Goal: Task Accomplishment & Management: Manage account settings

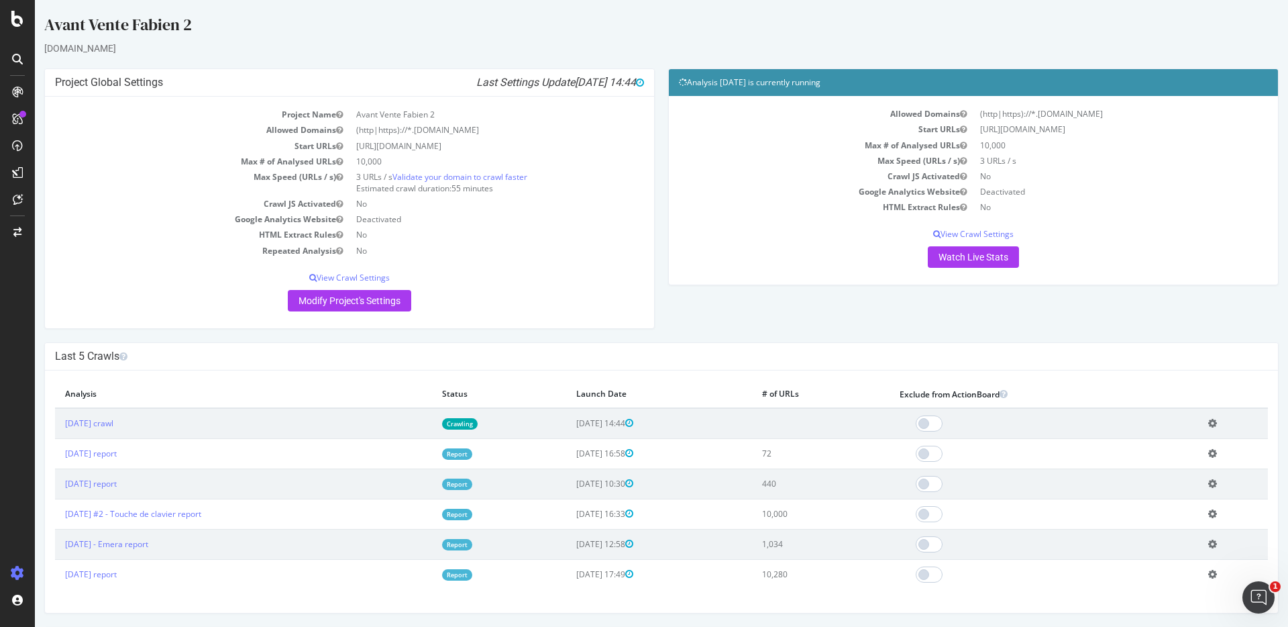
click at [1208, 455] on icon at bounding box center [1212, 453] width 9 height 10
click at [1168, 485] on link "Delete analysis" at bounding box center [1163, 491] width 107 height 18
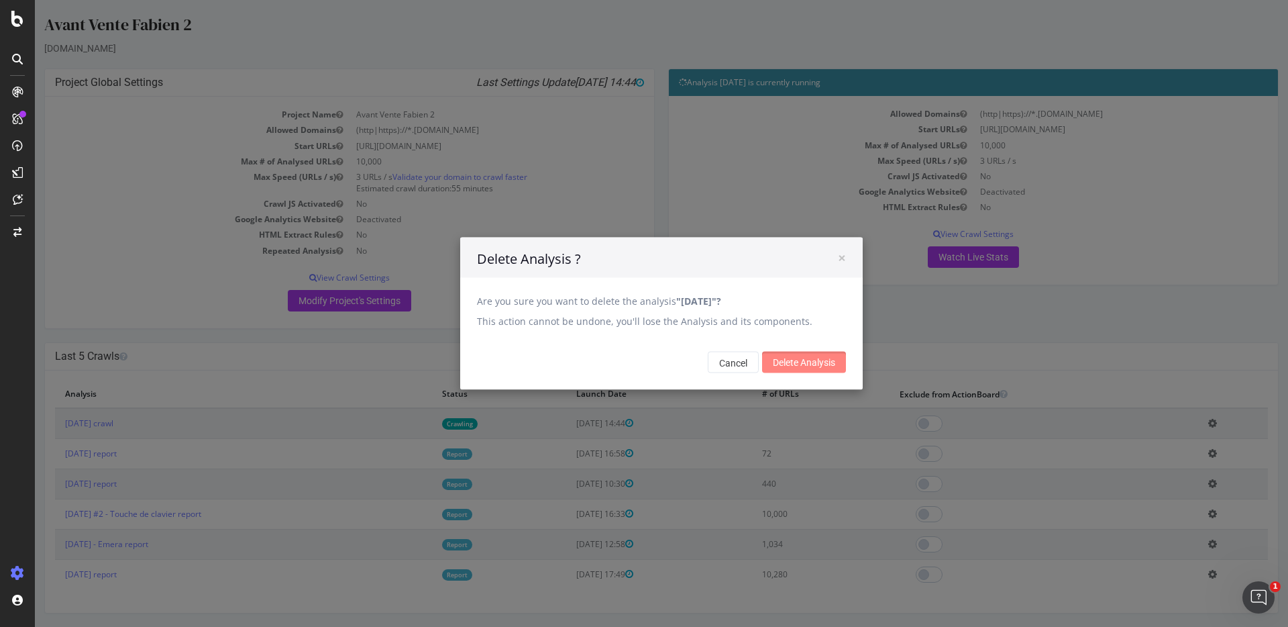
click at [816, 360] on input "Delete Analysis" at bounding box center [804, 362] width 84 height 21
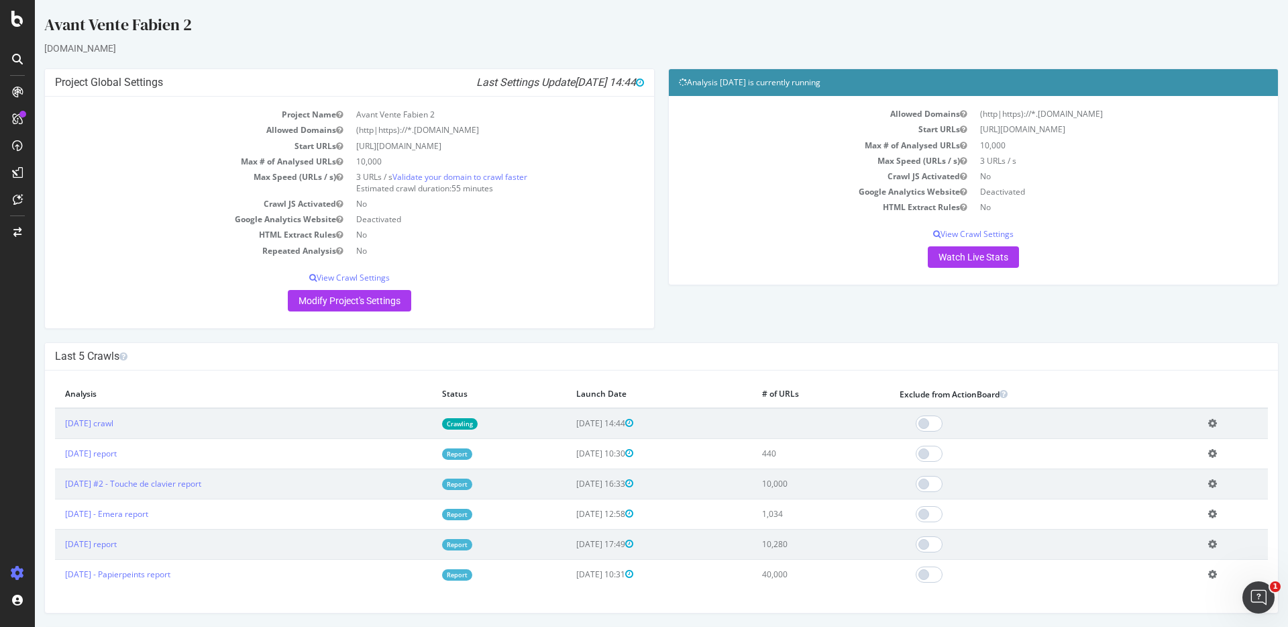
scroll to position [11, 0]
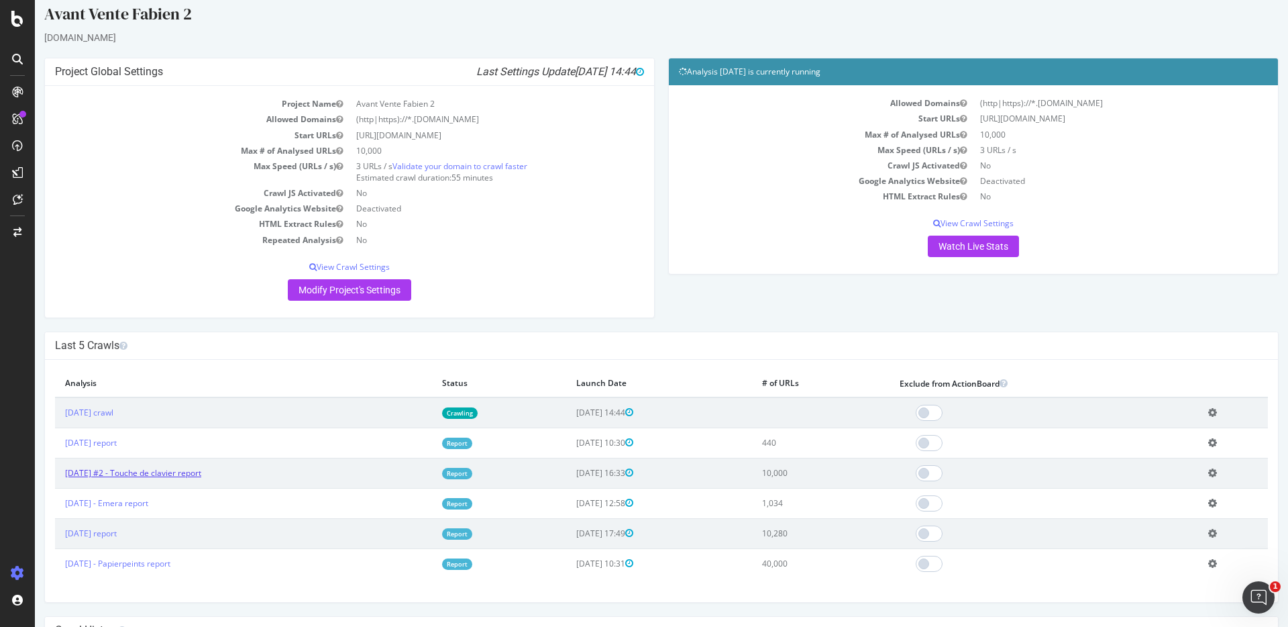
click at [159, 472] on link "2025 Sep. 15th #2 - Touche de clavier report" at bounding box center [133, 472] width 136 height 11
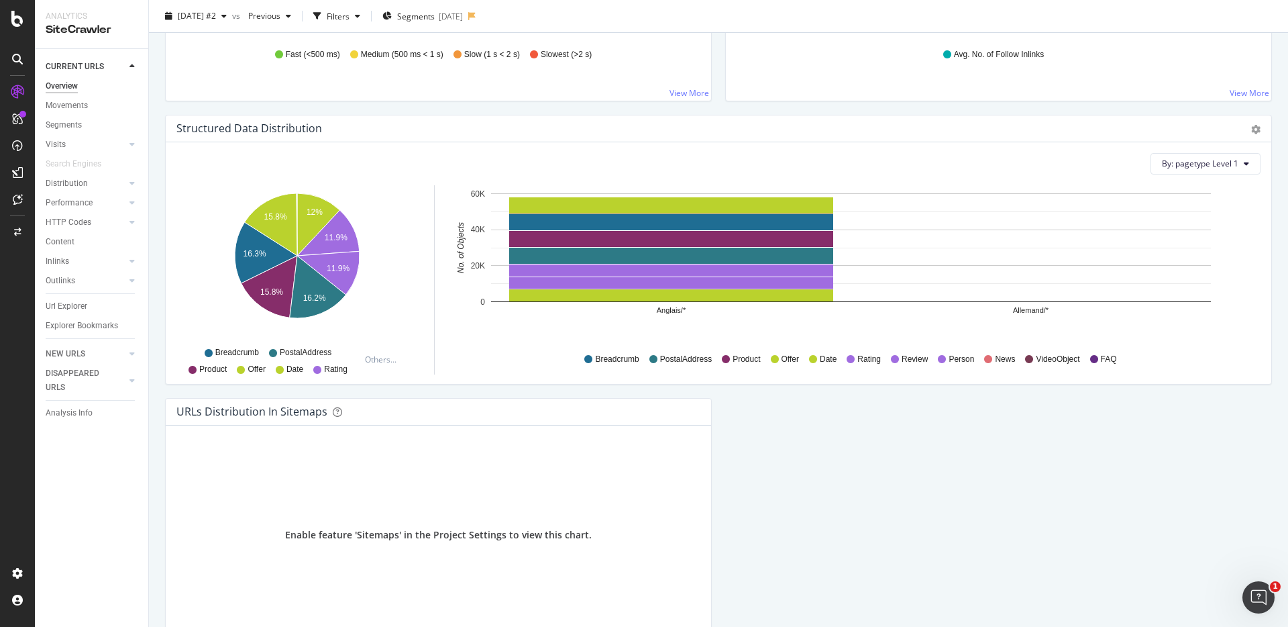
scroll to position [950, 0]
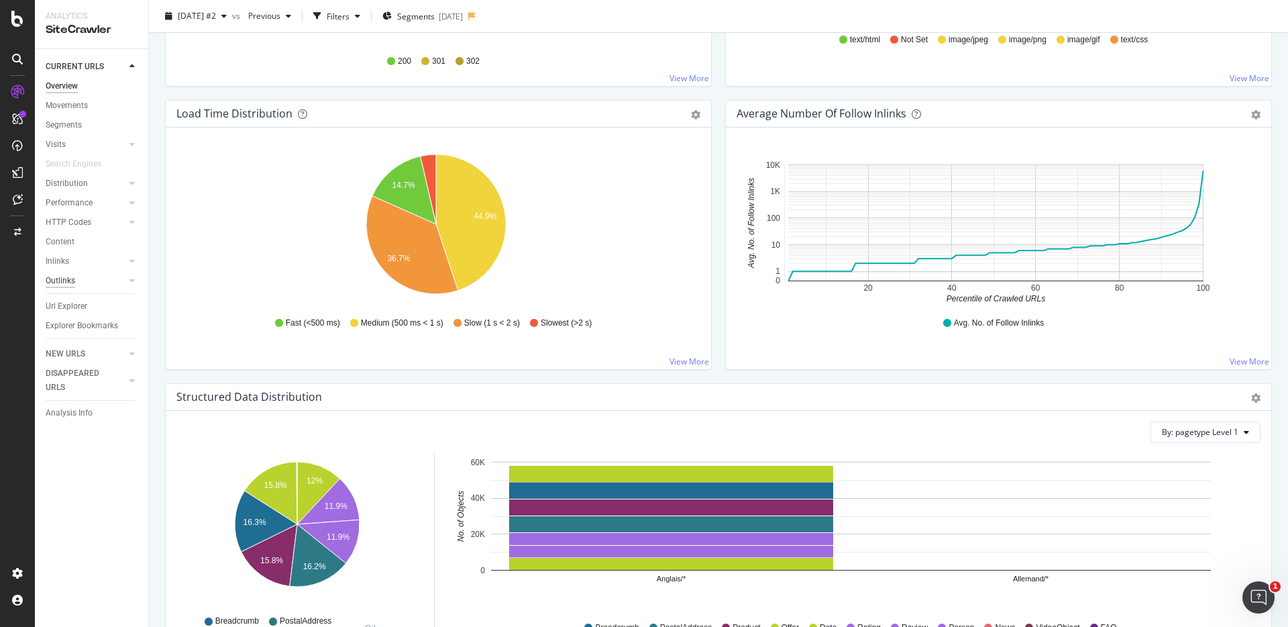
click at [59, 284] on div "Outlinks" at bounding box center [61, 281] width 30 height 14
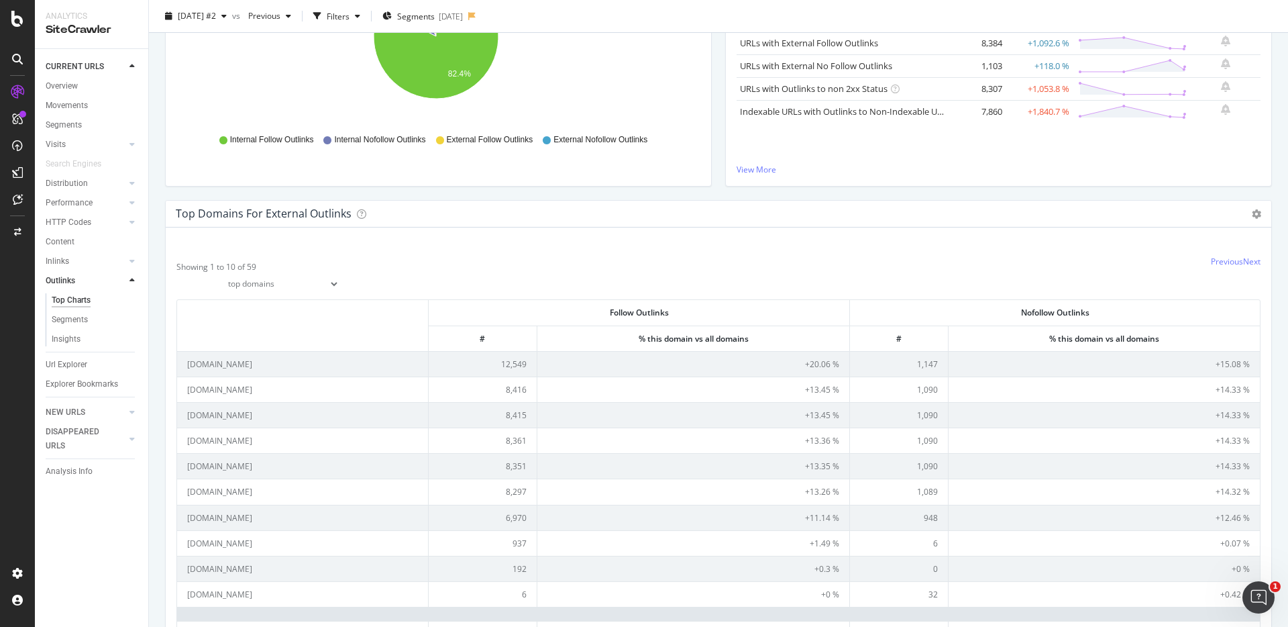
scroll to position [190, 0]
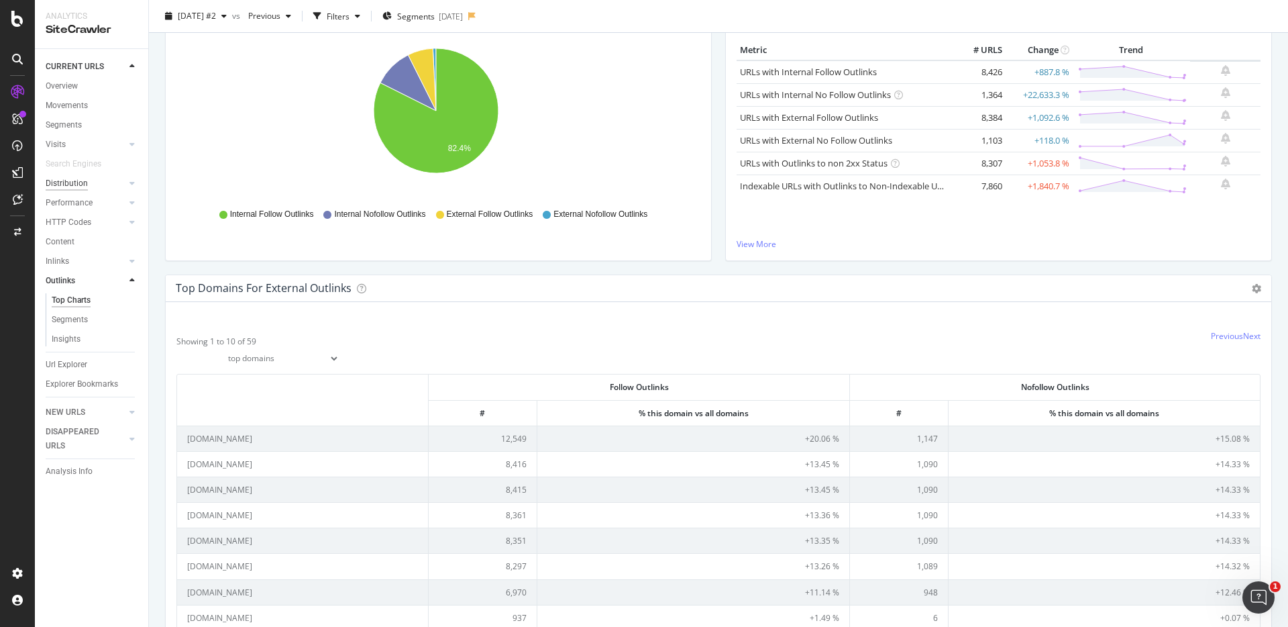
click at [56, 183] on div "Distribution" at bounding box center [67, 183] width 42 height 14
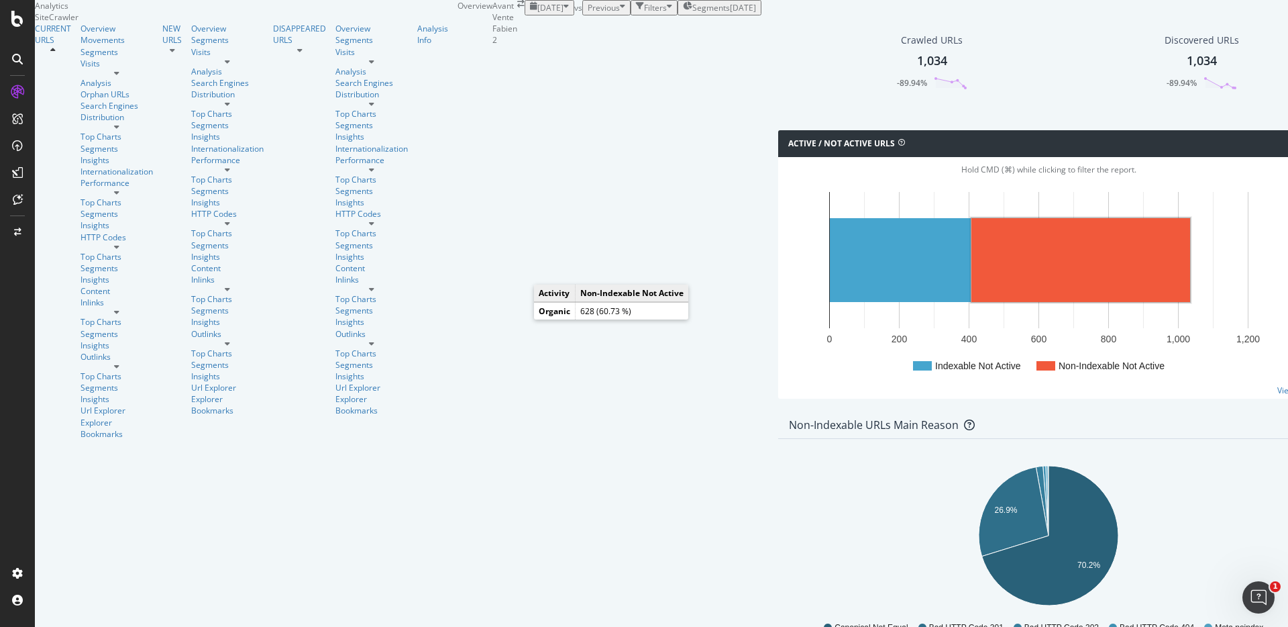
scroll to position [294, 0]
click at [971, 218] on rect "A chart." at bounding box center [1080, 260] width 219 height 84
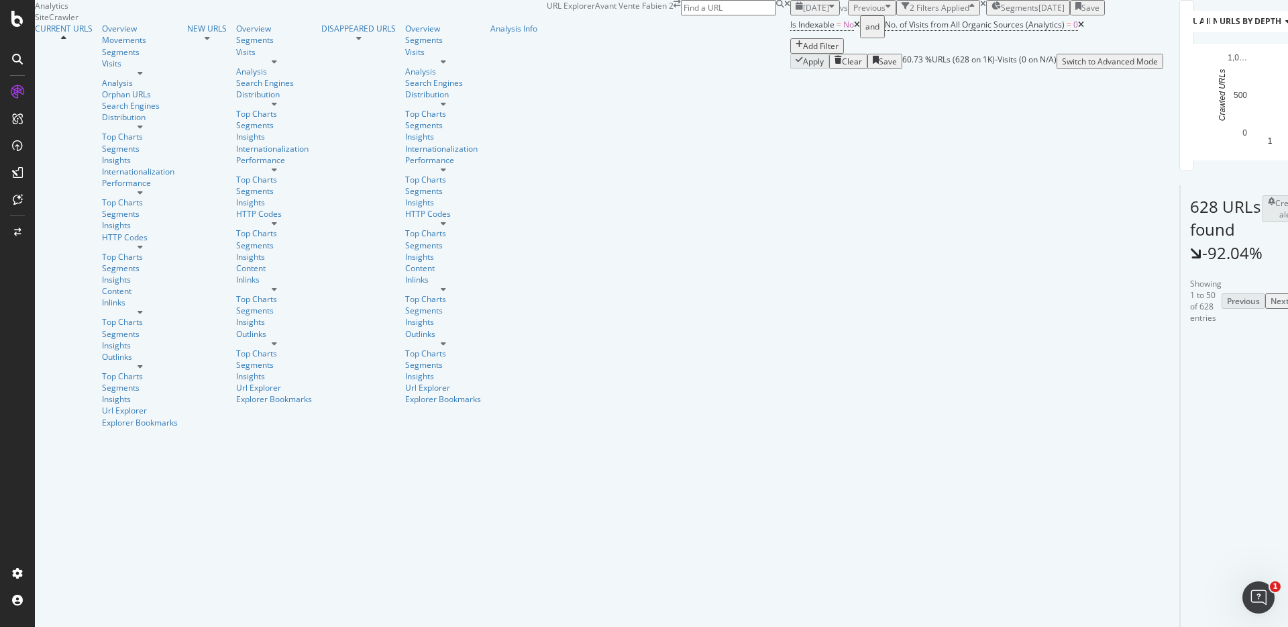
scroll to position [2309, 0]
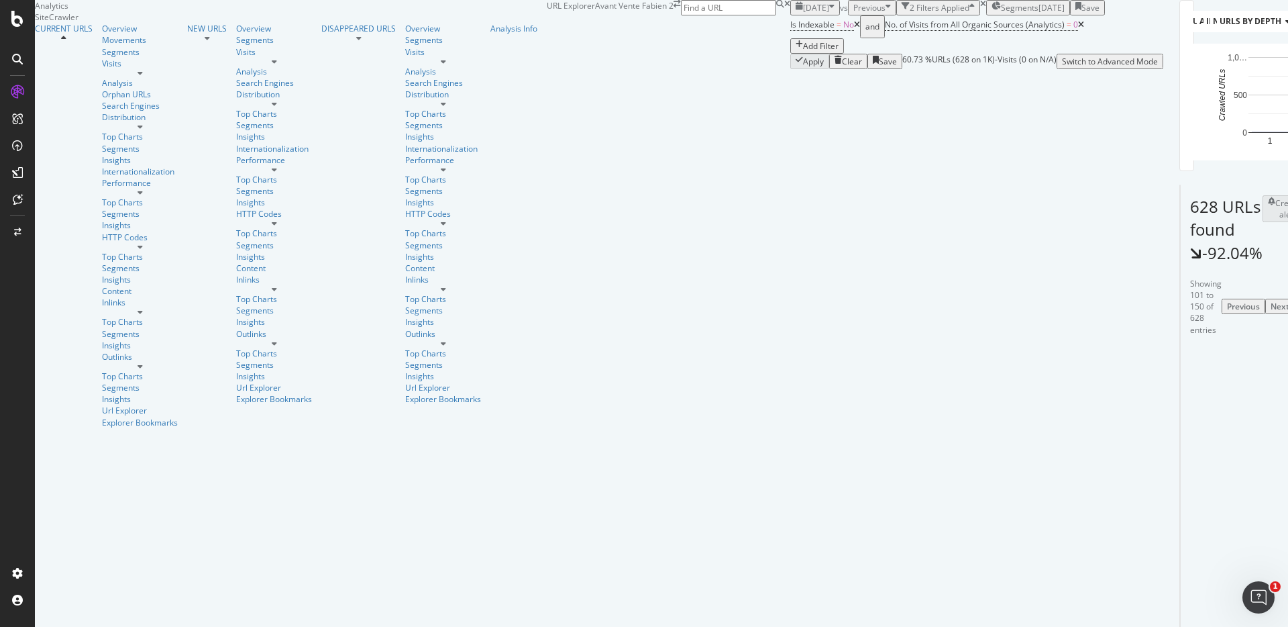
click at [1180, 264] on div "628 URLs found -92.04% Create alert Manage Columns Export as CSV" at bounding box center [1190, 224] width 20 height 79
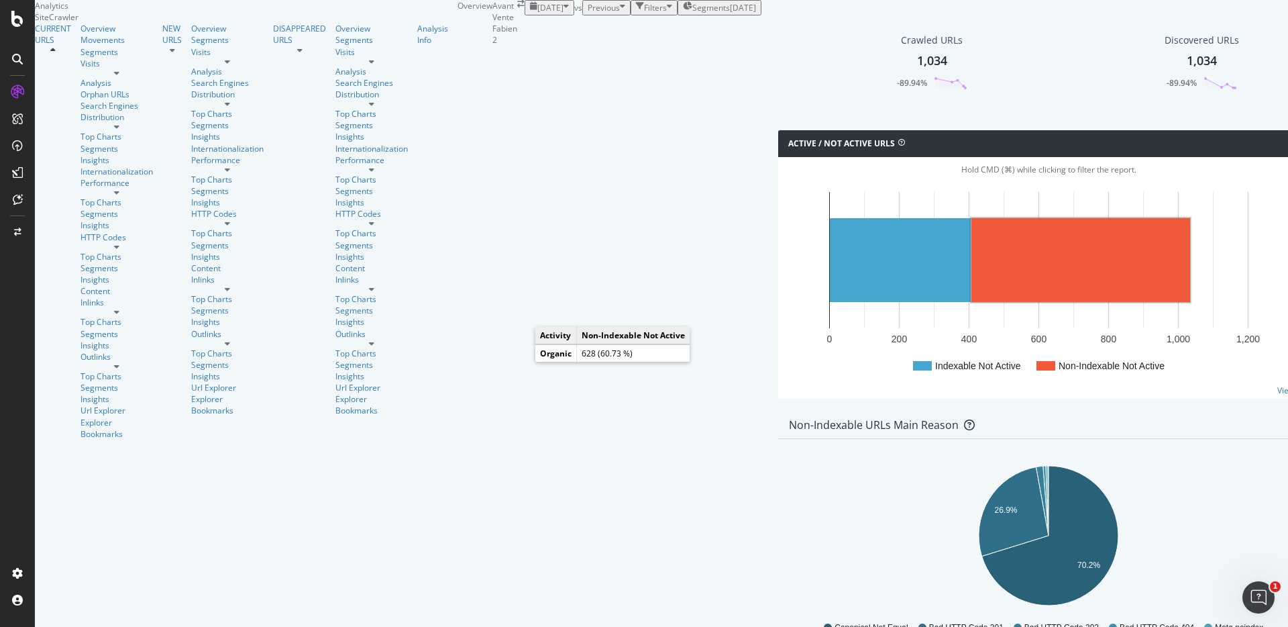
click at [971, 302] on rect "A chart." at bounding box center [1080, 260] width 219 height 84
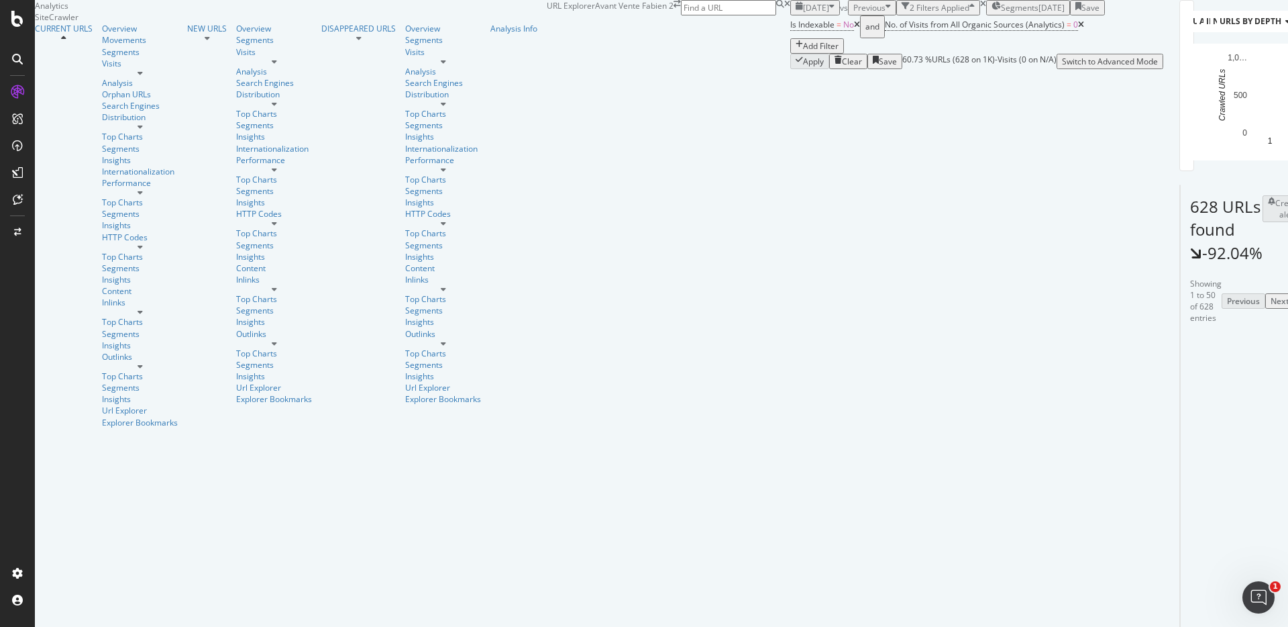
scroll to position [2408, 0]
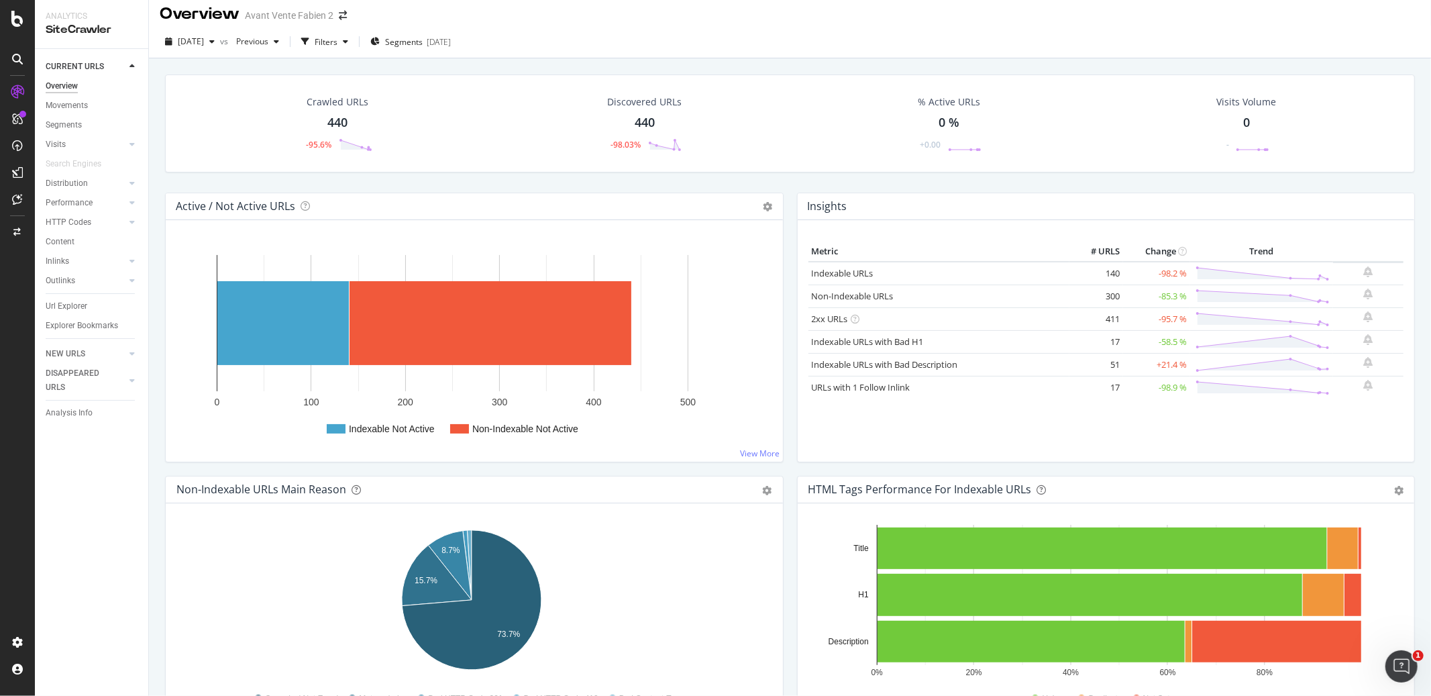
scroll to position [8, 0]
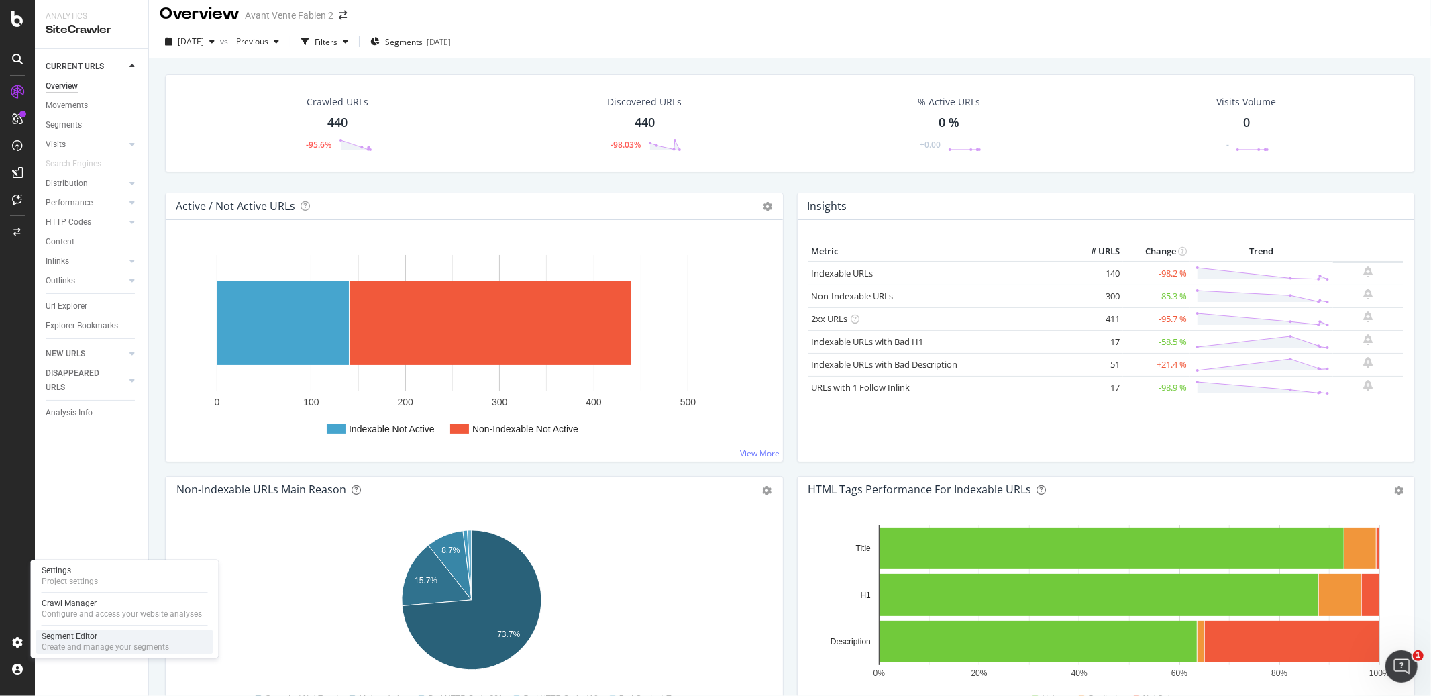
click at [57, 626] on div "Segment Editor" at bounding box center [105, 636] width 127 height 11
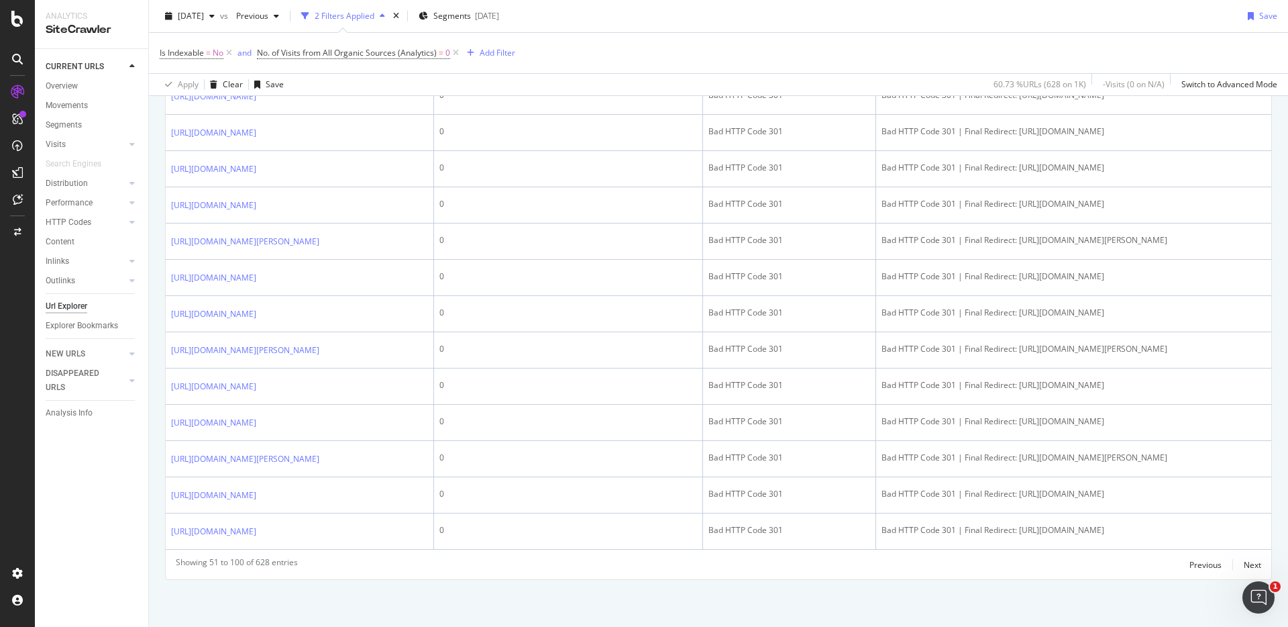
scroll to position [2369, 0]
click at [62, 78] on div "Overview Movements Segments Visits Analysis Orphan URLs Search Engines Distribu…" at bounding box center [97, 210] width 103 height 268
click at [62, 86] on div "Overview" at bounding box center [62, 86] width 32 height 14
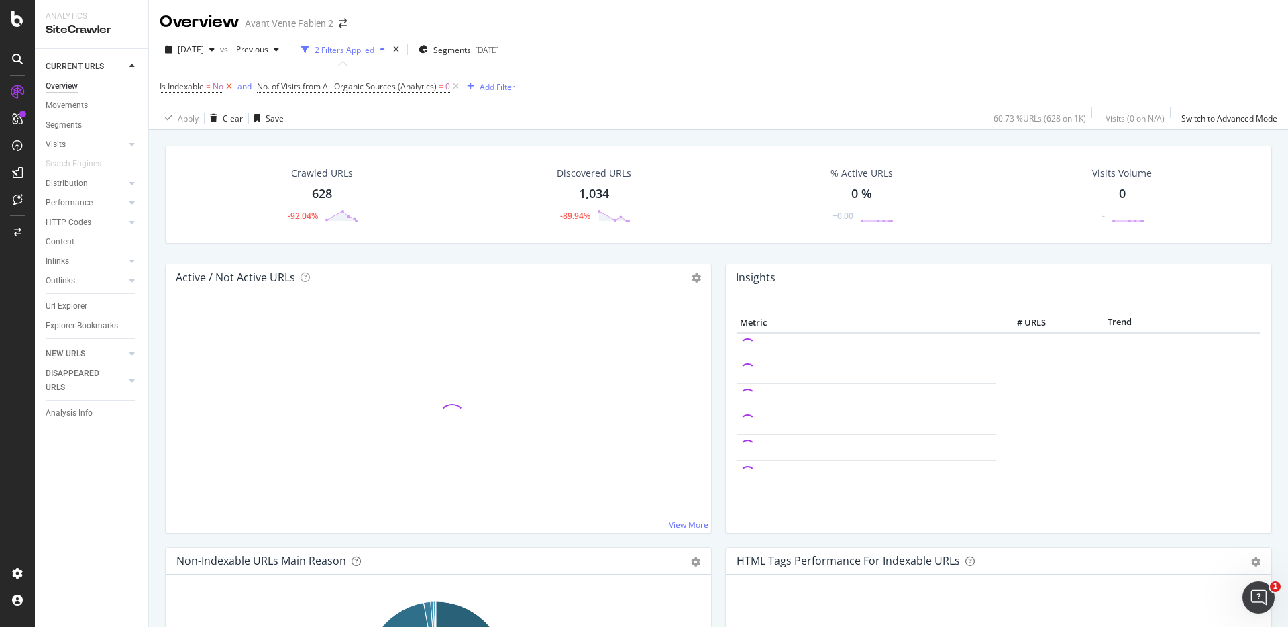
click at [233, 85] on icon at bounding box center [228, 86] width 11 height 13
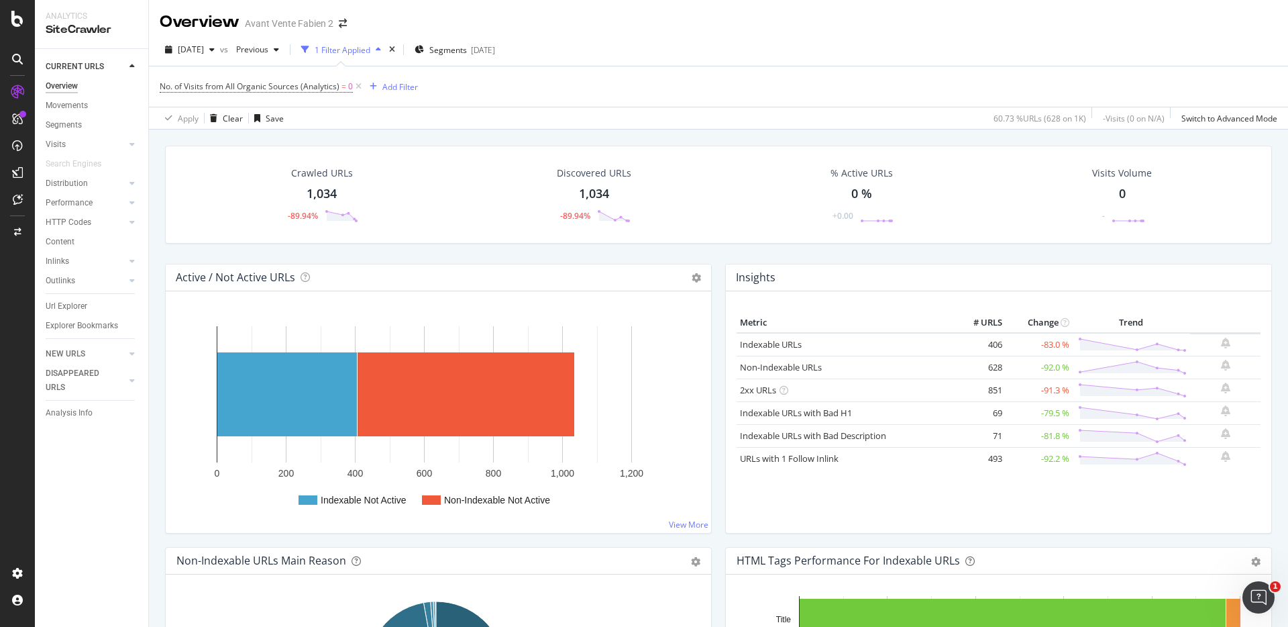
drag, startPoint x: 359, startPoint y: 86, endPoint x: 763, endPoint y: 1, distance: 412.6
click at [359, 86] on icon at bounding box center [358, 86] width 11 height 13
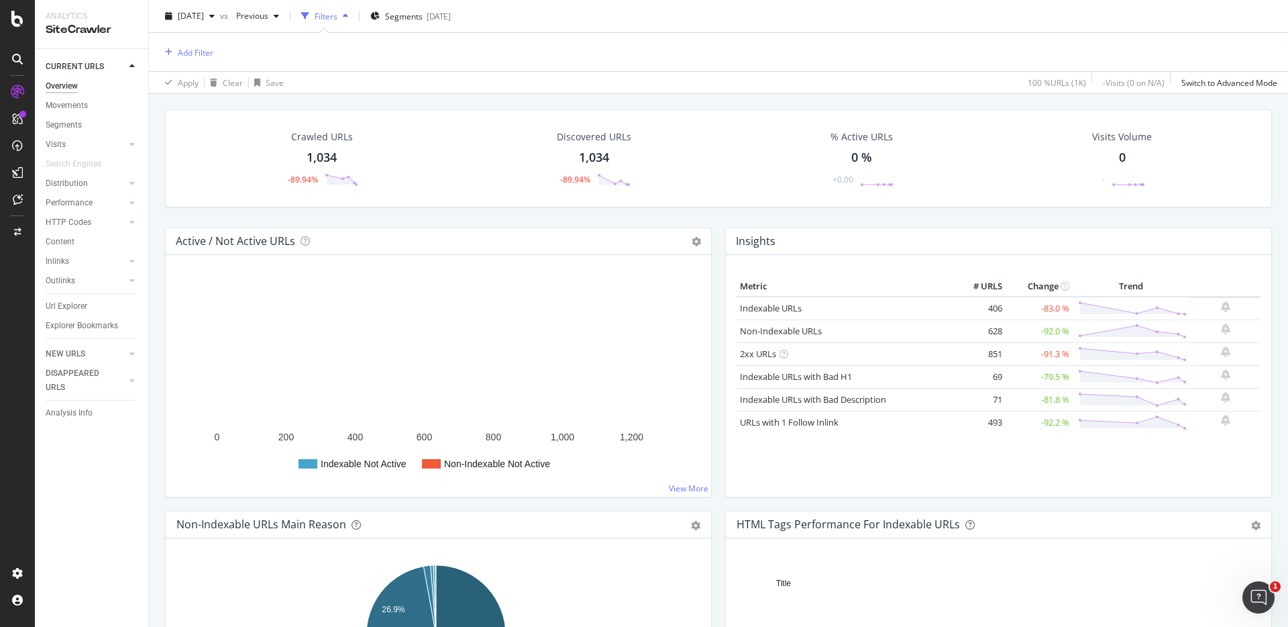
scroll to position [32, 0]
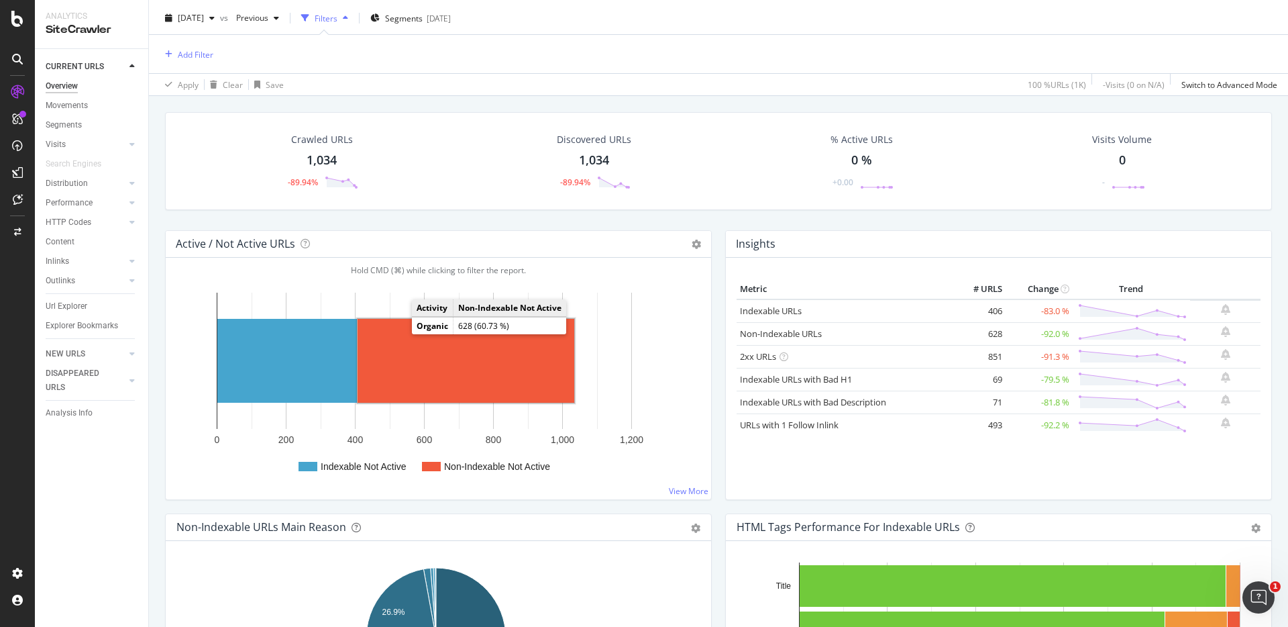
click at [484, 376] on rect "A chart." at bounding box center [466, 361] width 217 height 84
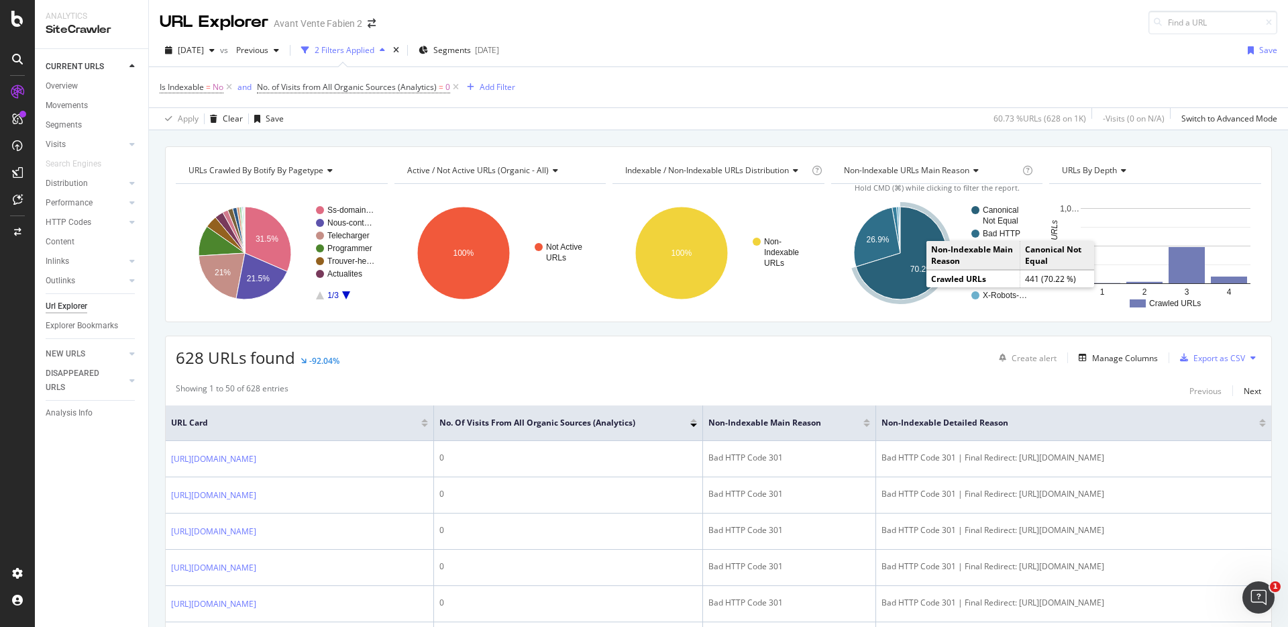
click at [913, 279] on icon "A chart." at bounding box center [901, 253] width 91 height 93
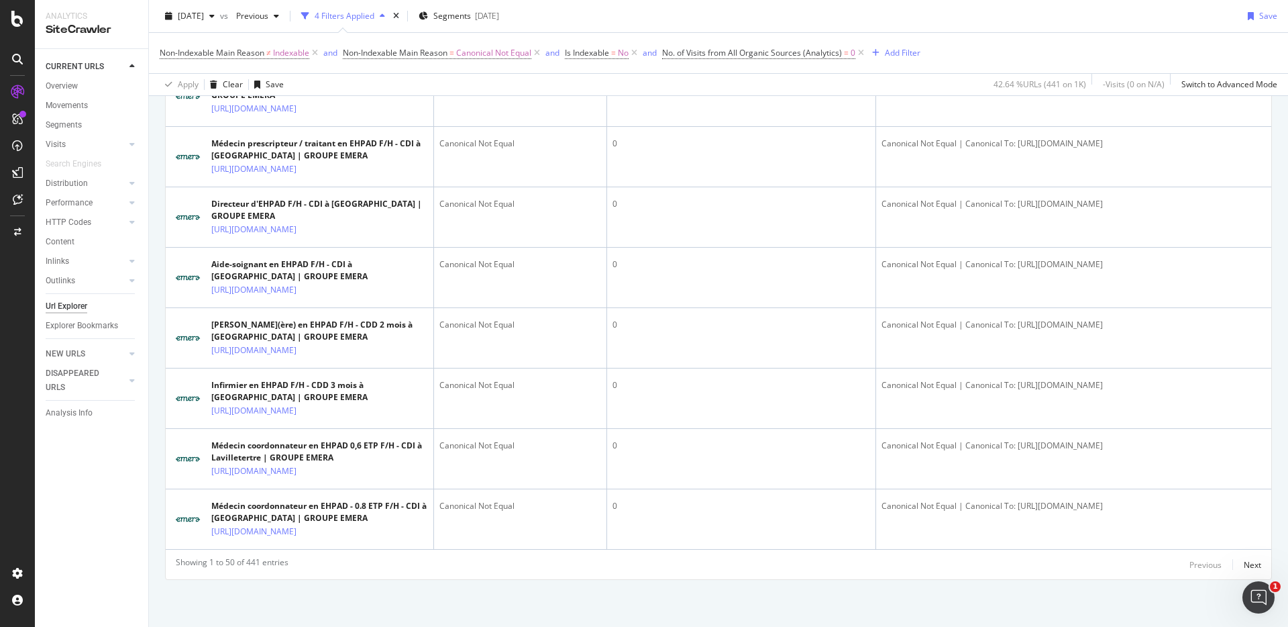
scroll to position [3695, 0]
click at [1244, 567] on div "Next" at bounding box center [1252, 564] width 17 height 11
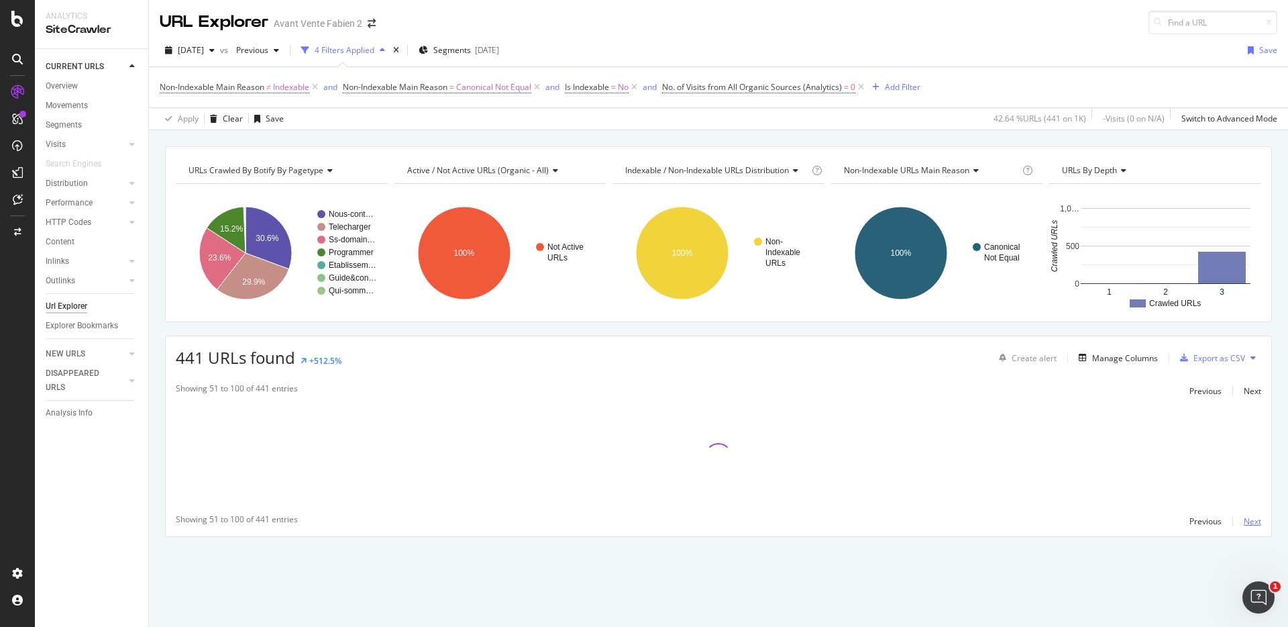
scroll to position [0, 0]
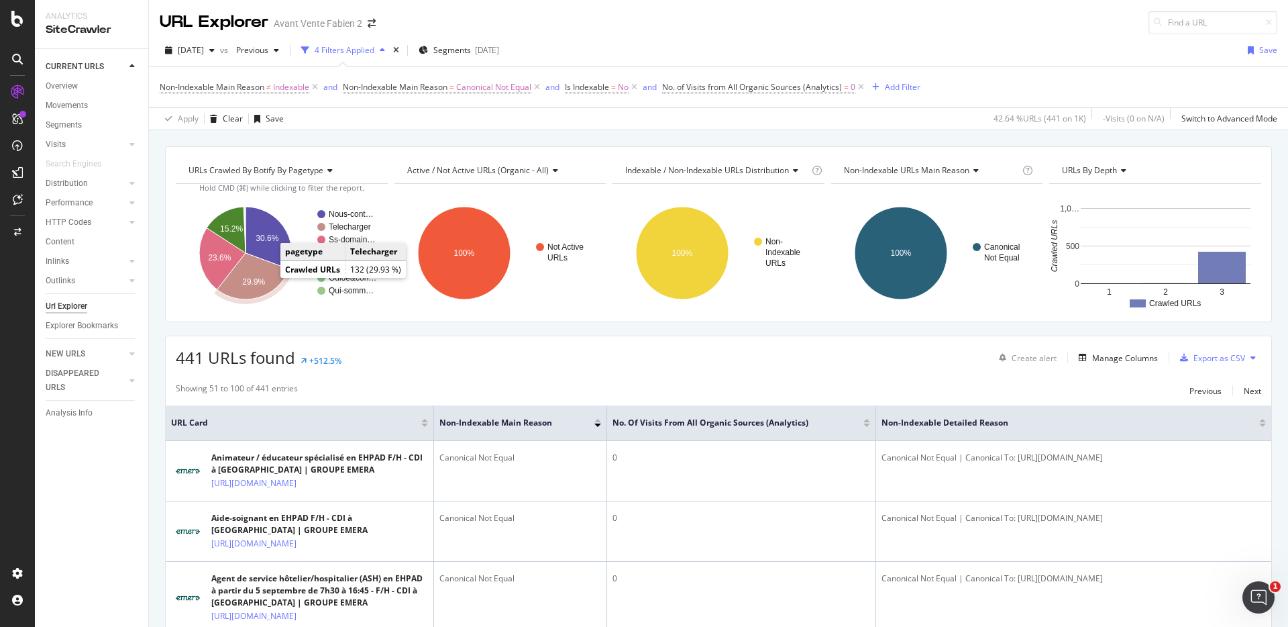
click at [266, 285] on icon "A chart." at bounding box center [253, 276] width 72 height 46
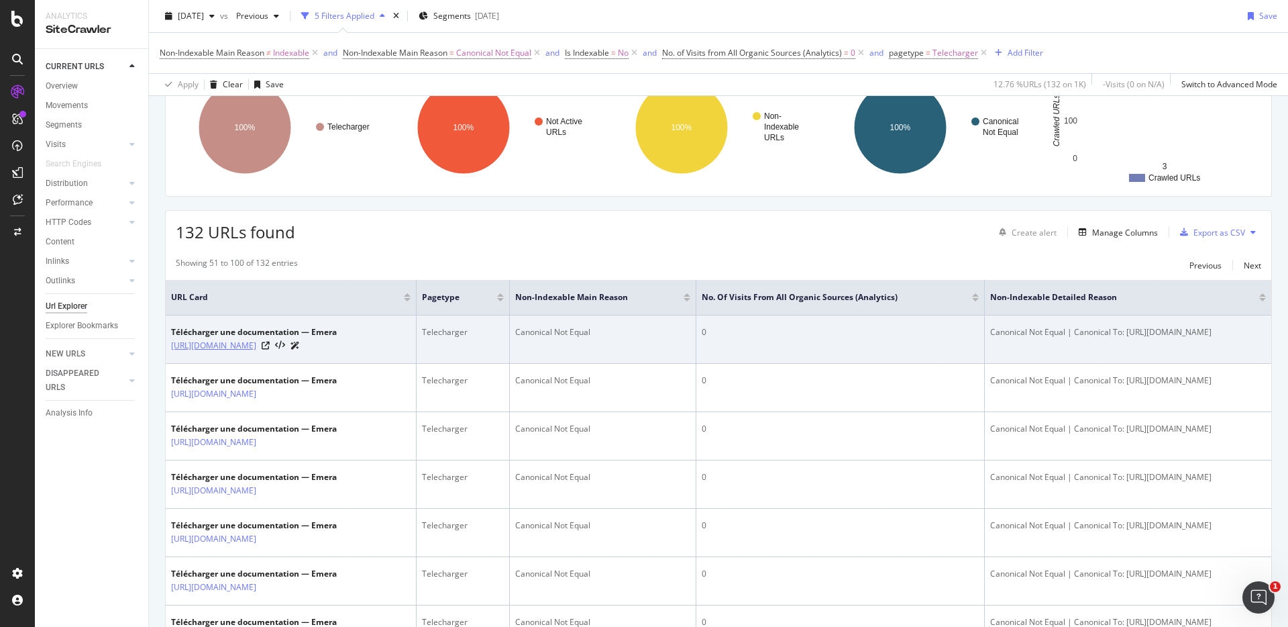
scroll to position [129, 0]
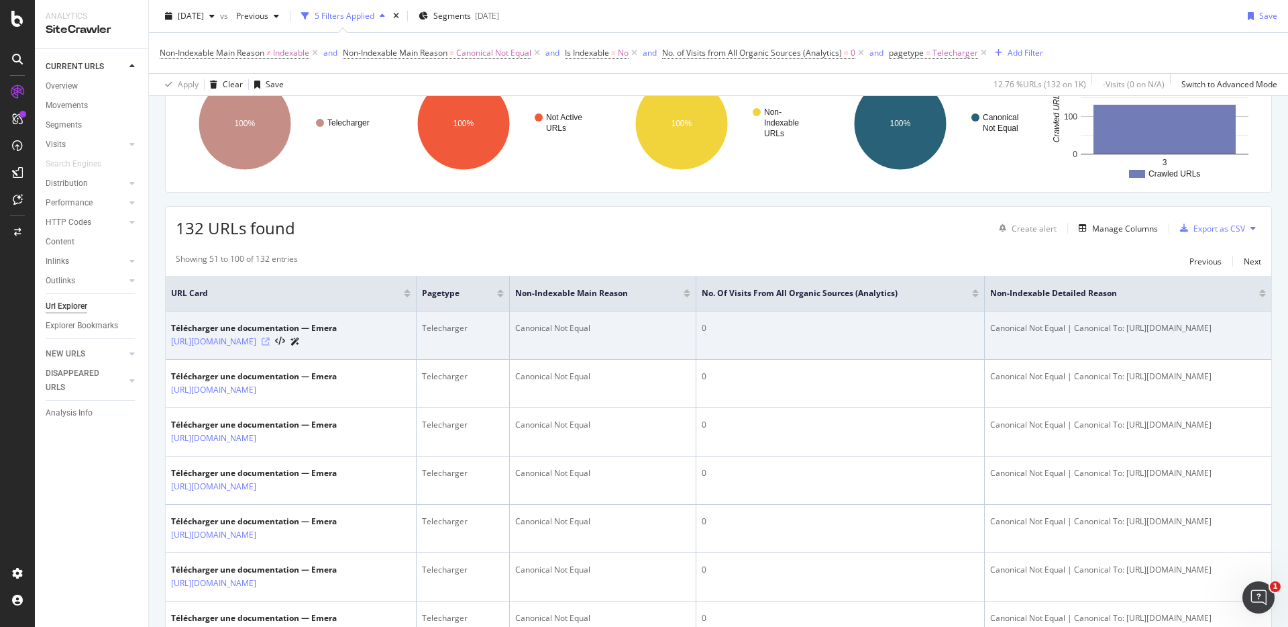
click at [270, 345] on icon at bounding box center [266, 341] width 8 height 8
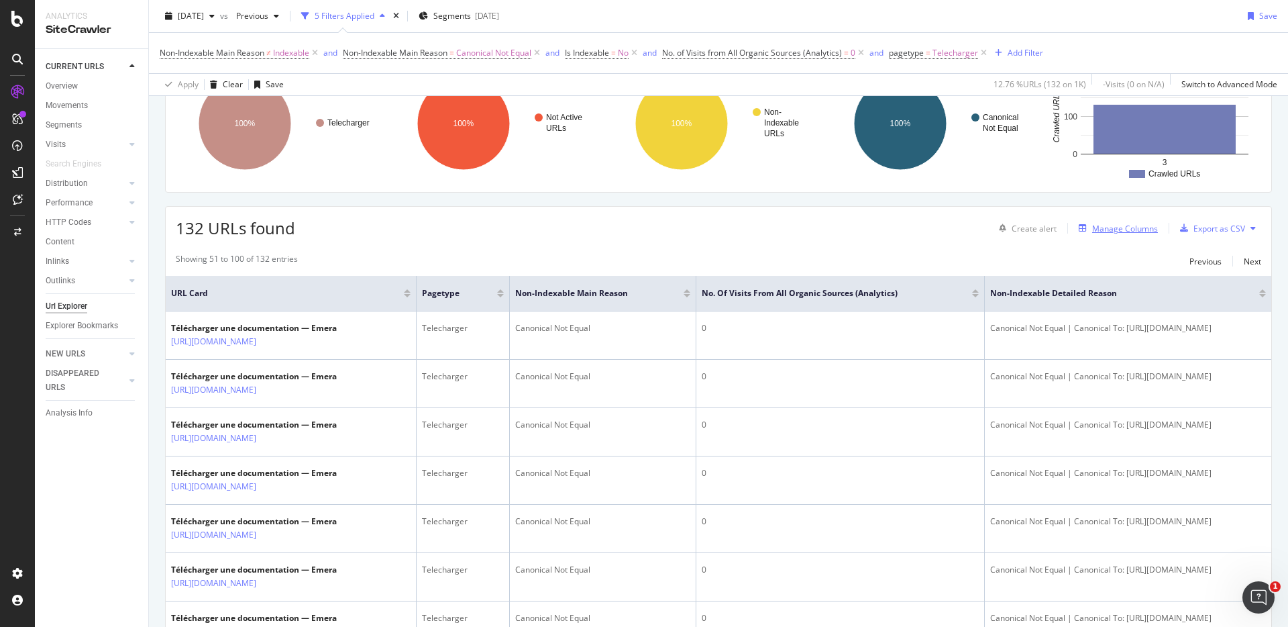
click at [1130, 228] on div "Manage Columns" at bounding box center [1125, 228] width 66 height 11
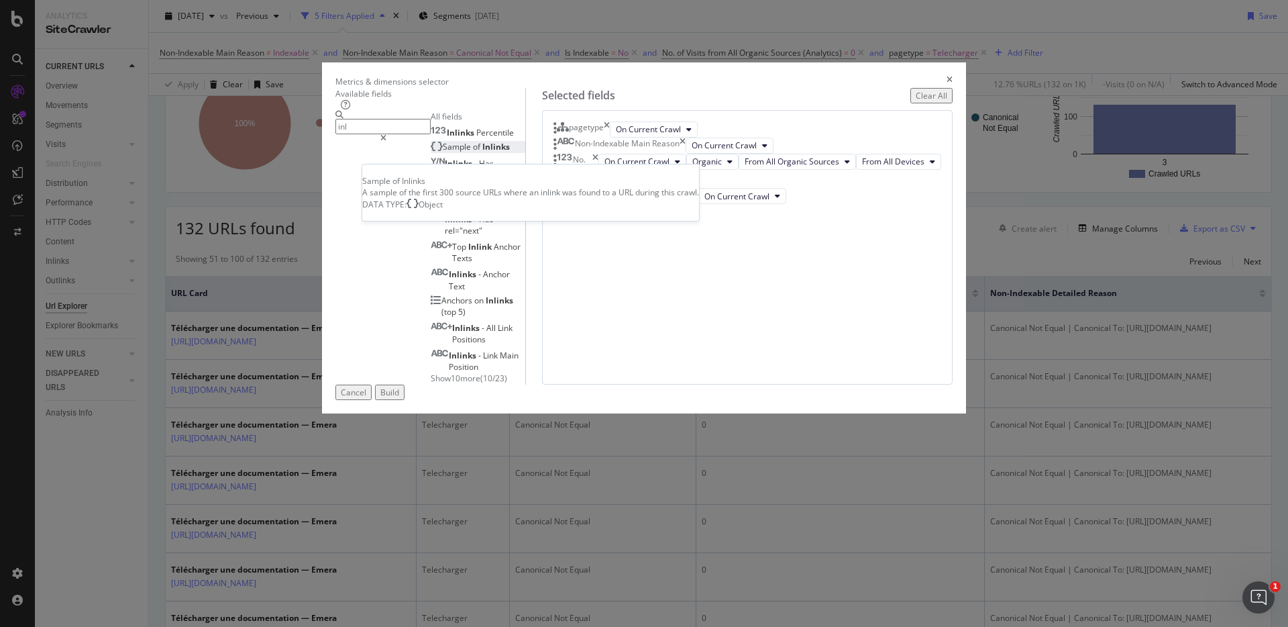
type input "inl"
click at [480, 152] on div "Sample of Inlinks" at bounding box center [470, 146] width 79 height 11
click at [399, 398] on div "Build" at bounding box center [389, 391] width 19 height 11
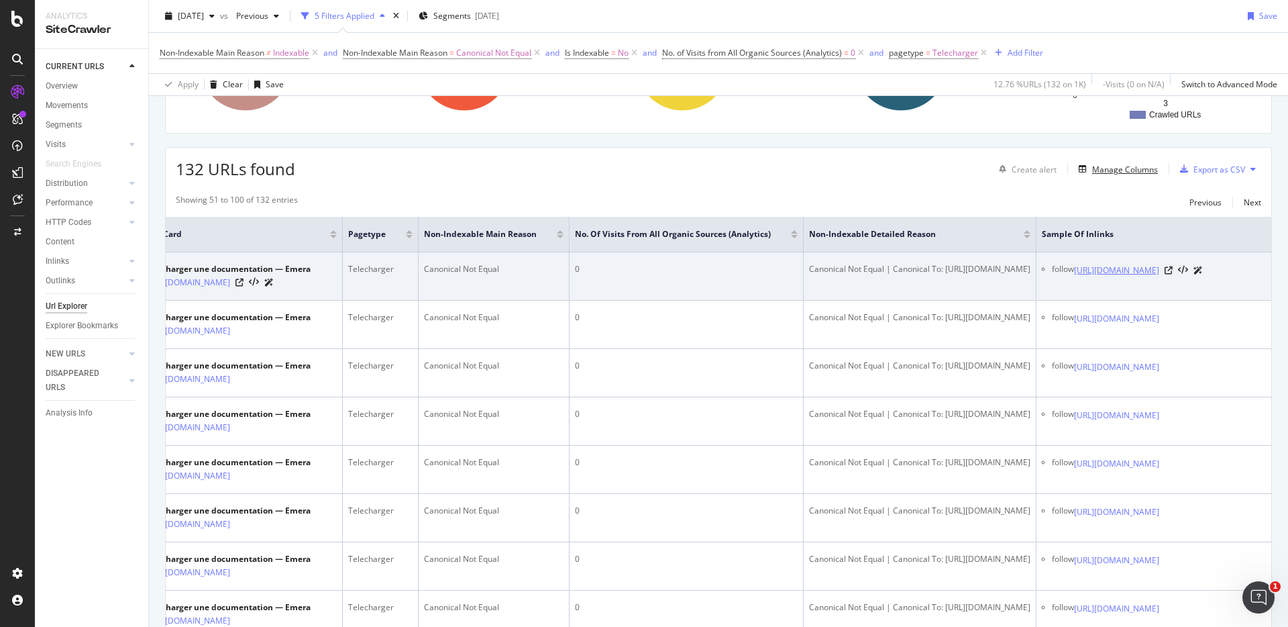
scroll to position [0, 371]
click at [1173, 274] on icon at bounding box center [1169, 270] width 8 height 8
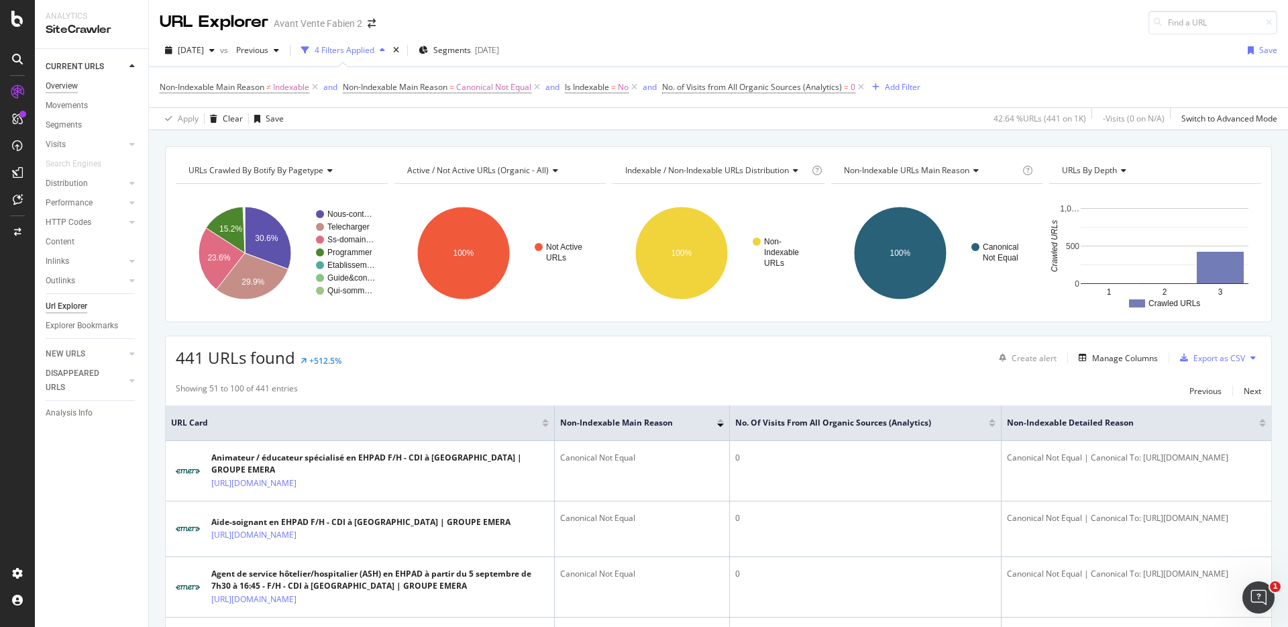
click at [72, 82] on div "Overview" at bounding box center [62, 86] width 32 height 14
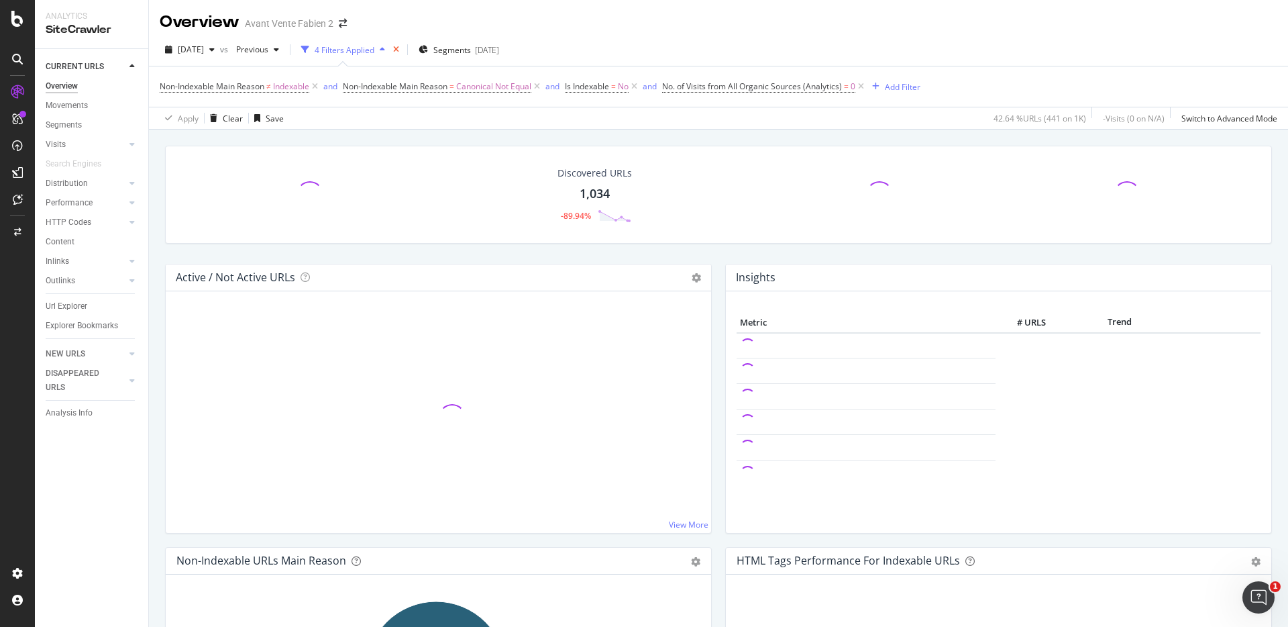
click at [399, 46] on icon "times" at bounding box center [396, 50] width 6 height 8
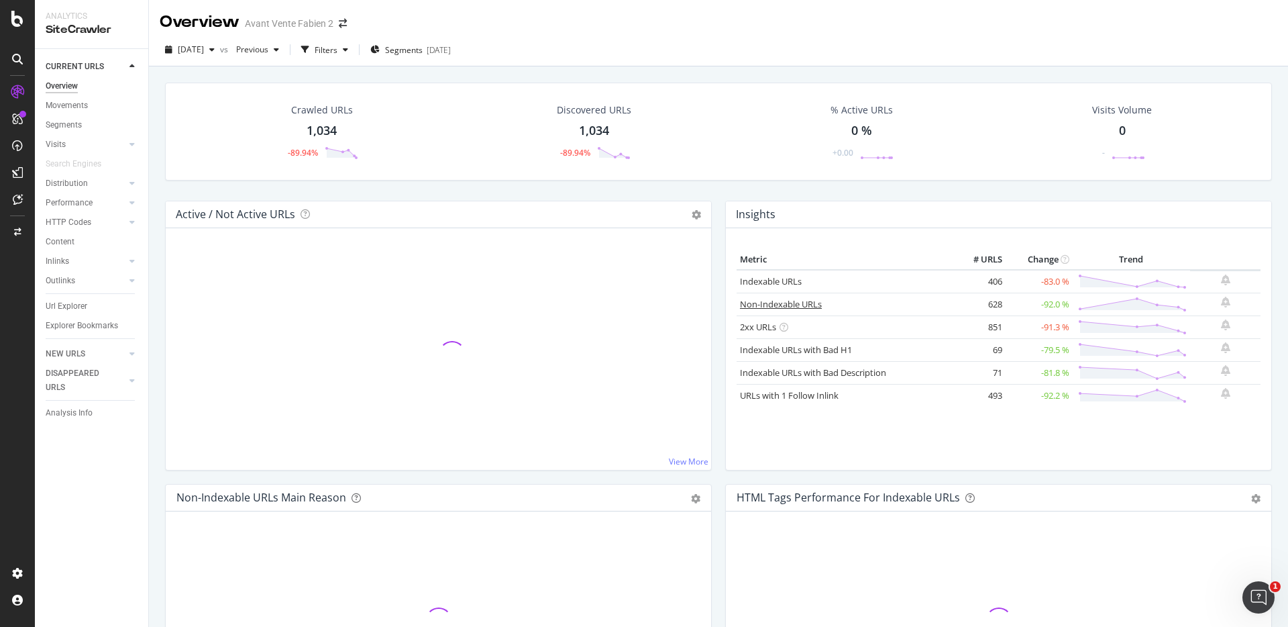
click at [783, 304] on link "Non-Indexable URLs" at bounding box center [781, 304] width 82 height 12
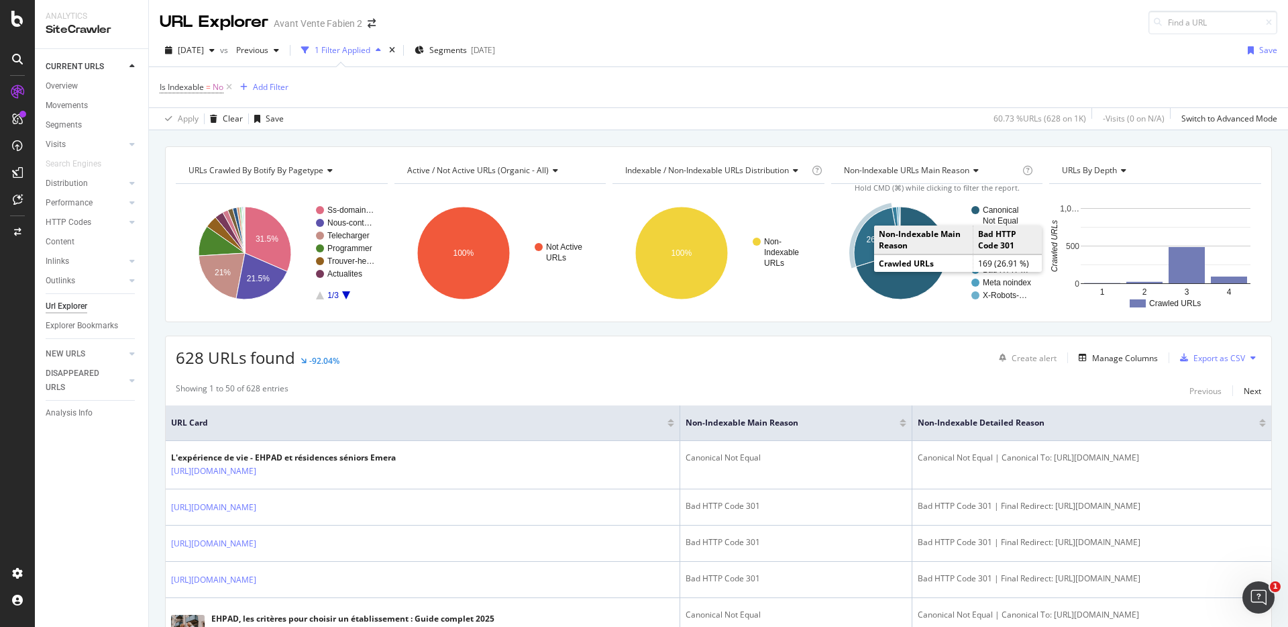
click at [861, 258] on icon "A chart." at bounding box center [877, 236] width 46 height 59
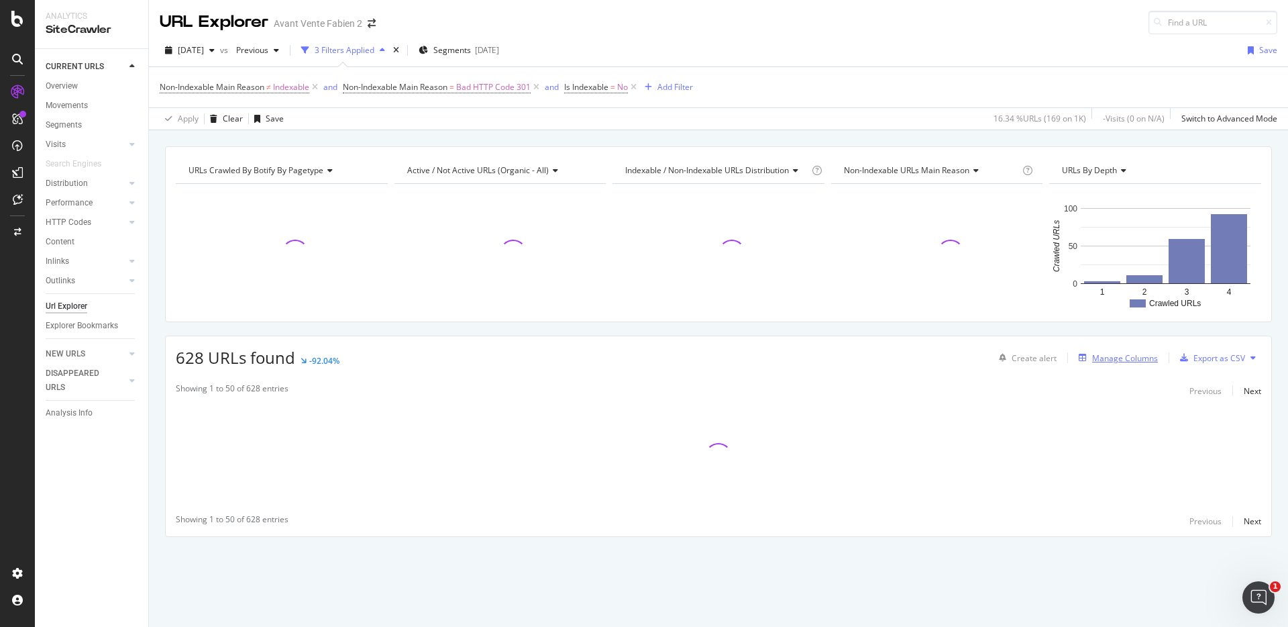
click at [1133, 350] on div "Manage Columns" at bounding box center [1115, 357] width 85 height 15
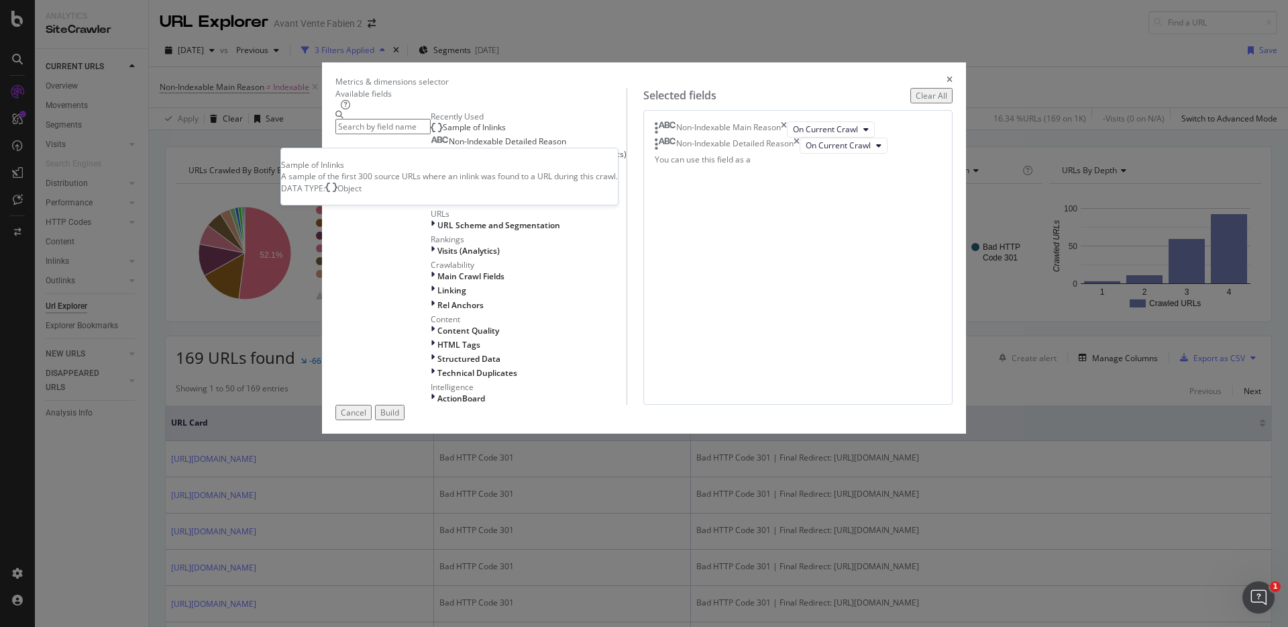
click at [506, 133] on div "Sample of Inlinks" at bounding box center [468, 127] width 75 height 11
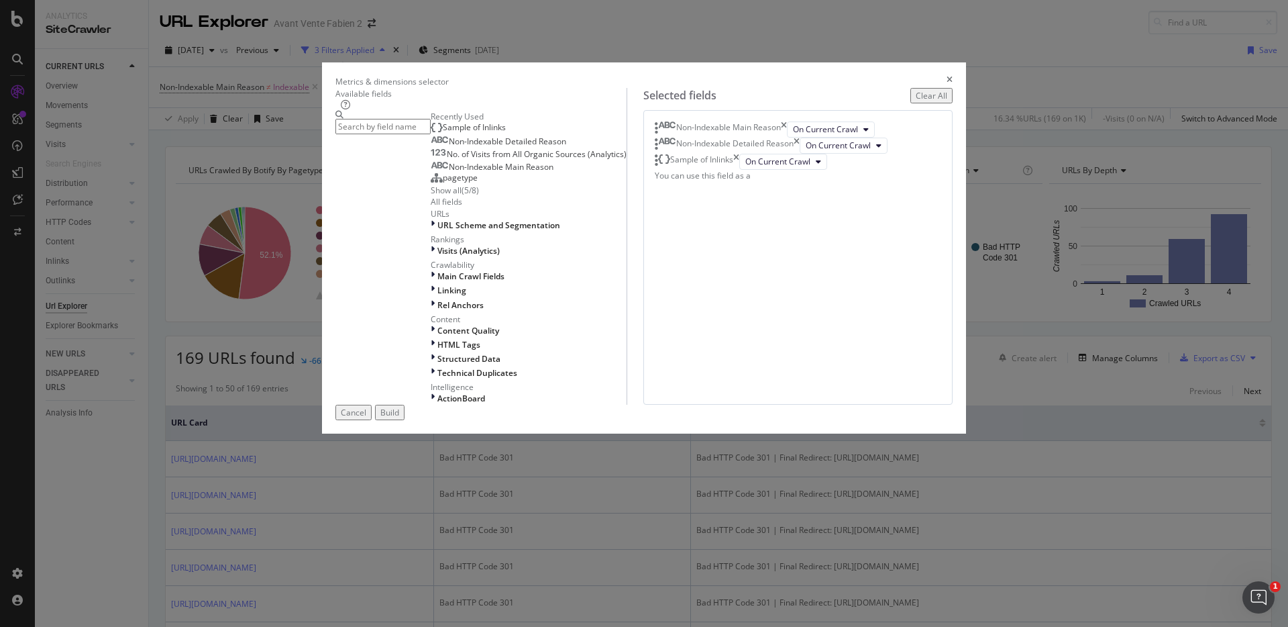
click at [405, 420] on button "Build" at bounding box center [390, 412] width 30 height 15
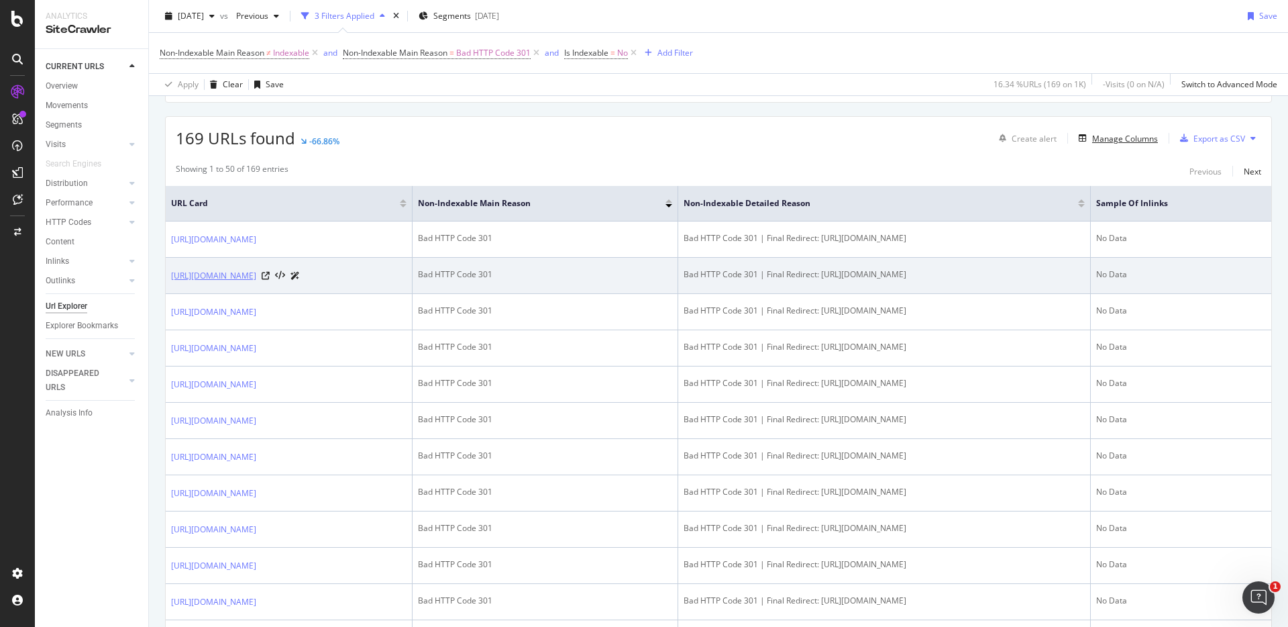
scroll to position [221, 0]
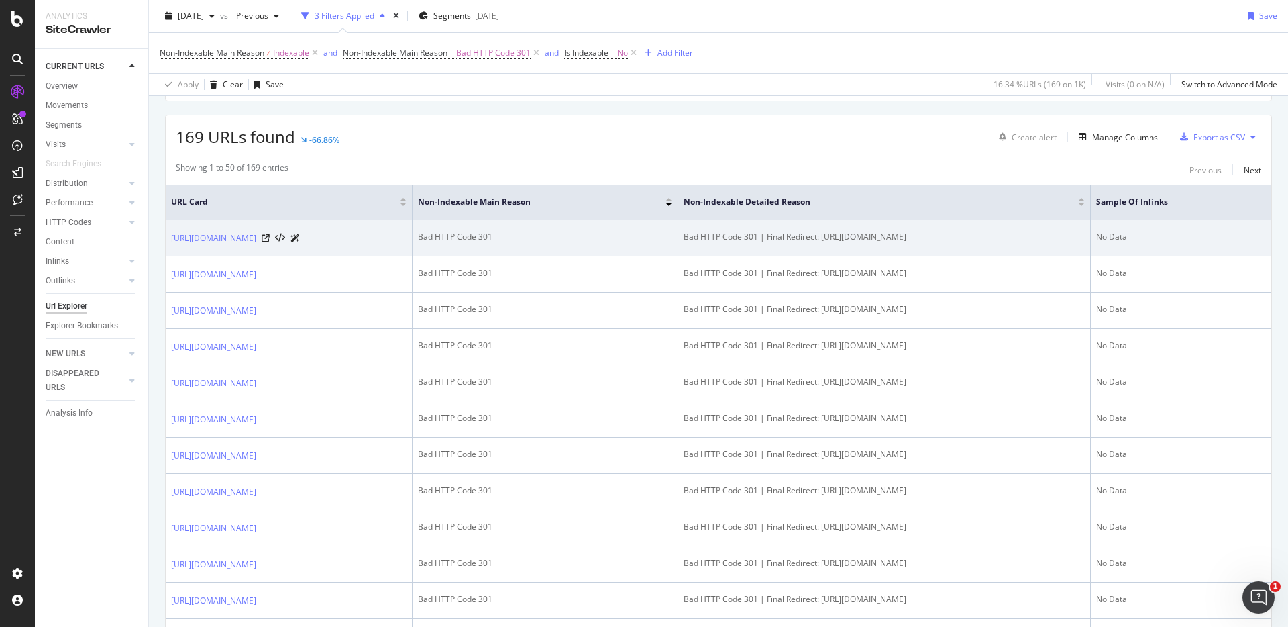
click at [256, 239] on link "https://nous-rejoindre.emera.fr/fr/groupe-emera/offres/aide-soignant-en-ehpad5d…" at bounding box center [213, 237] width 85 height 13
click at [270, 237] on icon at bounding box center [266, 238] width 8 height 8
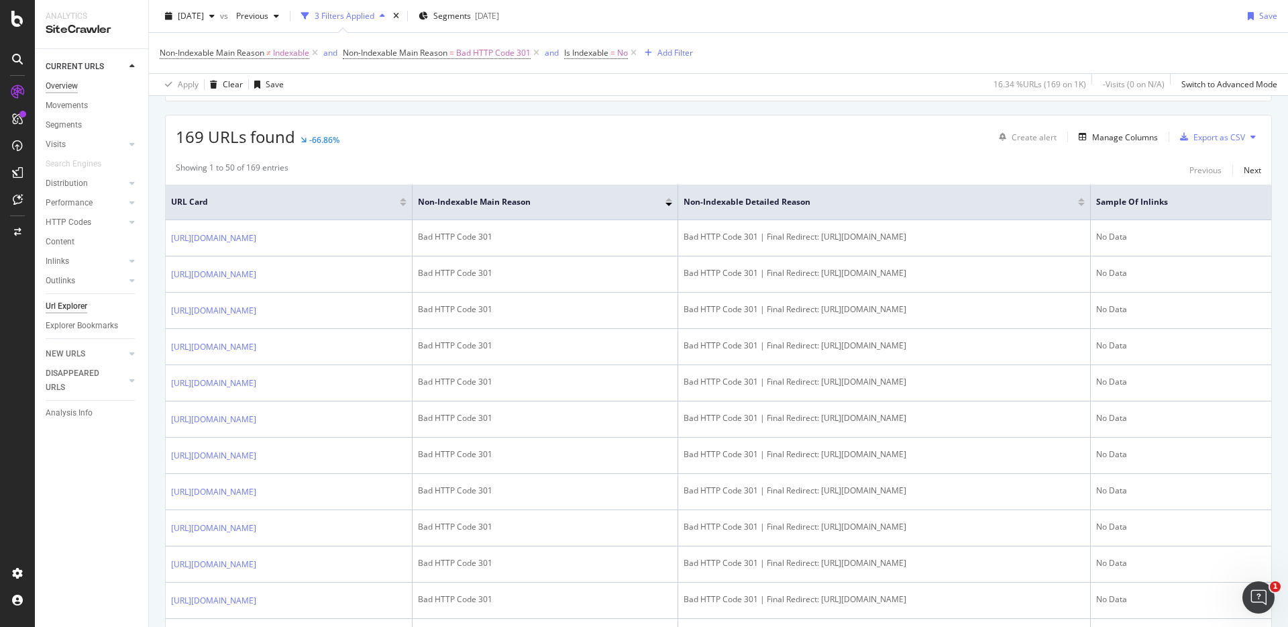
click at [71, 87] on div "Overview" at bounding box center [62, 86] width 32 height 14
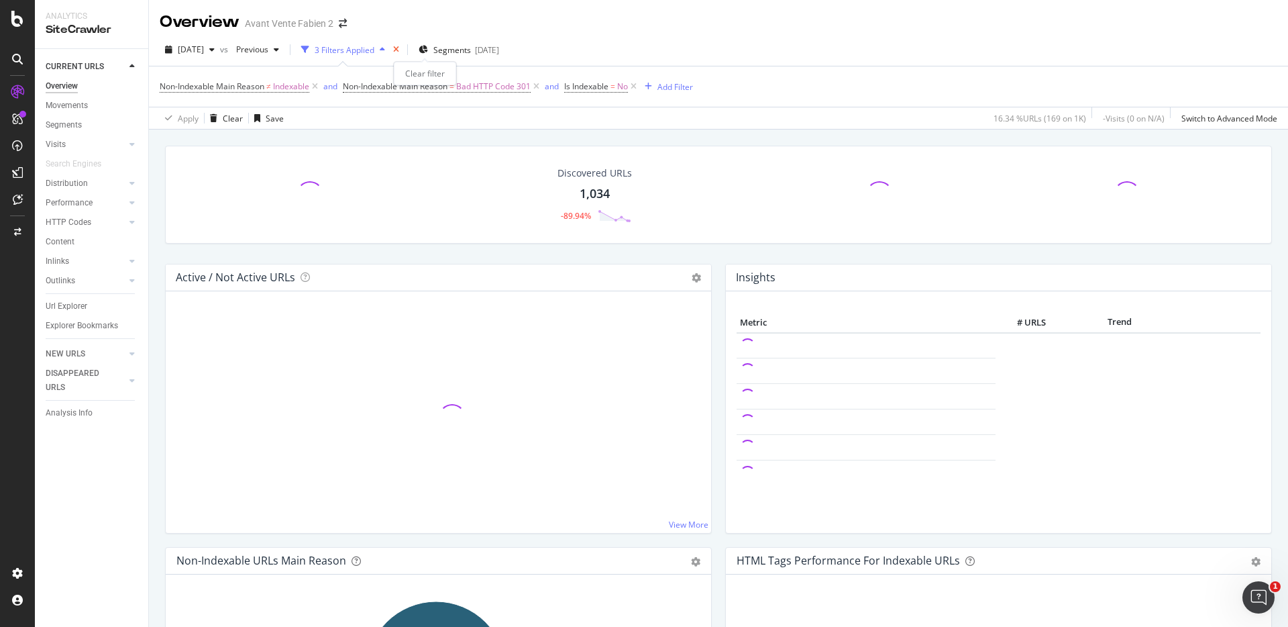
click at [399, 52] on icon "times" at bounding box center [396, 50] width 6 height 8
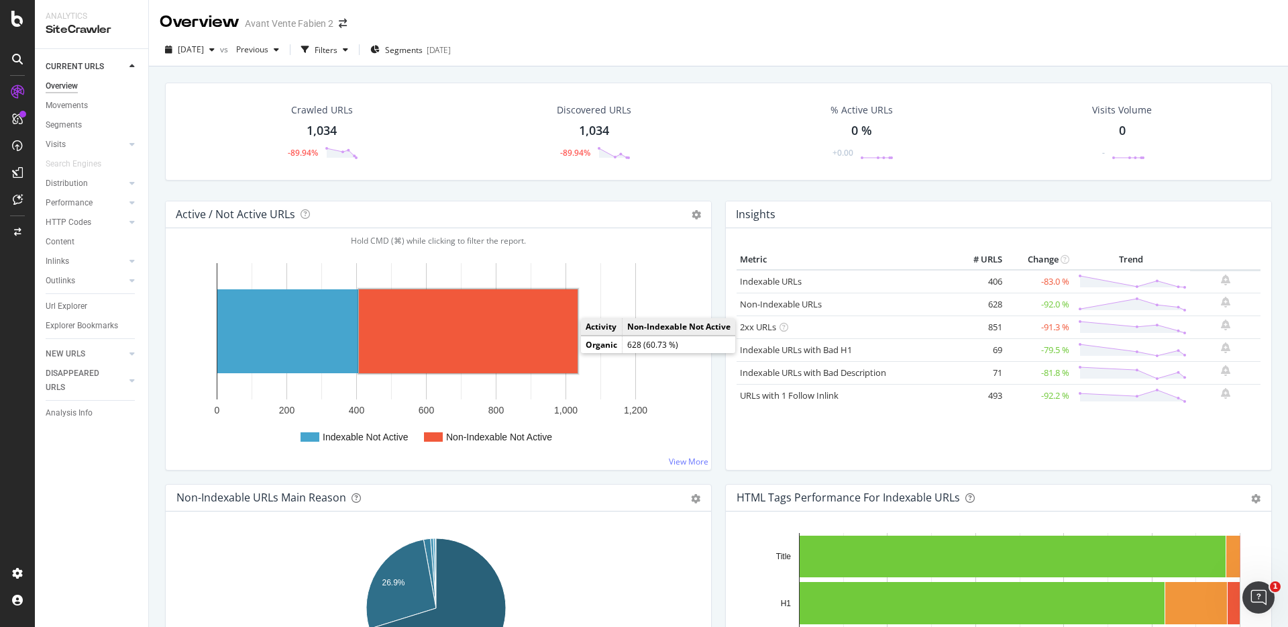
click at [475, 345] on rect "A chart." at bounding box center [468, 331] width 219 height 84
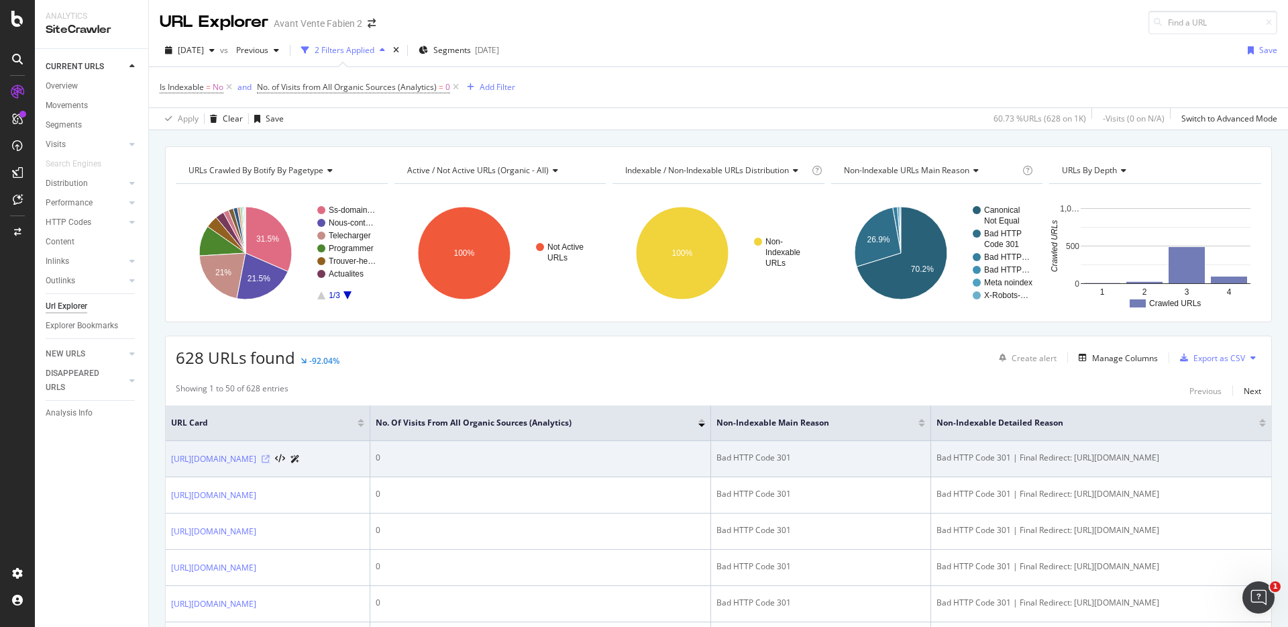
click at [270, 463] on icon at bounding box center [266, 459] width 8 height 8
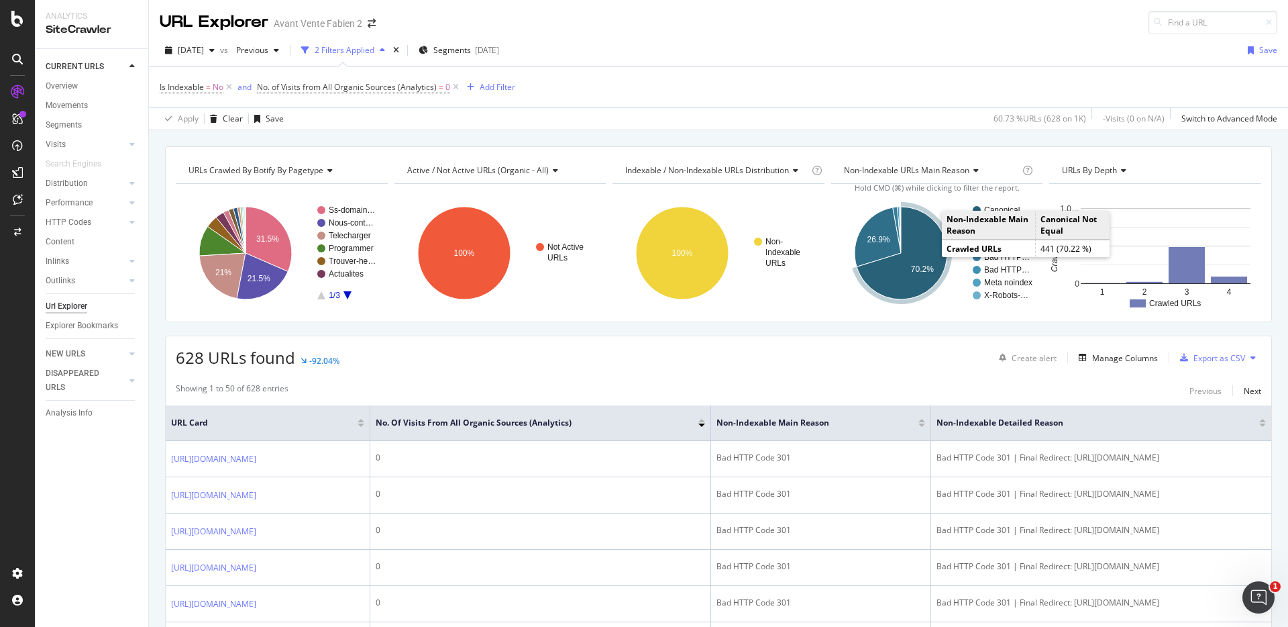
click at [901, 273] on icon "A chart." at bounding box center [902, 253] width 91 height 93
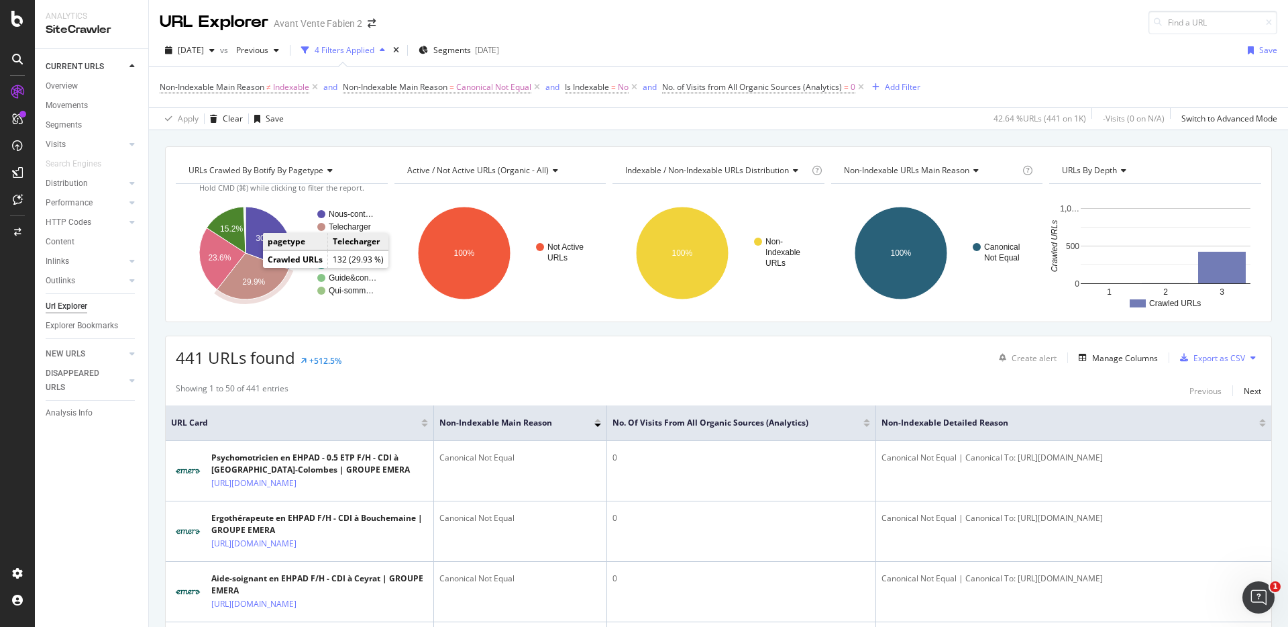
click at [248, 270] on icon "A chart." at bounding box center [253, 276] width 72 height 46
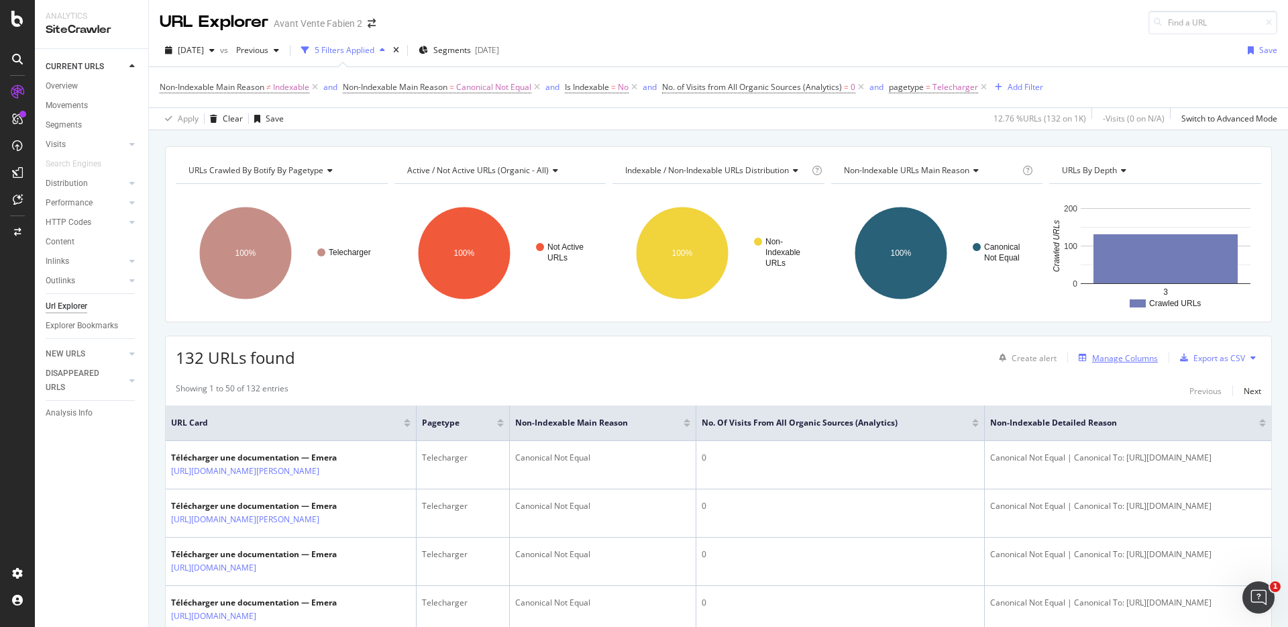
click at [1123, 361] on div "Manage Columns" at bounding box center [1125, 357] width 66 height 11
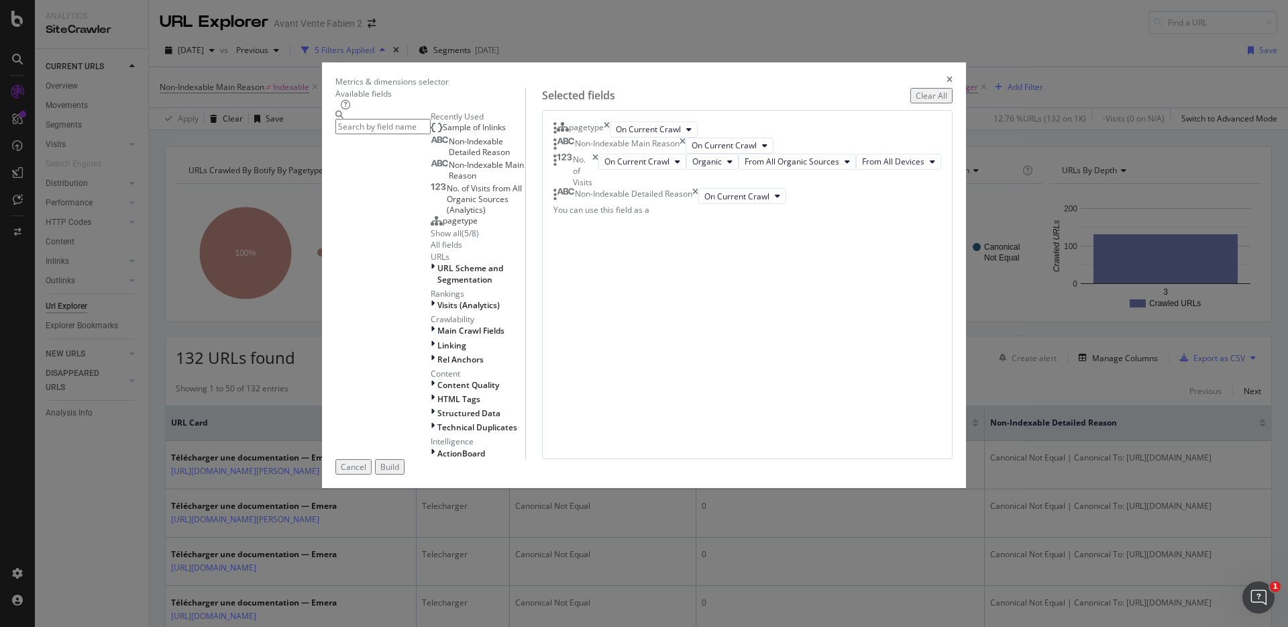
click at [453, 133] on span "Sample of Inlinks" at bounding box center [474, 126] width 63 height 11
click at [405, 474] on button "Build" at bounding box center [390, 466] width 30 height 15
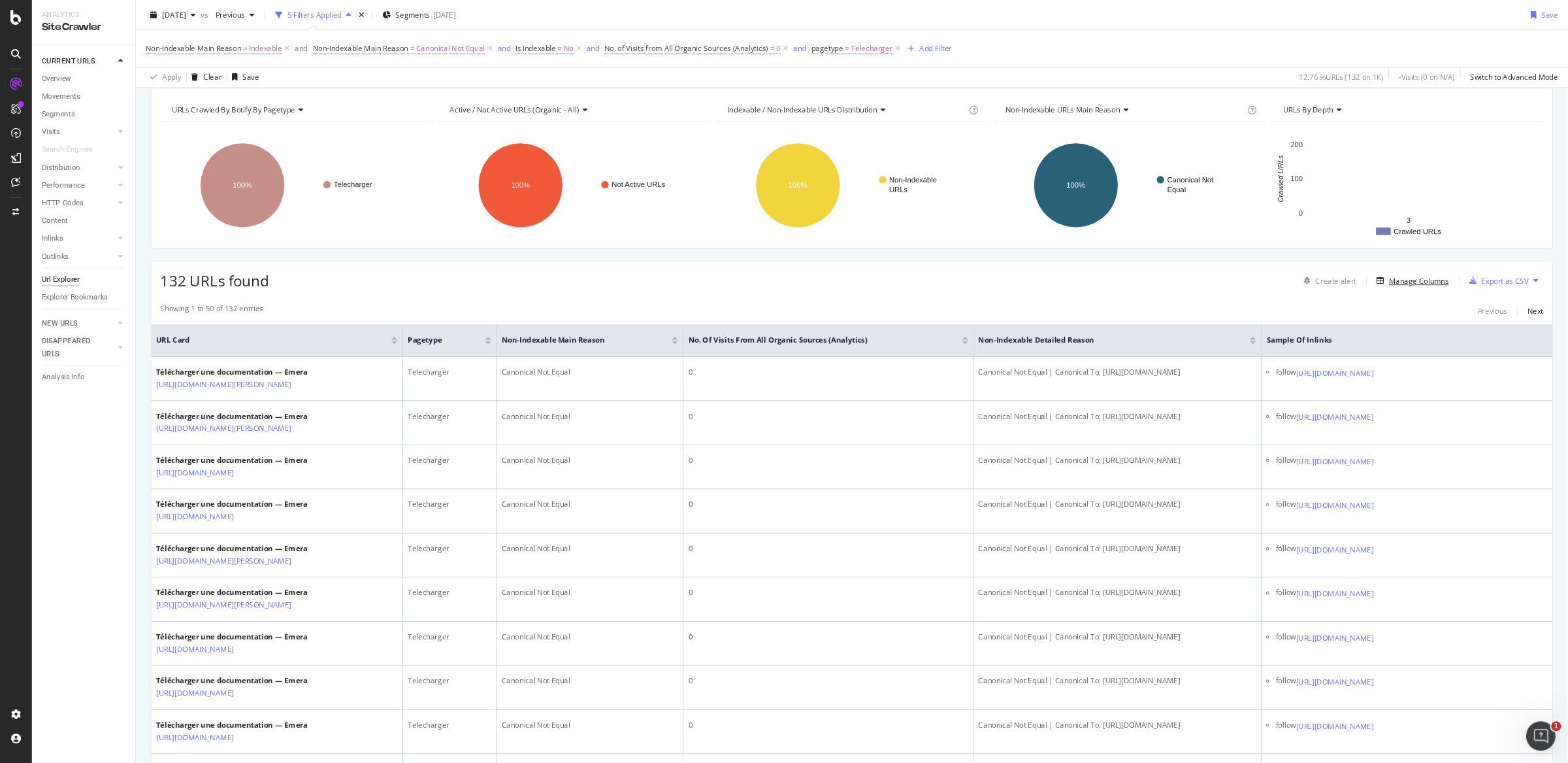
scroll to position [49, 0]
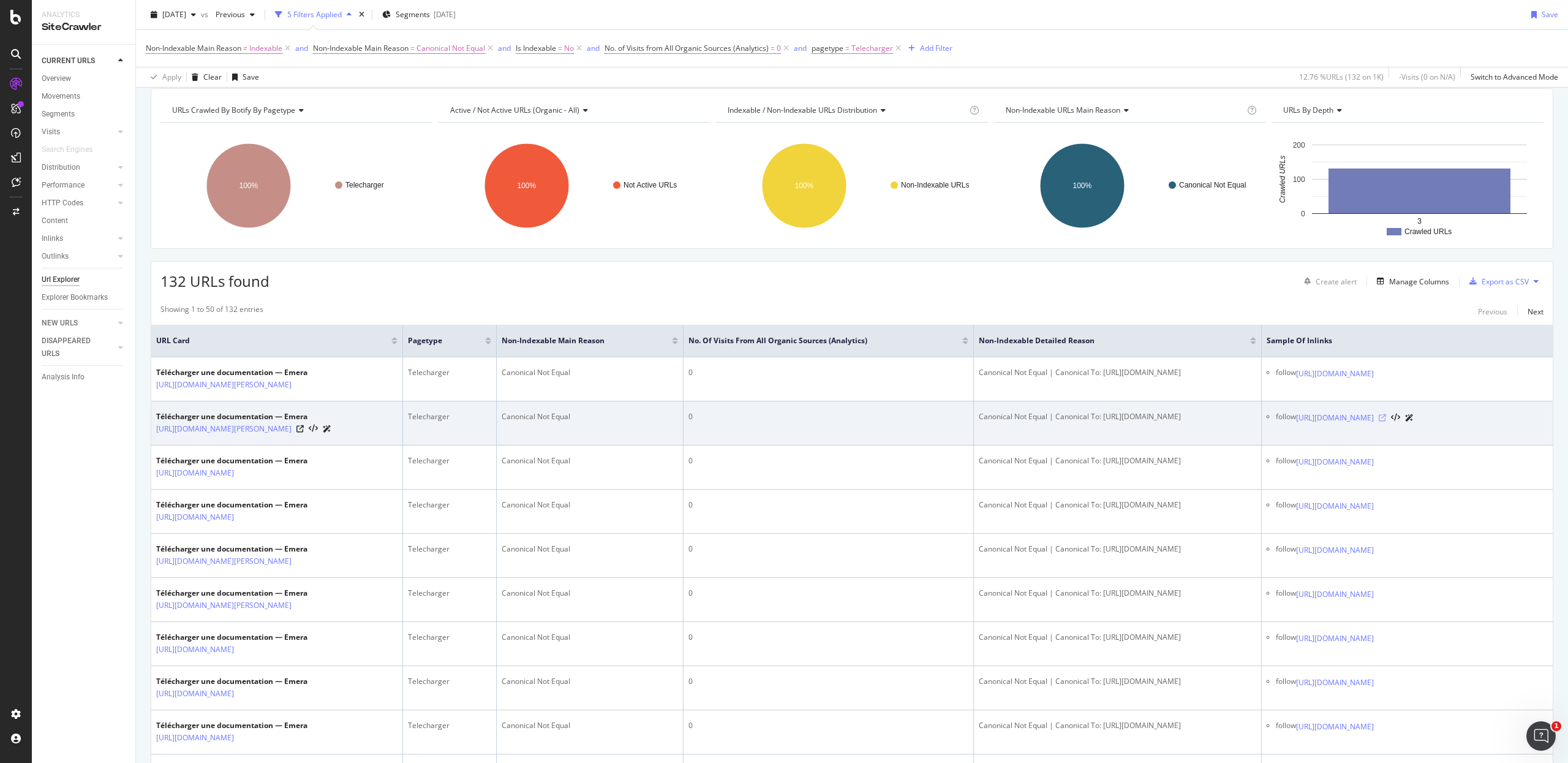
click at [1175, 422] on icon at bounding box center [1383, 418] width 7 height 7
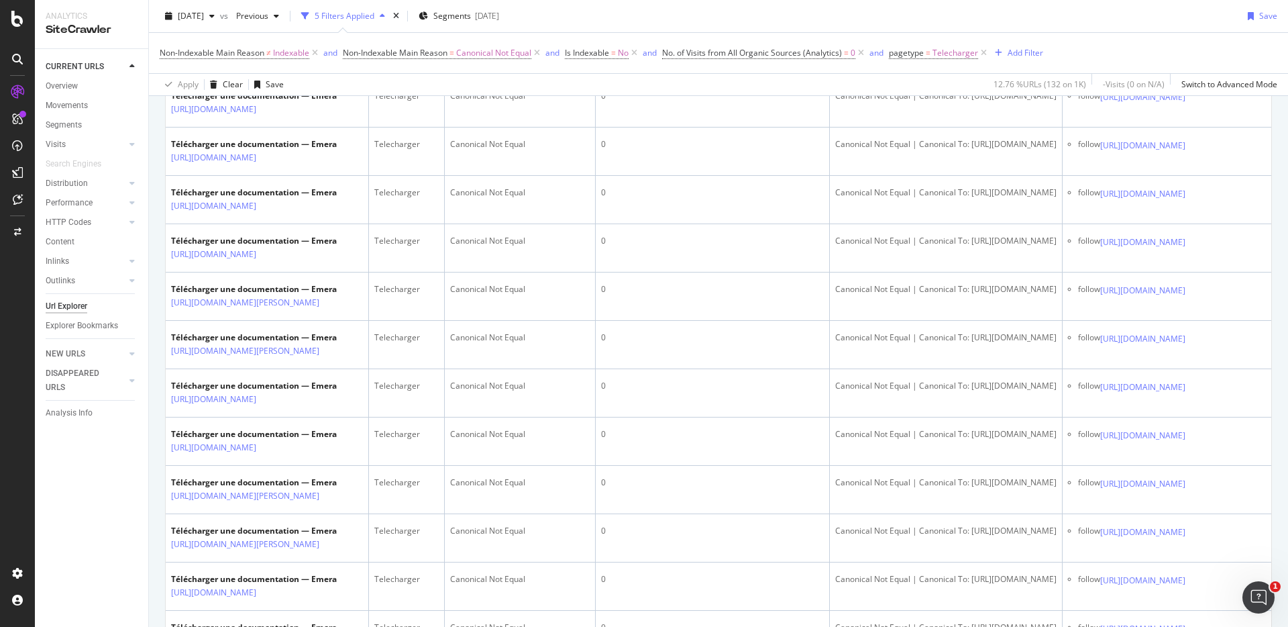
scroll to position [532, 0]
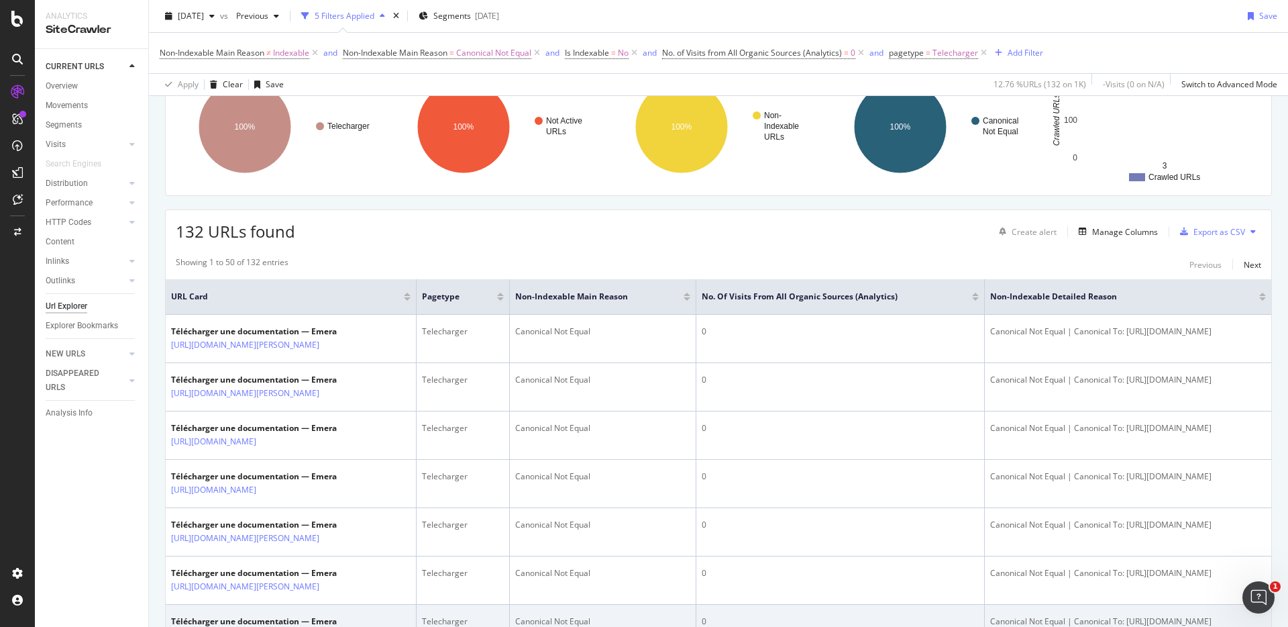
scroll to position [63, 0]
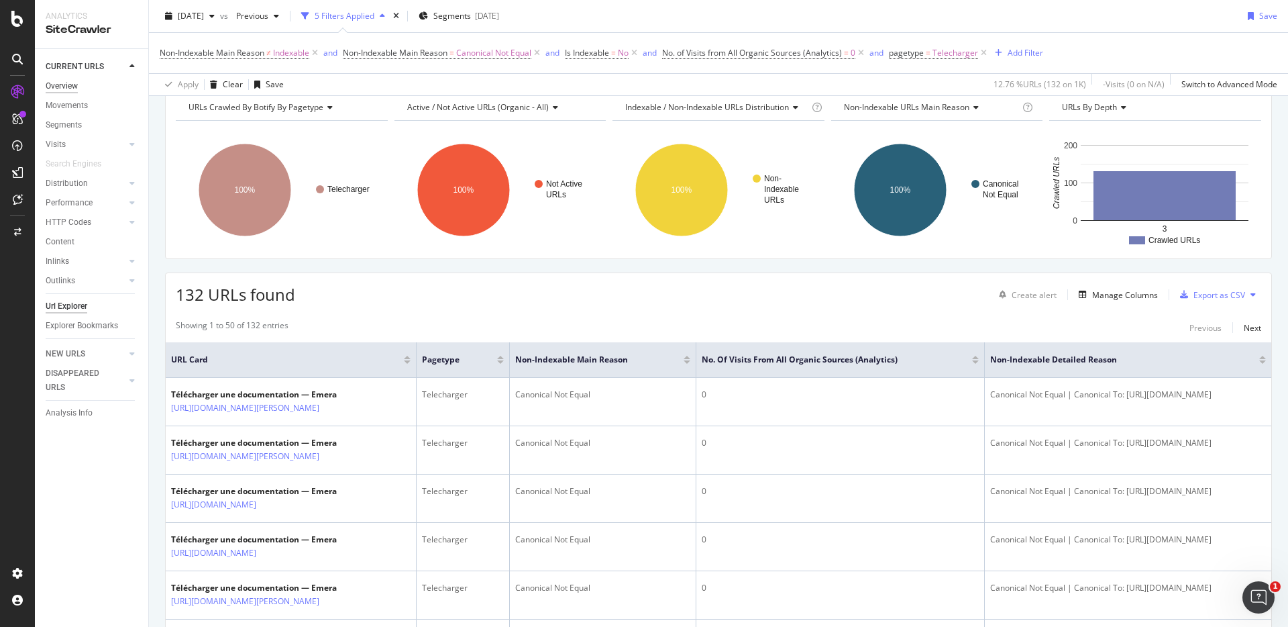
click at [74, 87] on div "Overview" at bounding box center [62, 86] width 32 height 14
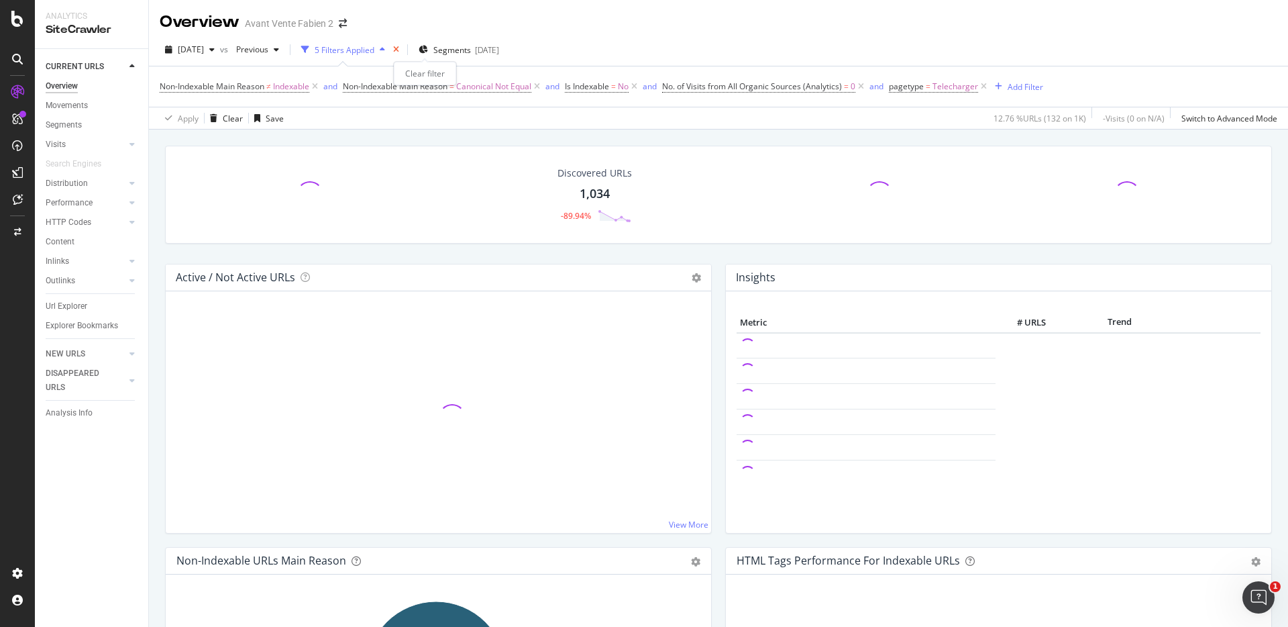
click at [399, 48] on icon "times" at bounding box center [396, 50] width 6 height 8
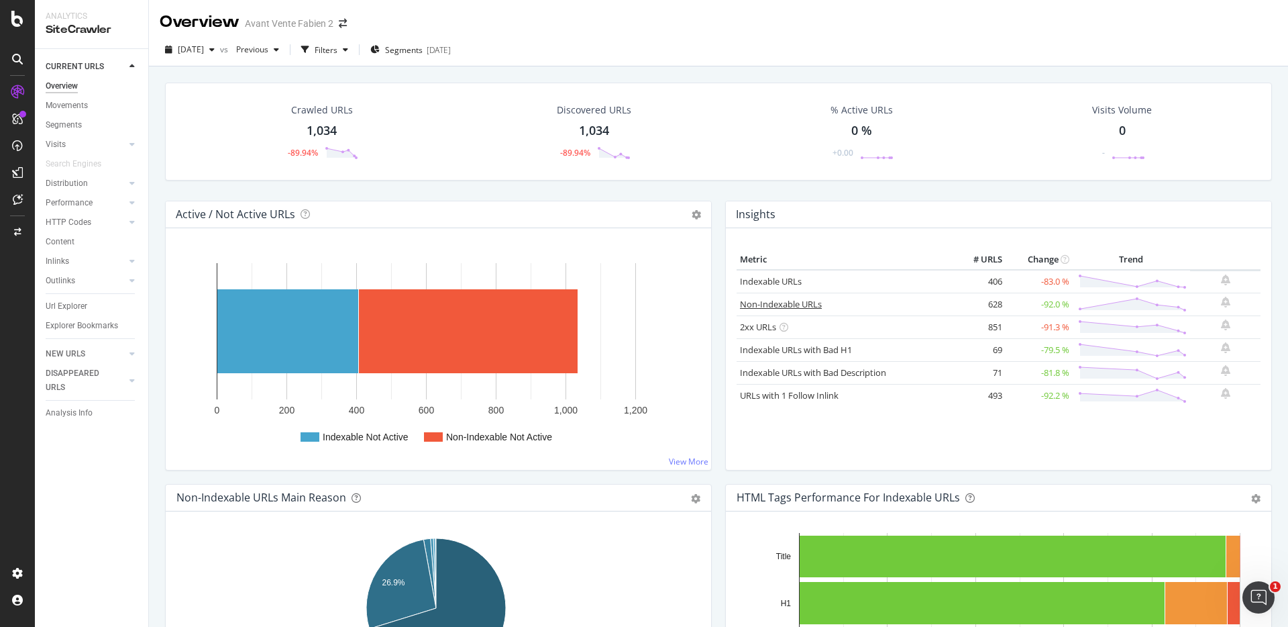
click at [784, 299] on link "Non-Indexable URLs" at bounding box center [781, 304] width 82 height 12
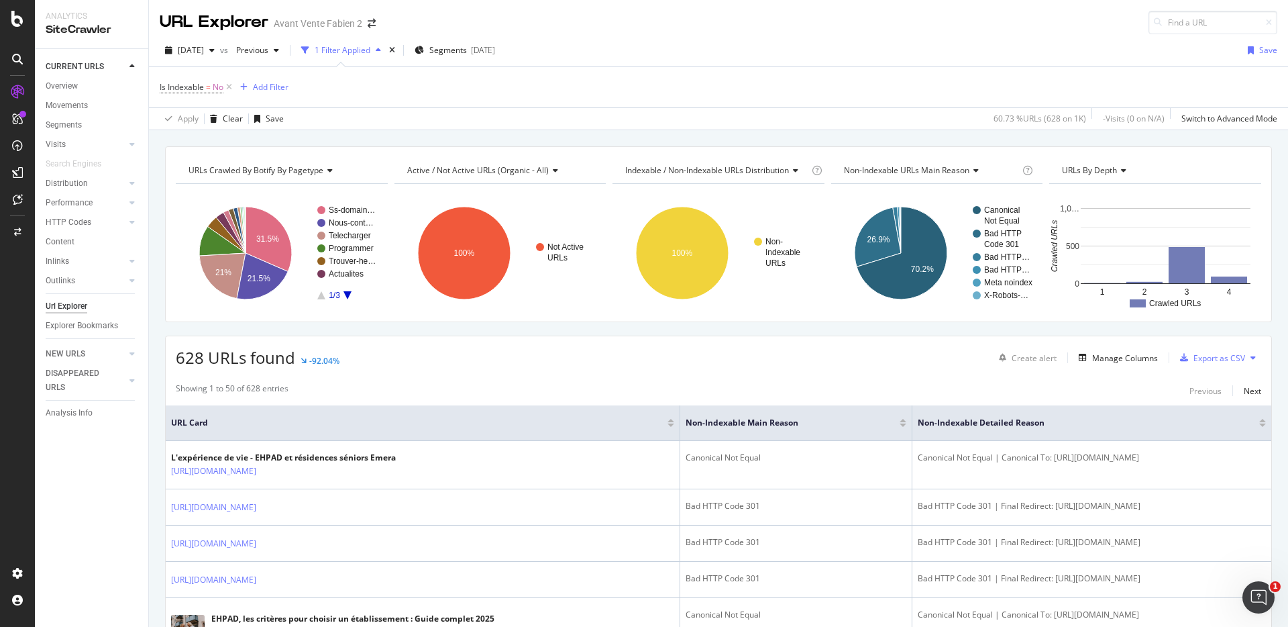
click at [352, 294] on rect "A chart." at bounding box center [347, 252] width 60 height 93
click at [346, 297] on g "Ss-domain… Nous-cont… Telecharger Programmer Trouver-he… Actualites 1/3" at bounding box center [347, 252] width 60 height 95
click at [346, 297] on icon "A chart." at bounding box center [347, 295] width 8 height 8
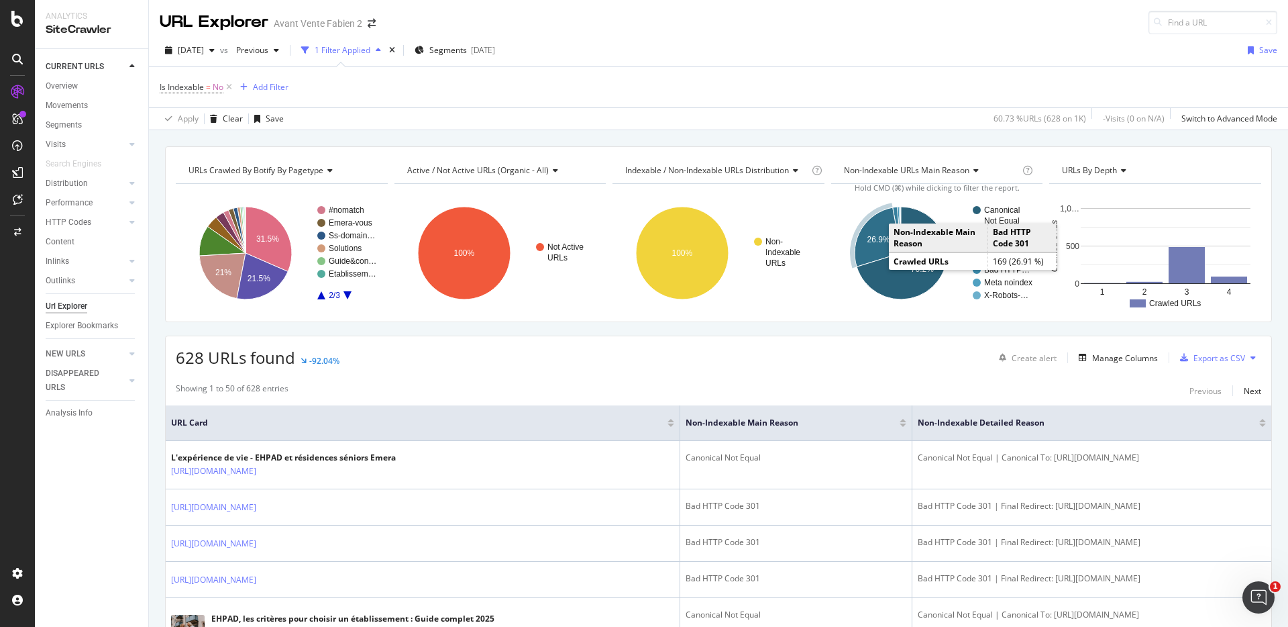
click at [877, 244] on text "26.9%" at bounding box center [878, 239] width 23 height 9
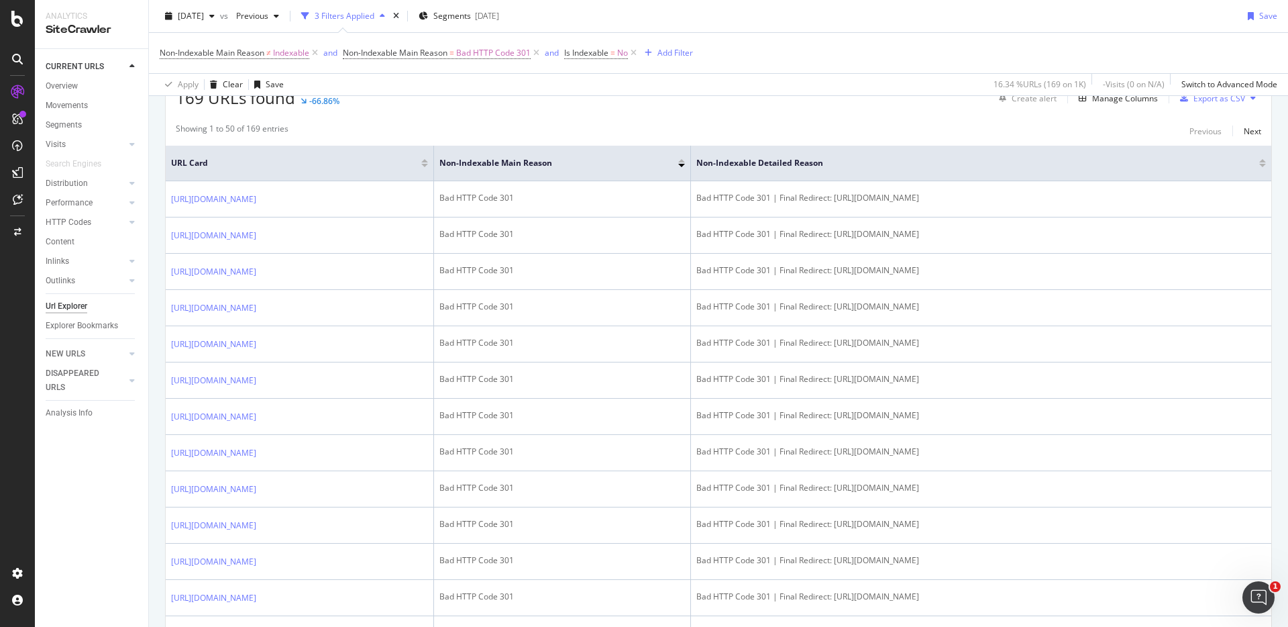
scroll to position [260, 0]
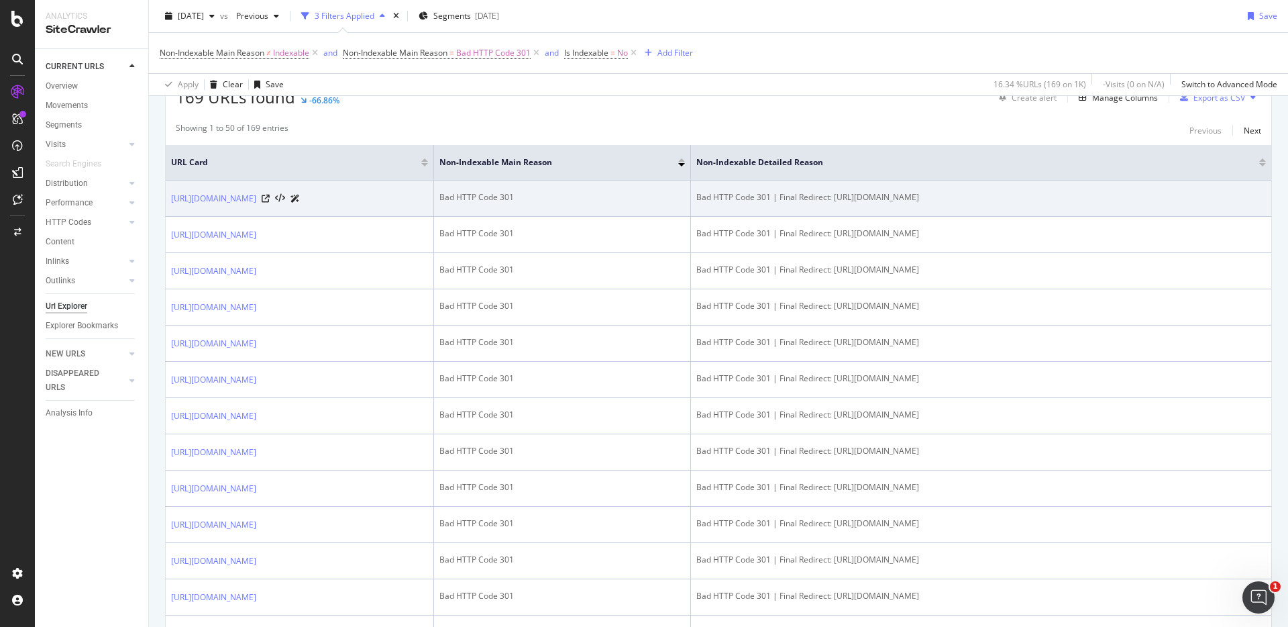
drag, startPoint x: 172, startPoint y: 190, endPoint x: 262, endPoint y: 220, distance: 95.5
click at [262, 217] on td "https://nous-rejoindre.emera.fr/fr/groupe-emera/offres/aide-soignant-en-ehpad5d…" at bounding box center [300, 198] width 268 height 36
copy link "https://nous-rejoindre.emera.fr/fr/groupe-emera/offres/aide-soignant-en-ehpad5d…"
drag, startPoint x: 1171, startPoint y: 199, endPoint x: 835, endPoint y: 199, distance: 336.1
click at [835, 199] on div "Bad HTTP Code 301 | Final Redirect: https://nous-rejoindre.emera.fr/fr/groupe-e…" at bounding box center [981, 197] width 570 height 12
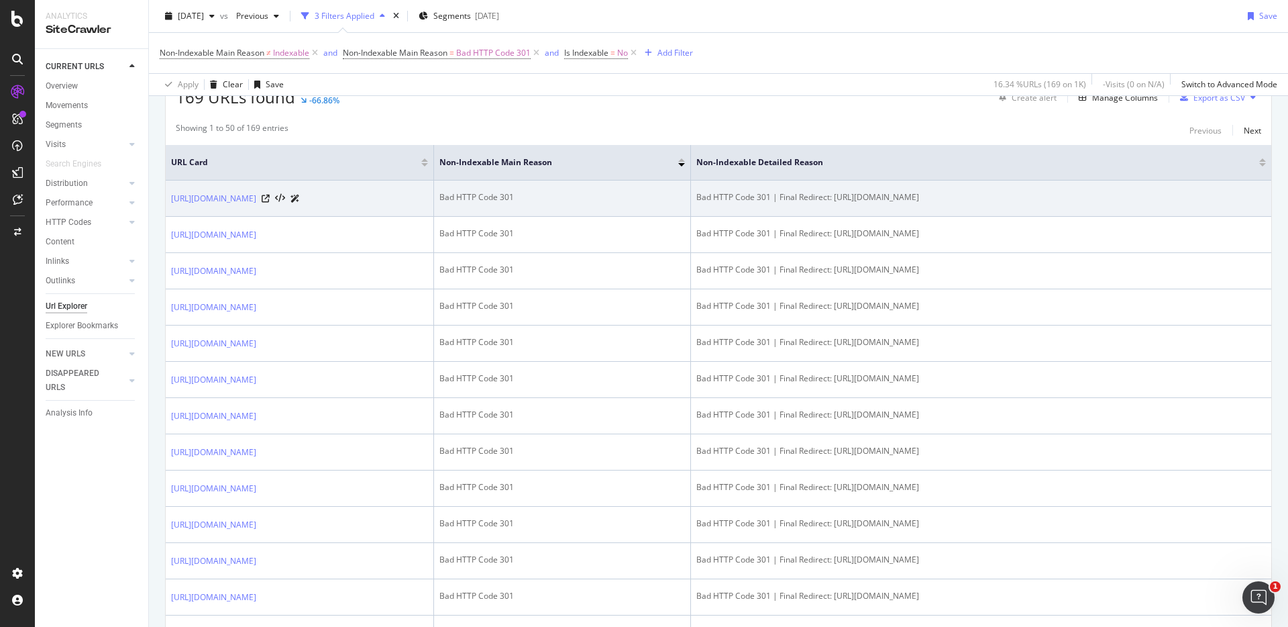
copy div "https://nous-rejoindre.emera.fr/fr/groupe-emera/offres/aide-soignant-en-ehpad-5…"
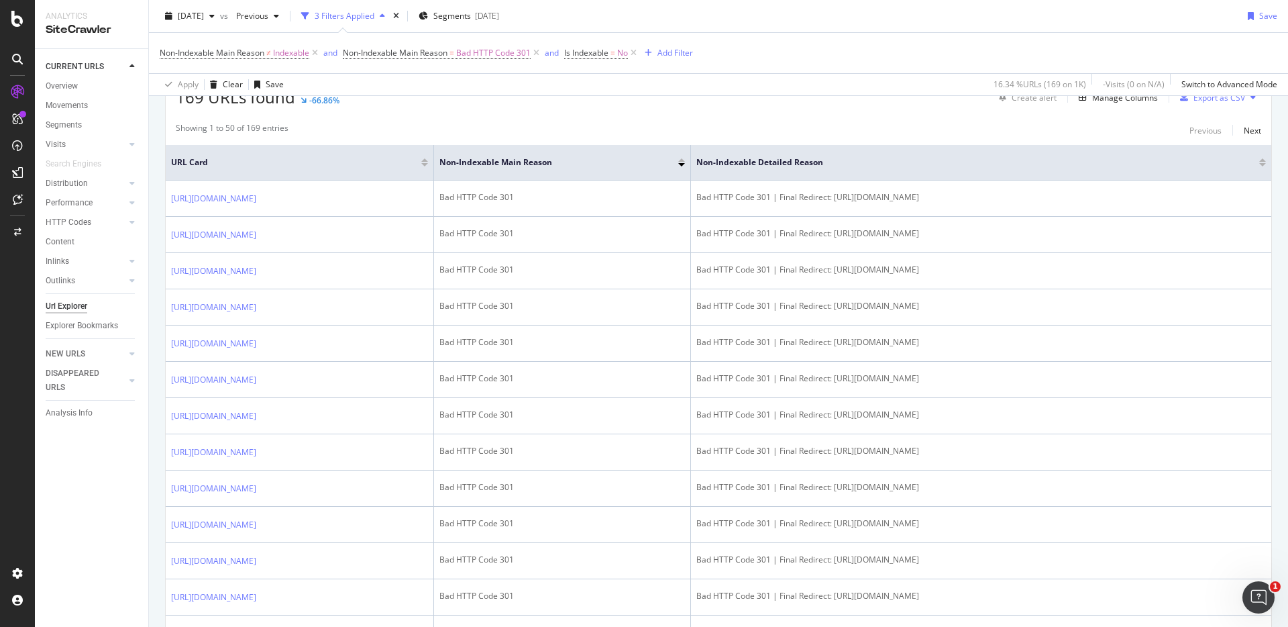
click at [1092, 101] on div "Manage Columns" at bounding box center [1125, 97] width 66 height 11
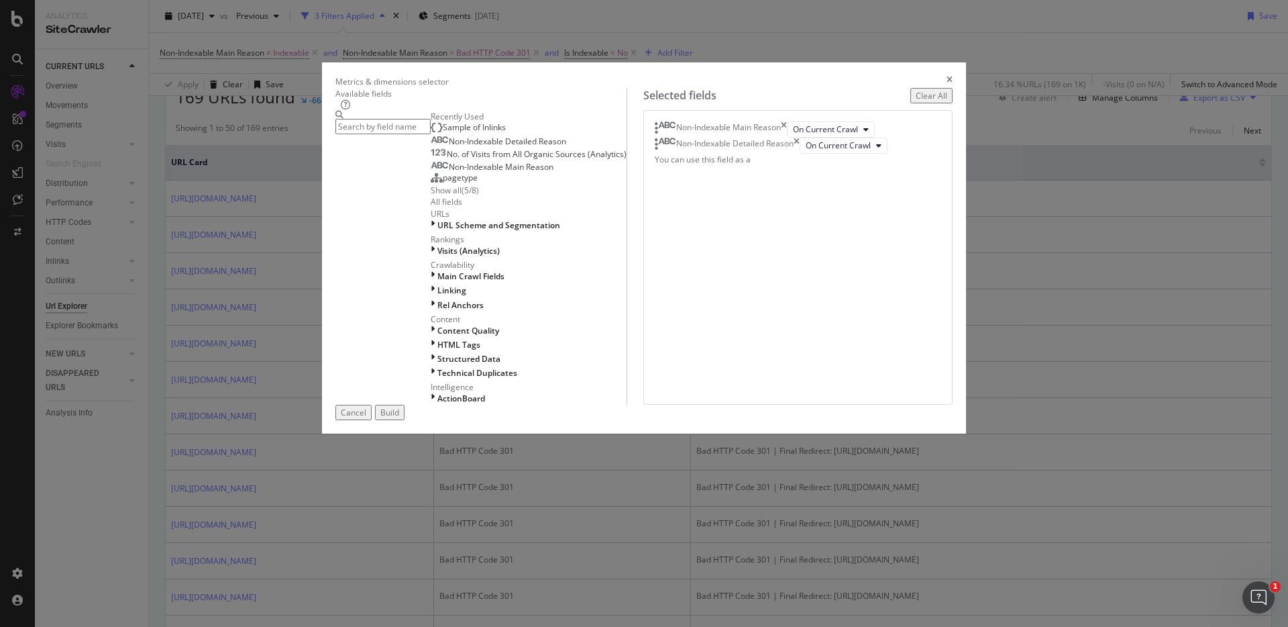
click at [443, 133] on span "Sample of Inlinks" at bounding box center [474, 126] width 63 height 11
click at [405, 420] on button "Build" at bounding box center [390, 412] width 30 height 15
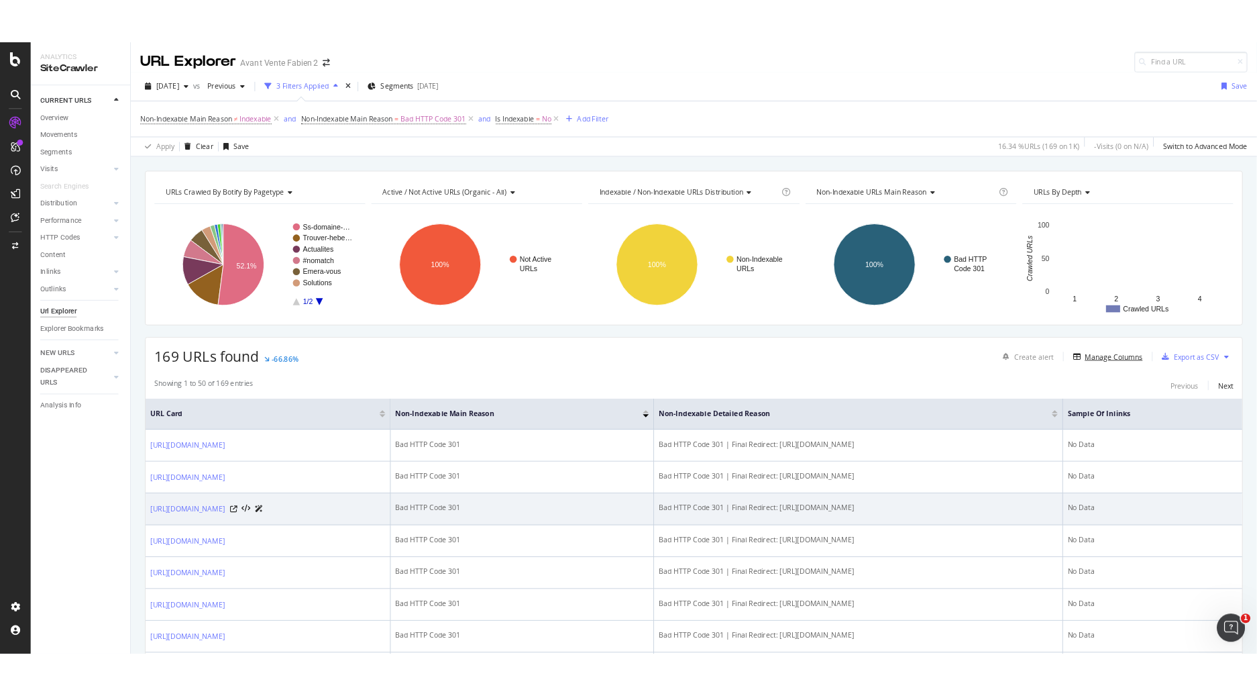
scroll to position [237, 0]
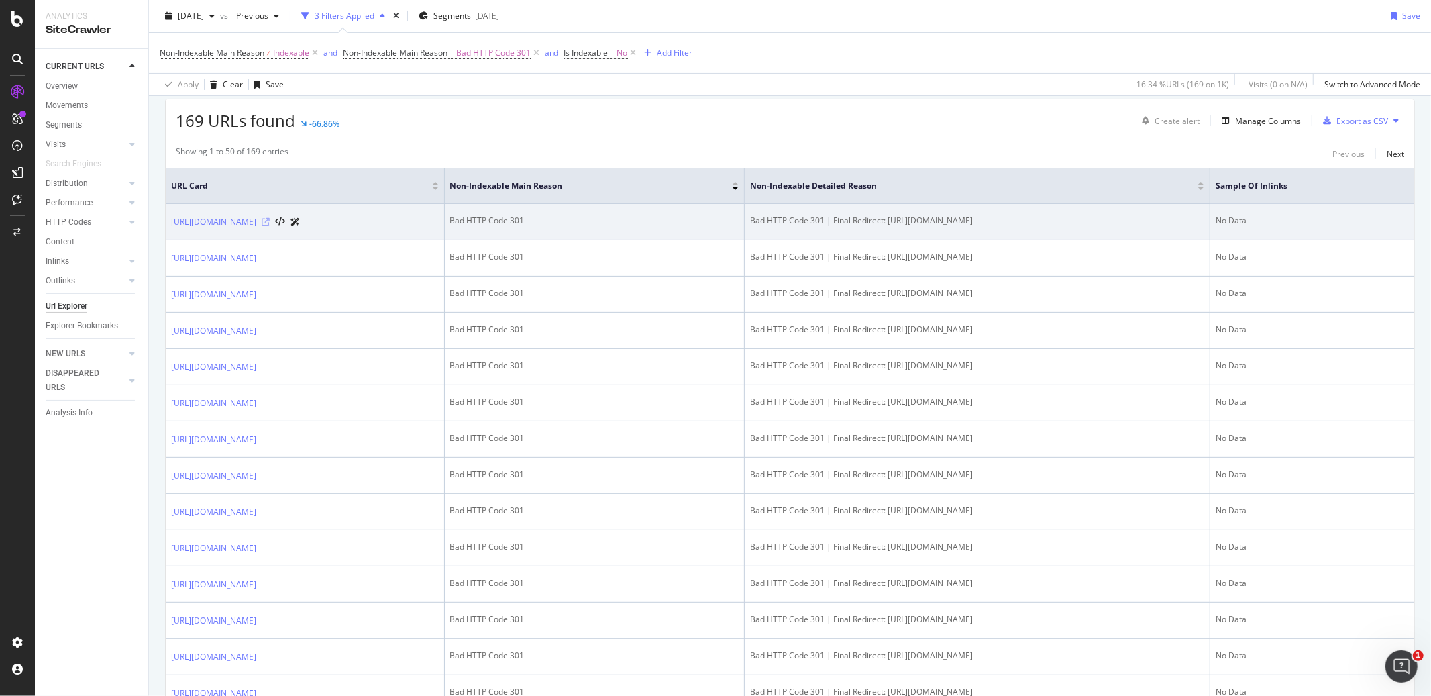
click at [270, 221] on icon at bounding box center [266, 222] width 8 height 8
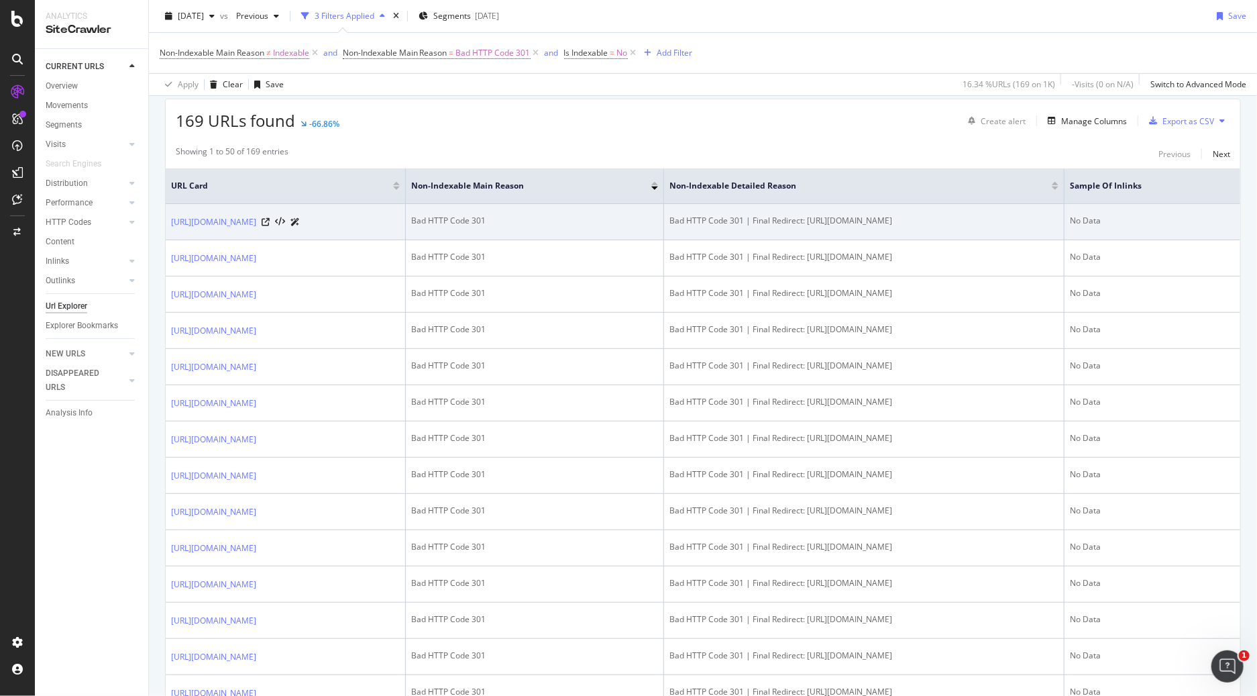
drag, startPoint x: 340, startPoint y: 237, endPoint x: 178, endPoint y: 209, distance: 164.8
click at [178, 209] on td "https://nous-rejoindre.emera.fr/fr/groupe-emera/offres/aide-soignant-en-ehpad5d…" at bounding box center [286, 222] width 240 height 36
click at [283, 240] on td "https://nous-rejoindre.emera.fr/fr/groupe-emera/offres/aide-soignant-en-ehpad5d…" at bounding box center [286, 222] width 240 height 36
click at [270, 224] on icon at bounding box center [266, 222] width 8 height 8
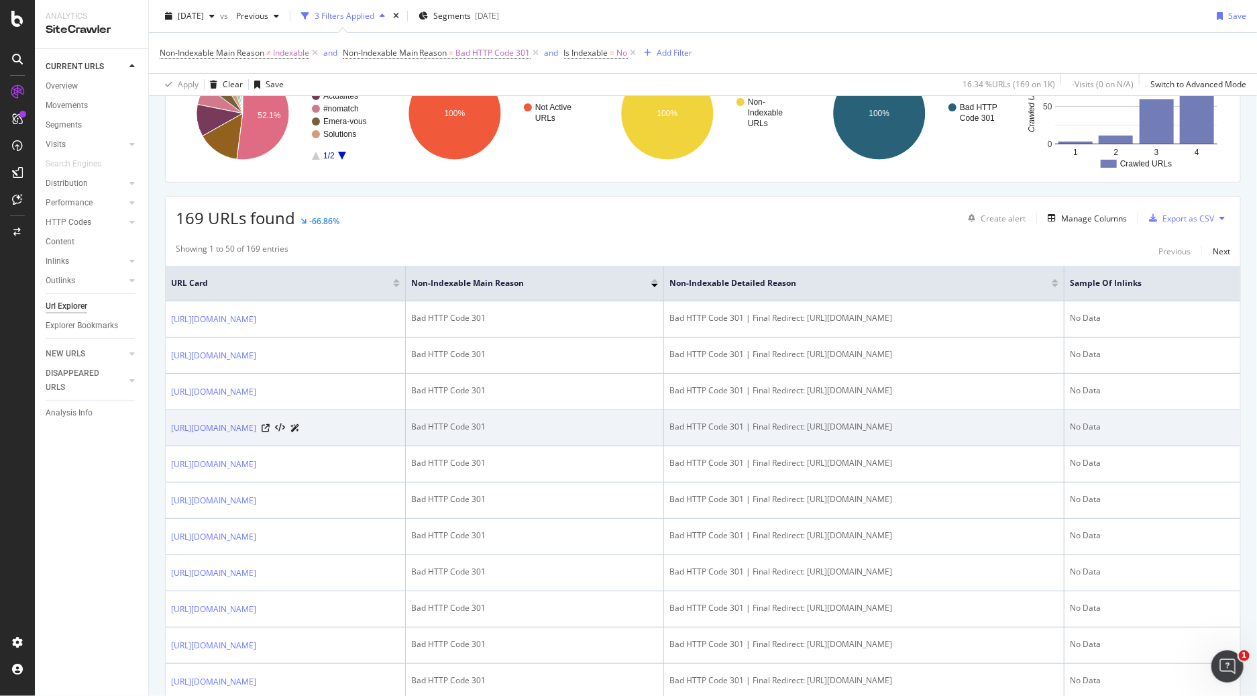
scroll to position [0, 0]
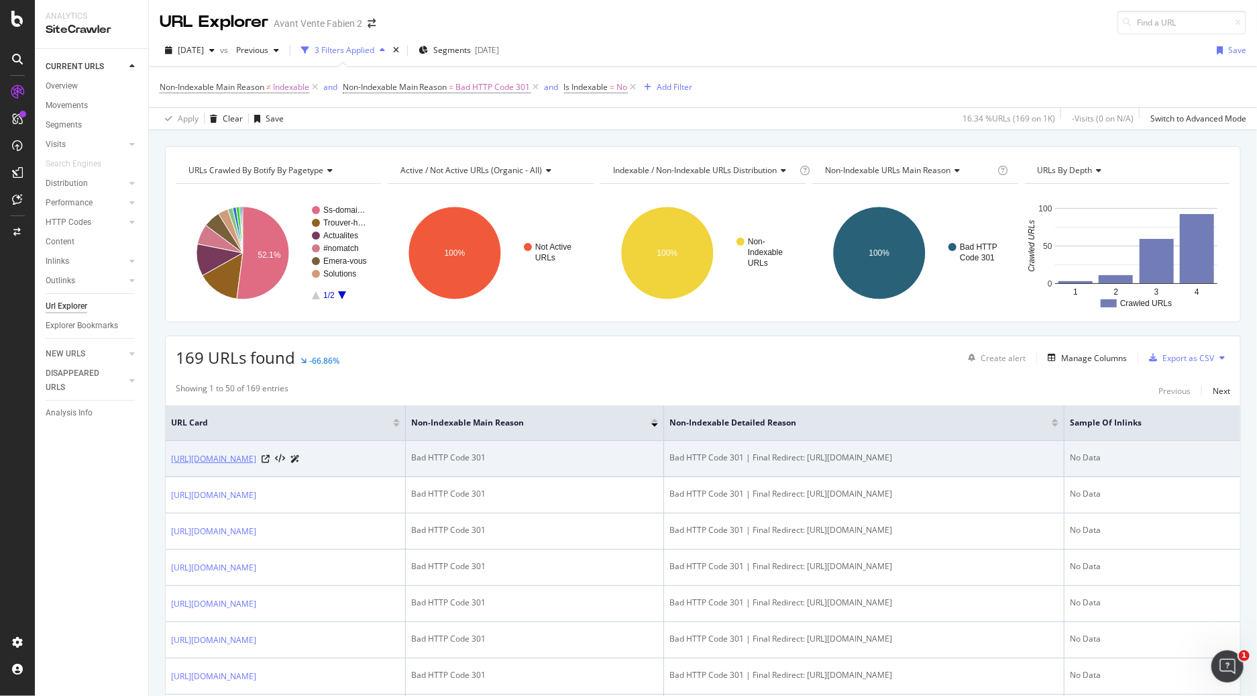
drag, startPoint x: 447, startPoint y: 476, endPoint x: 300, endPoint y: 461, distance: 148.3
click at [300, 461] on td "https://nous-rejoindre.emera.fr/fr/groupe-emera/offres/aide-soignant-en-ehpad5d…" at bounding box center [286, 459] width 240 height 36
copy link "groupe-emera/offres/aide-soignant-en-ehpad5dcffc"
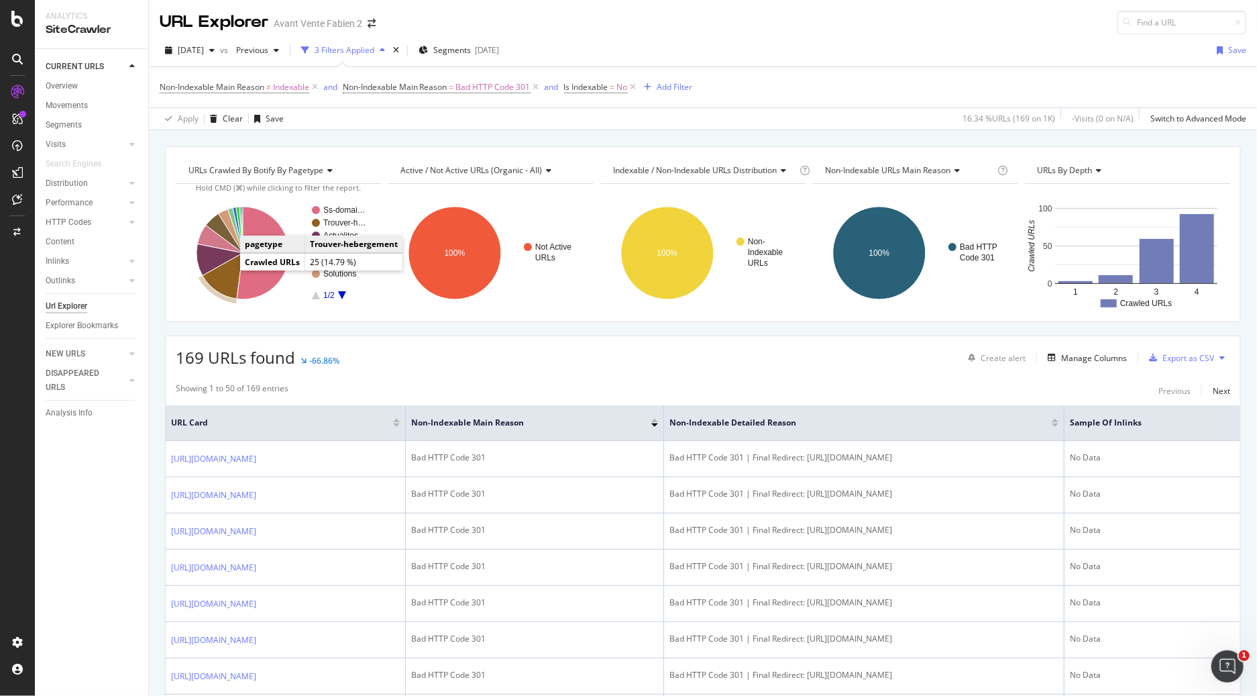
click at [225, 276] on icon "A chart." at bounding box center [223, 276] width 40 height 46
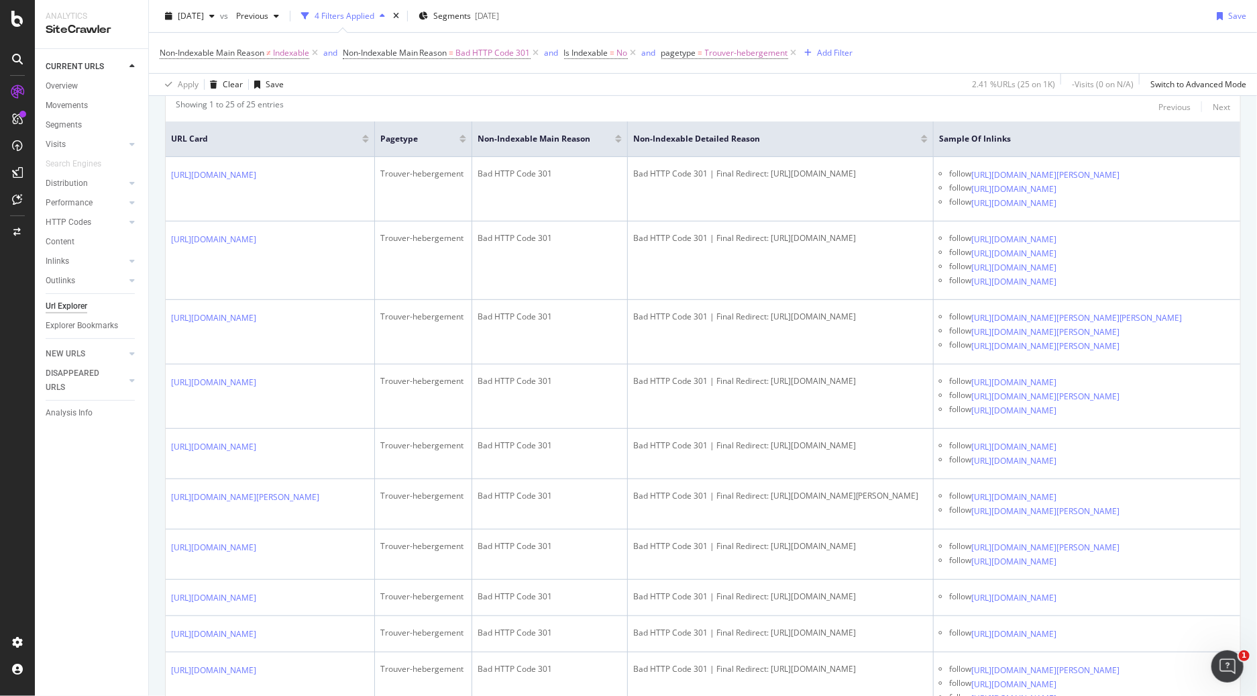
scroll to position [300, 0]
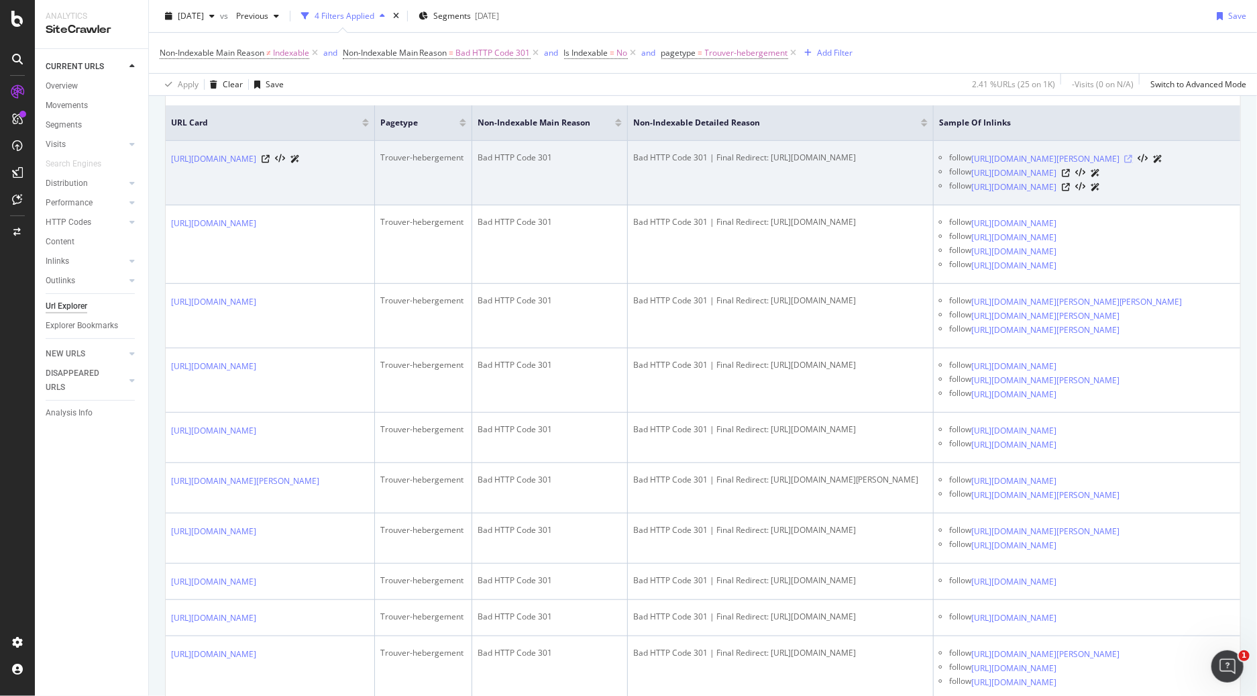
click at [1133, 163] on icon at bounding box center [1129, 159] width 8 height 8
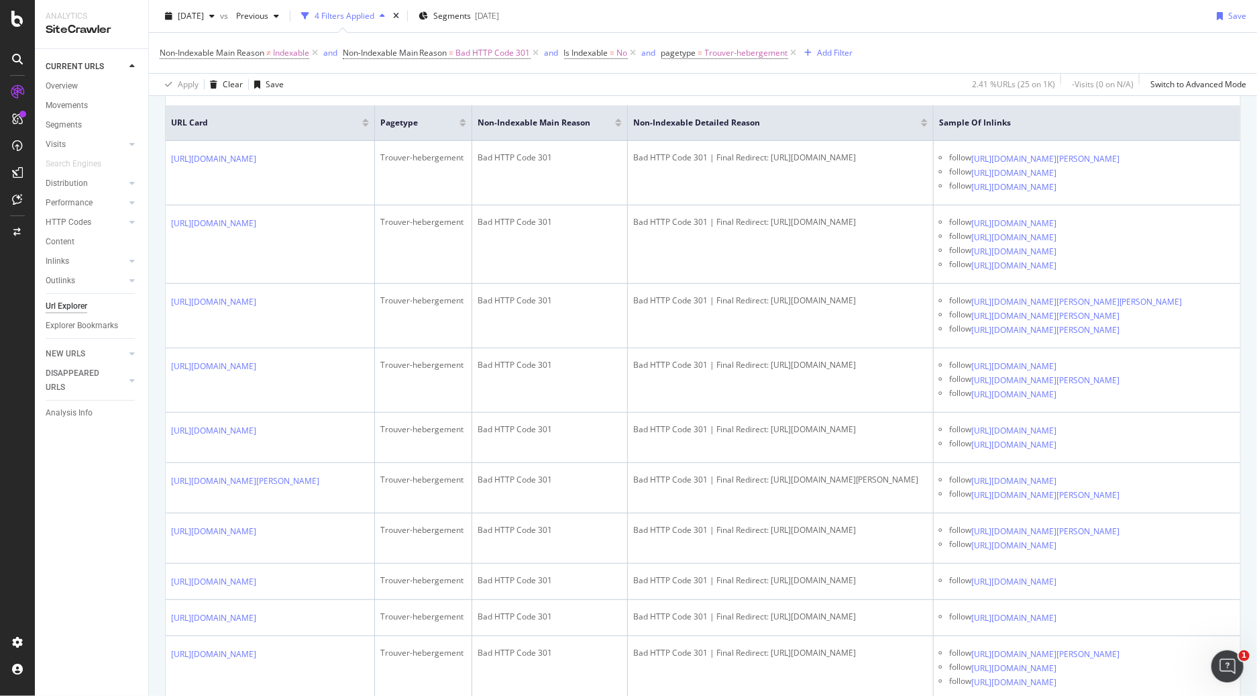
scroll to position [0, 0]
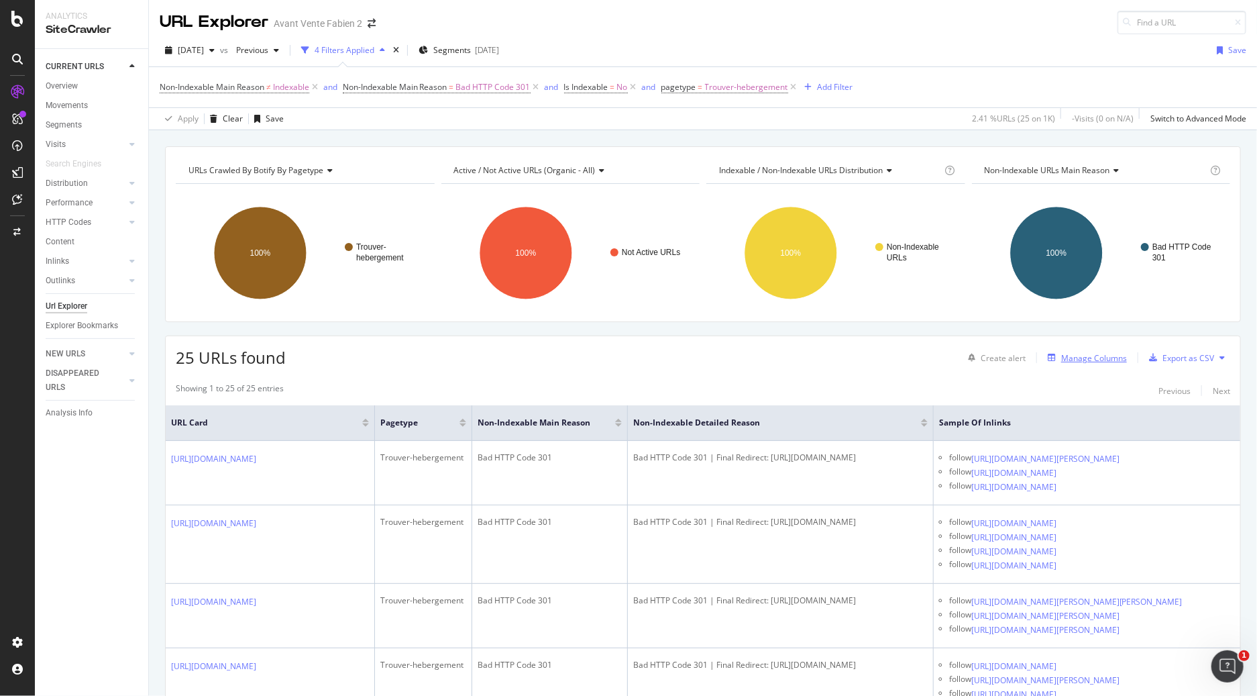
click at [1093, 362] on div "Manage Columns" at bounding box center [1094, 357] width 66 height 11
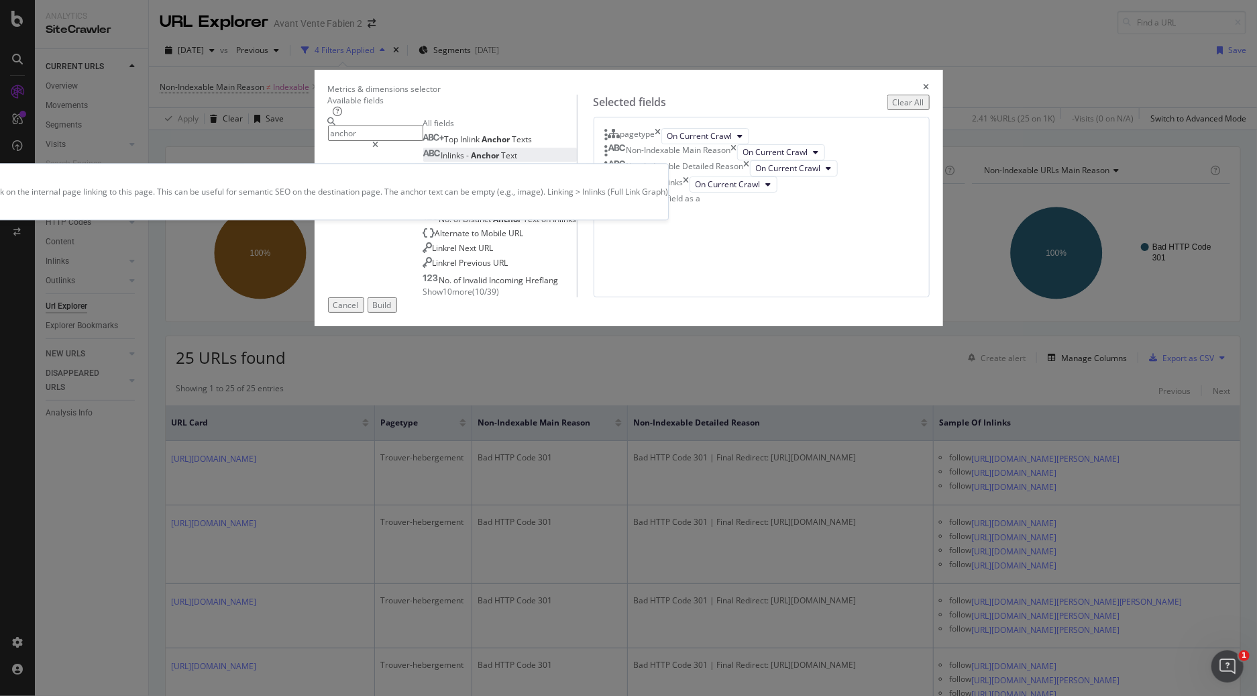
type input "anchor"
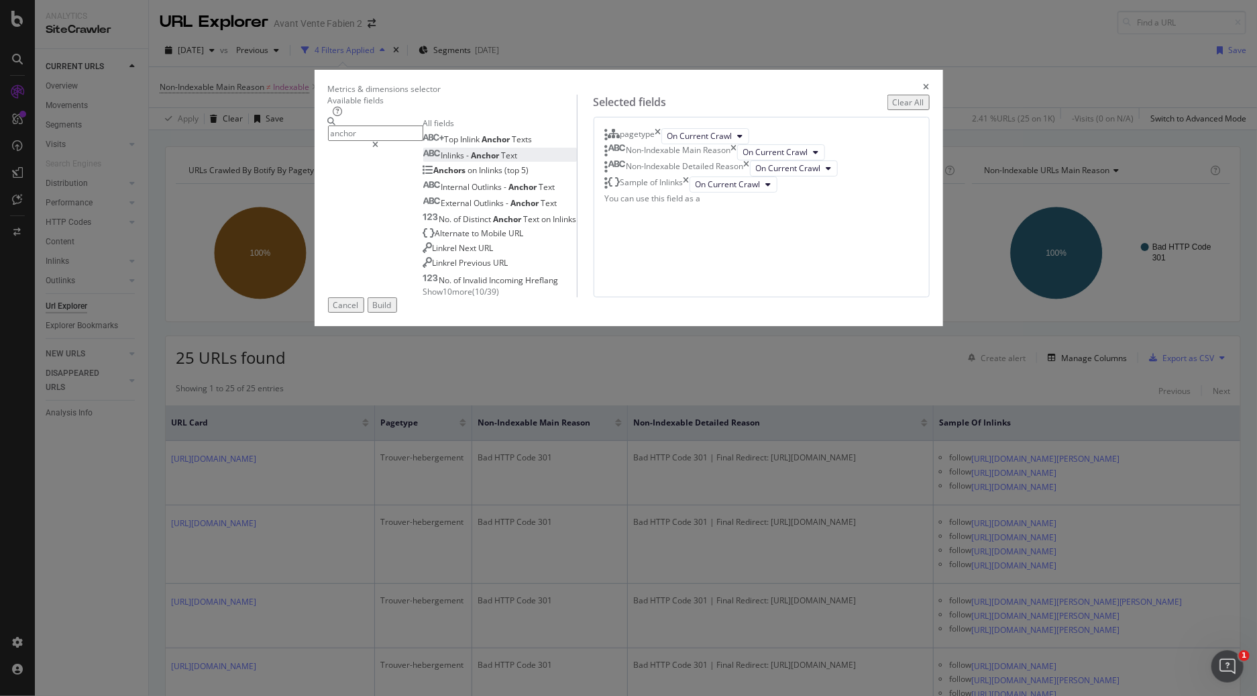
click at [480, 161] on div "Inlinks - Anchor Text" at bounding box center [470, 155] width 95 height 11
click at [392, 311] on div "Build" at bounding box center [382, 304] width 19 height 11
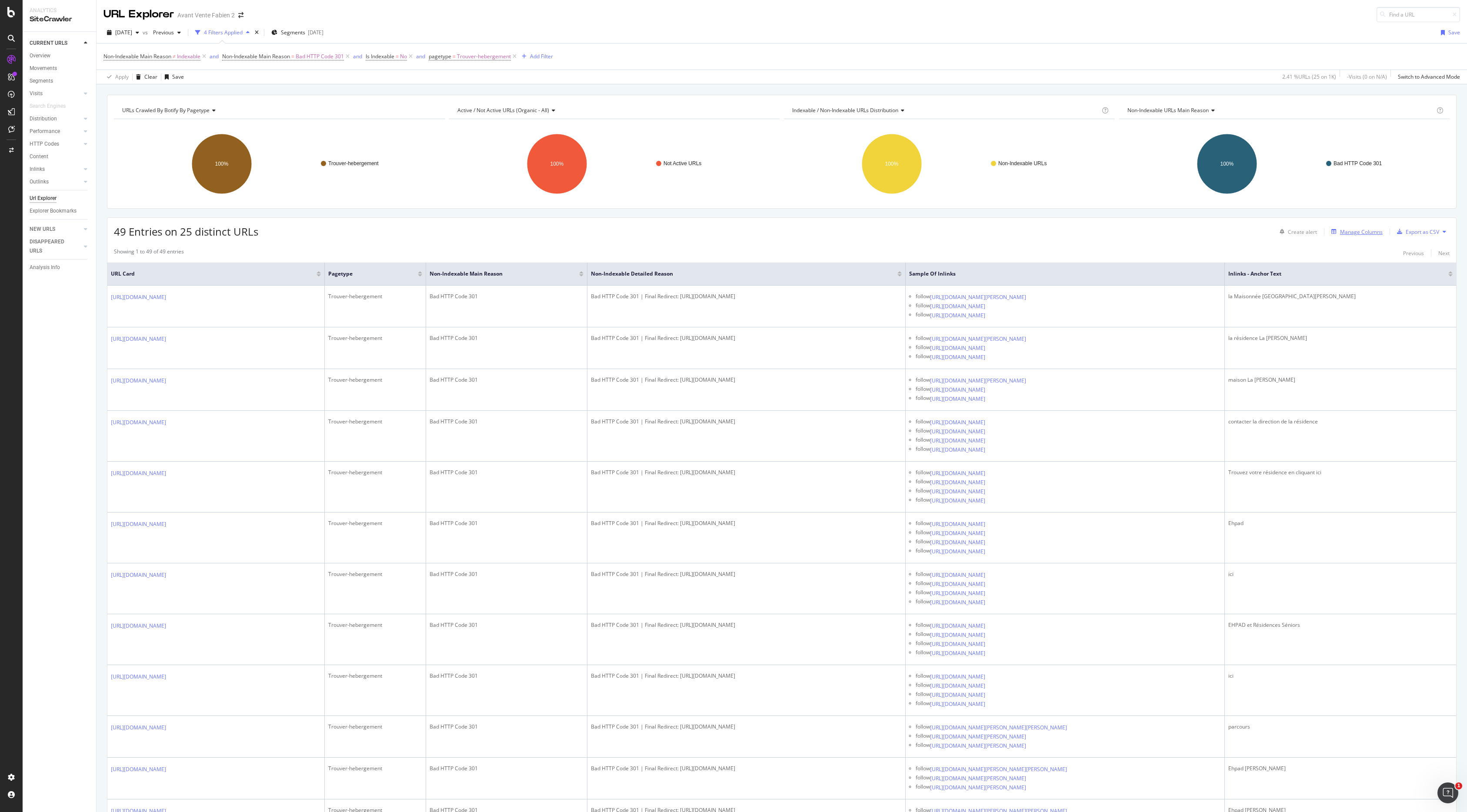
click at [834, 236] on div "Manage Columns" at bounding box center [1362, 231] width 43 height 7
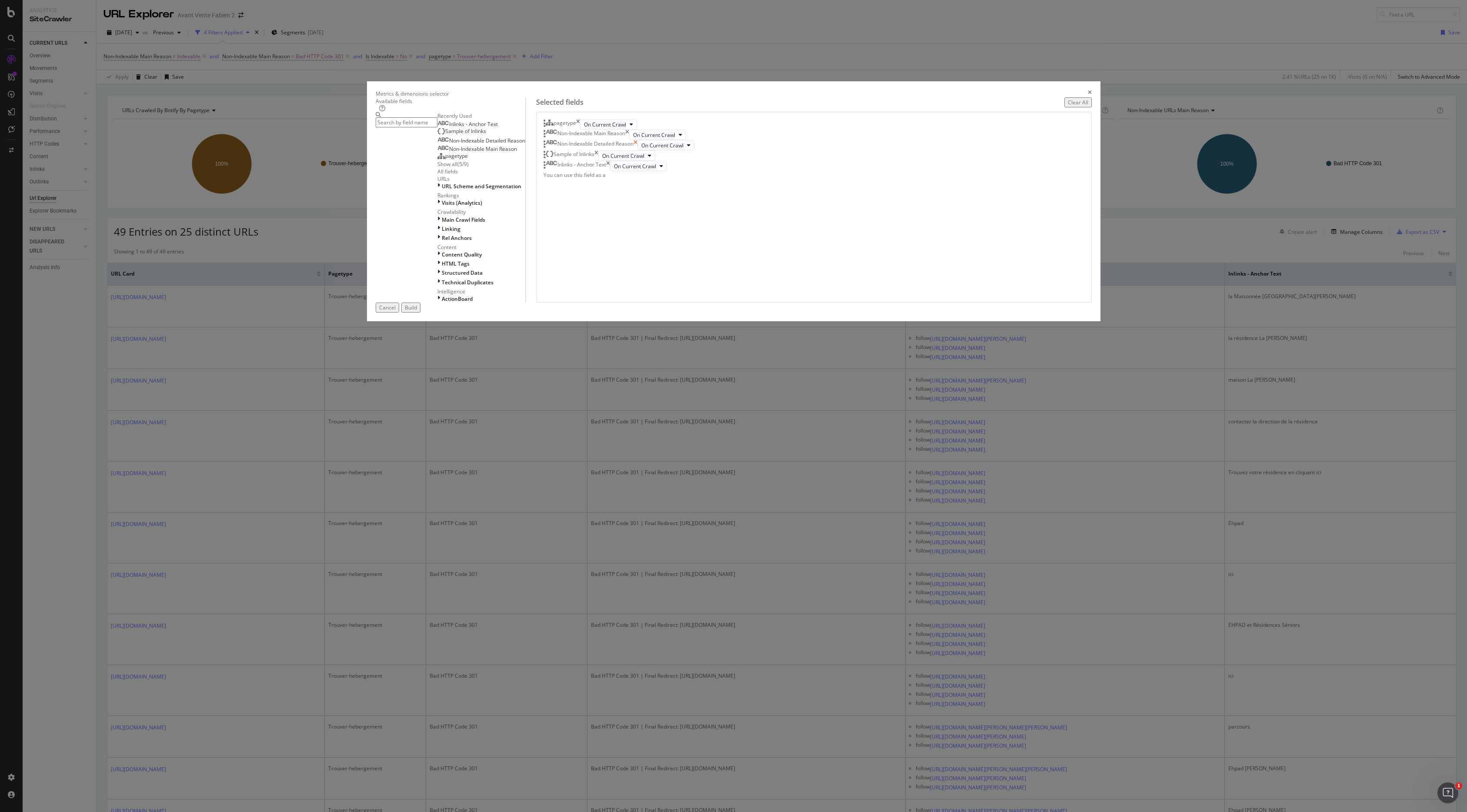
click at [637, 150] on icon "times" at bounding box center [635, 145] width 4 height 10
click at [417, 311] on div "Build" at bounding box center [411, 307] width 12 height 7
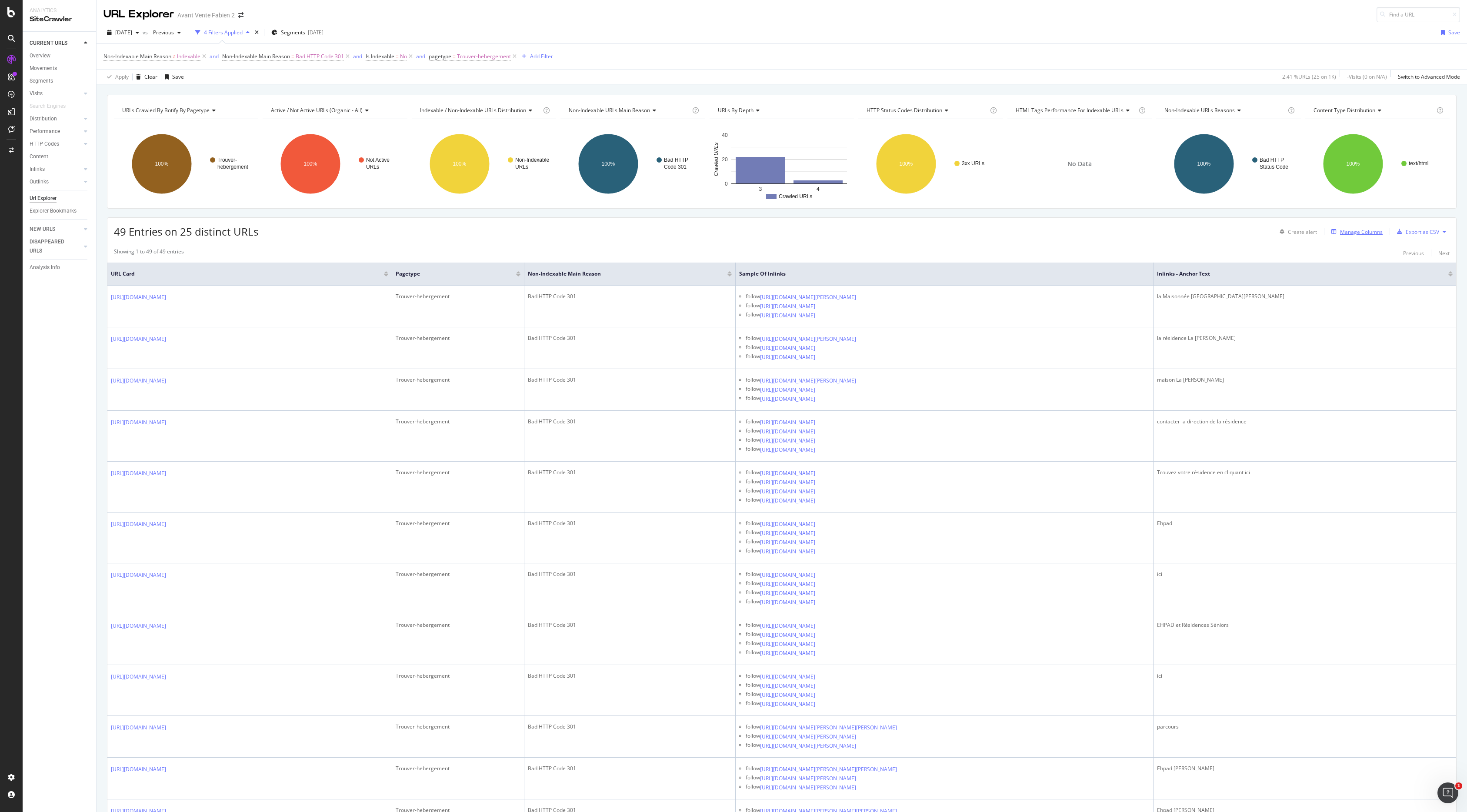
click at [834, 235] on div "Manage Columns" at bounding box center [1362, 231] width 43 height 7
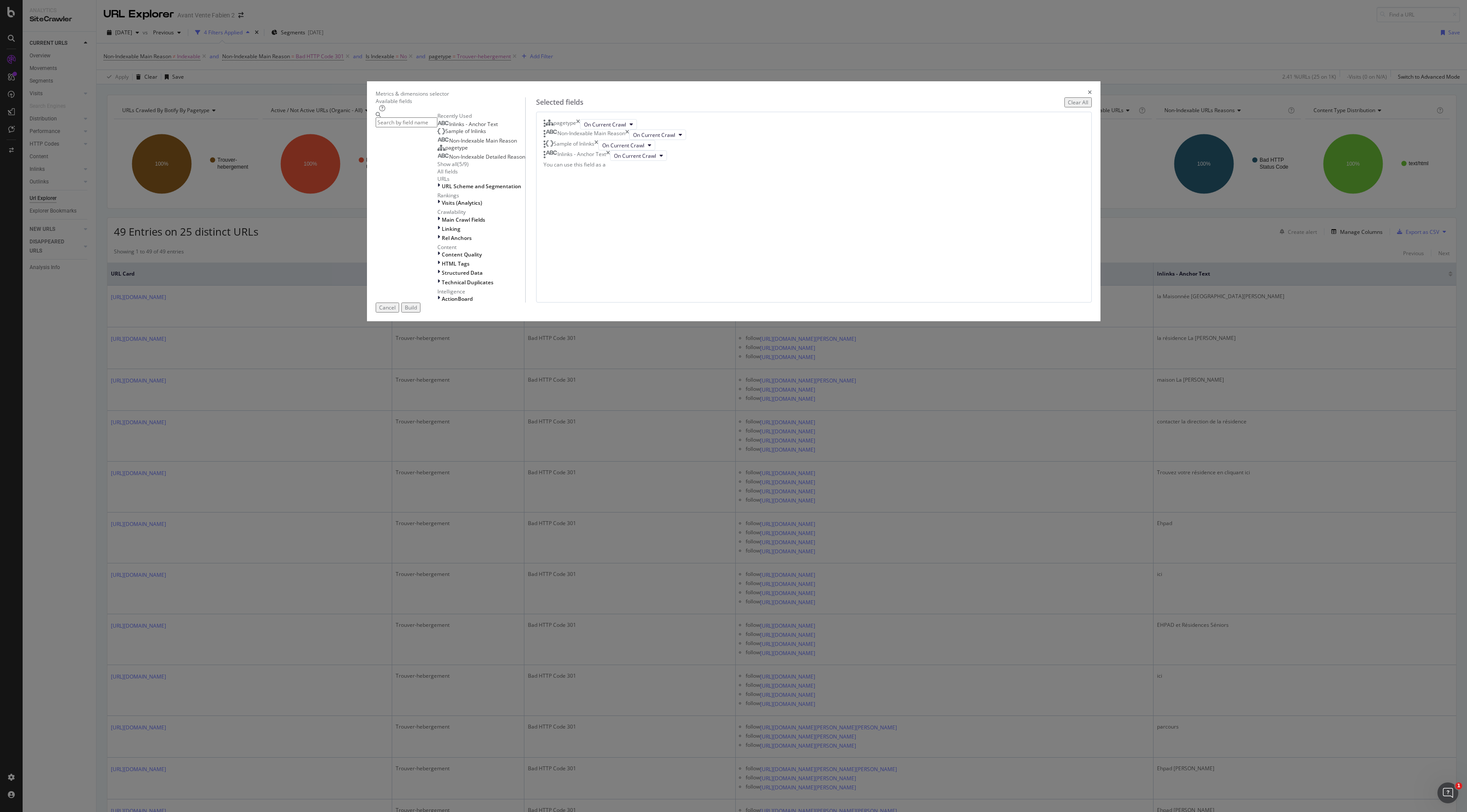
click at [834, 220] on div "Metrics & dimensions selector Available fields Recently Used Inlinks - Anchor T…" at bounding box center [733, 406] width 1467 height 812
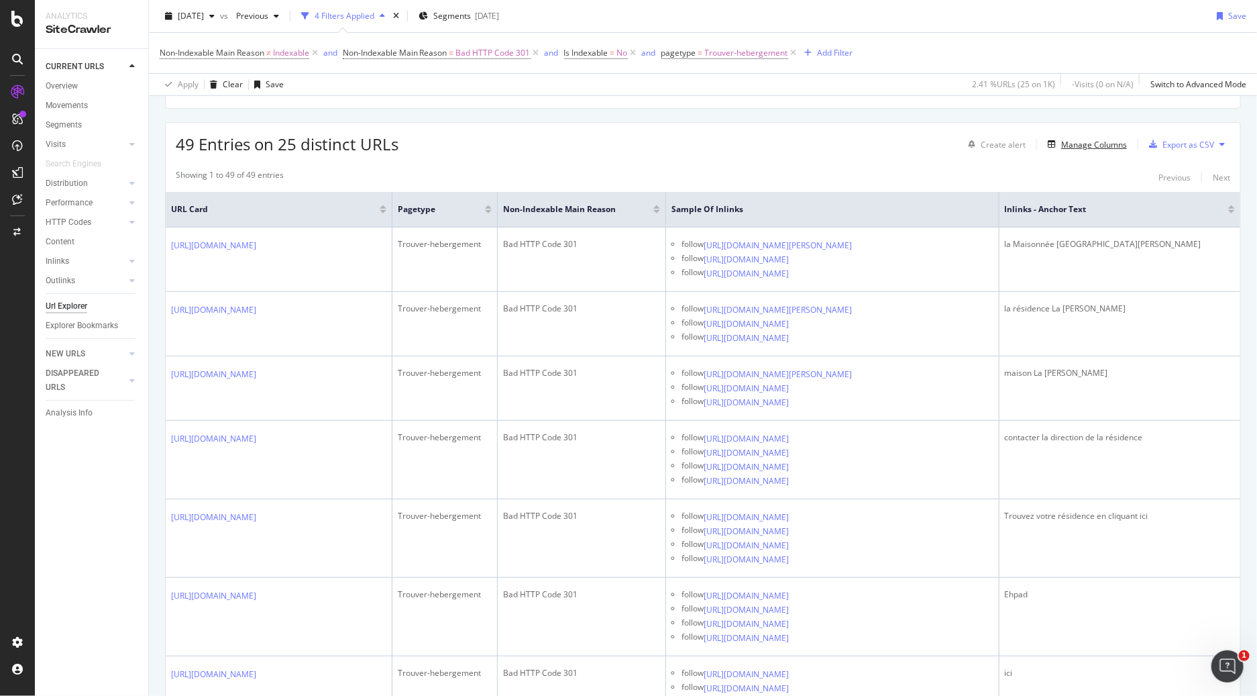
scroll to position [237, 0]
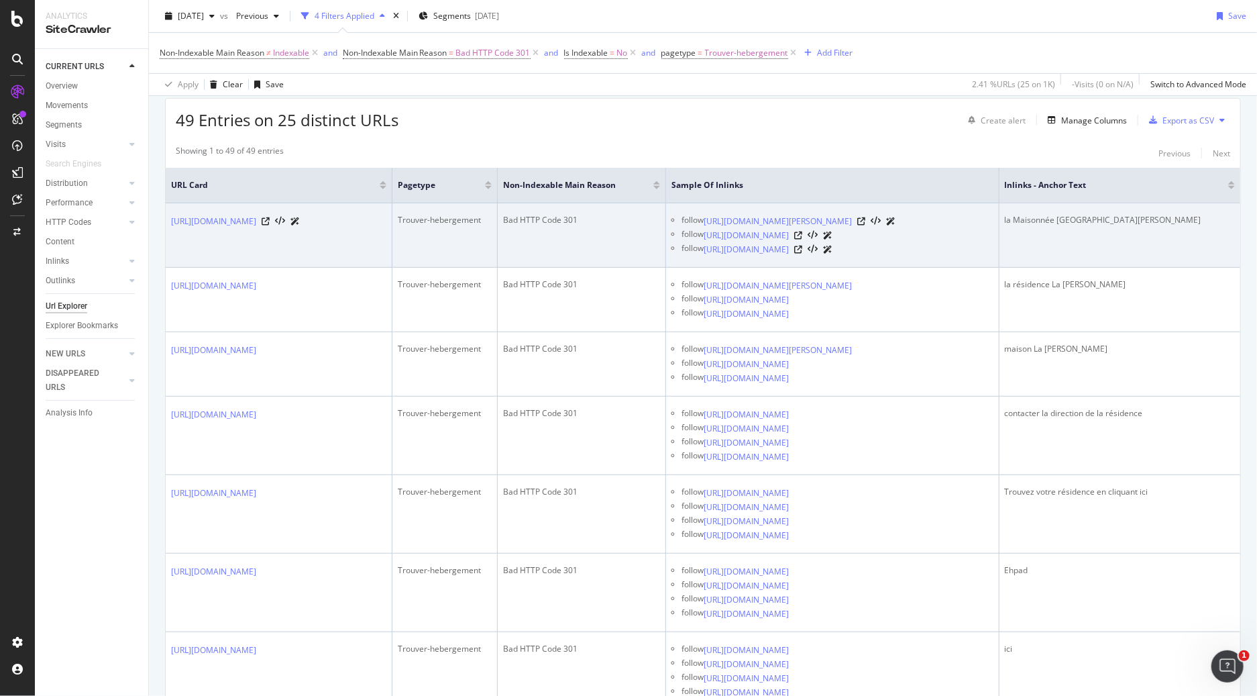
click at [1123, 220] on div "la Maisonnée La Lorraine" at bounding box center [1120, 220] width 230 height 12
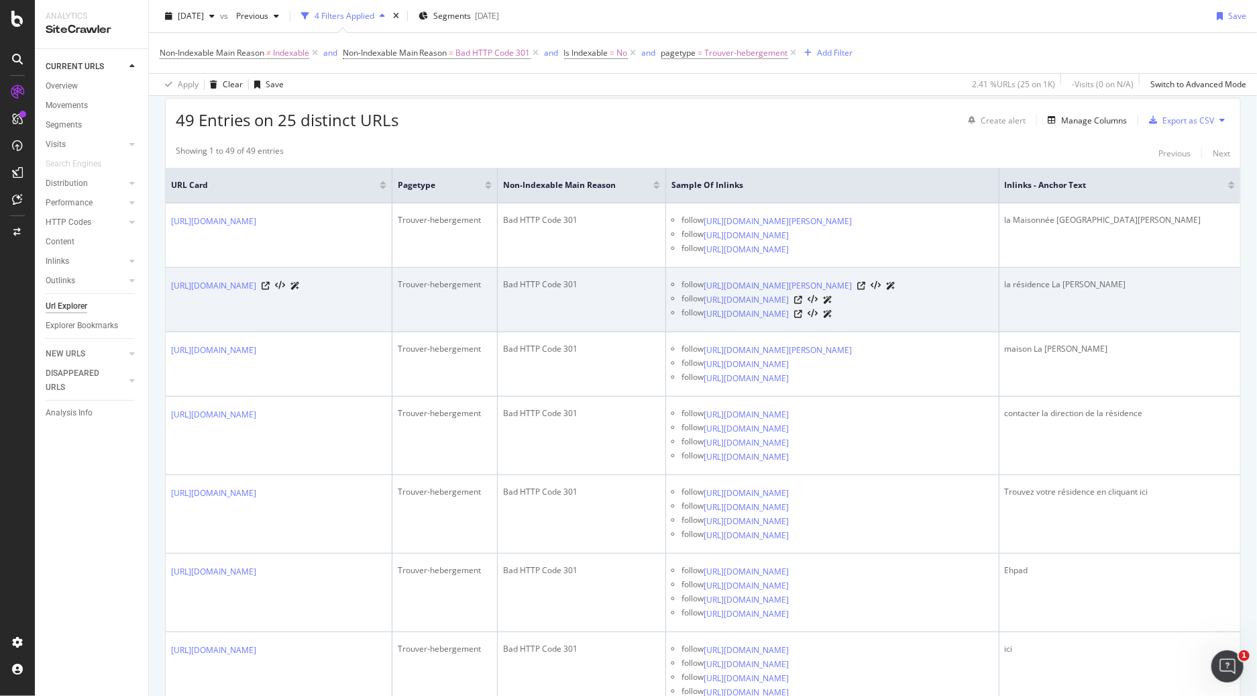
click at [1156, 290] on div "la résidence La Lorraine" at bounding box center [1120, 284] width 230 height 12
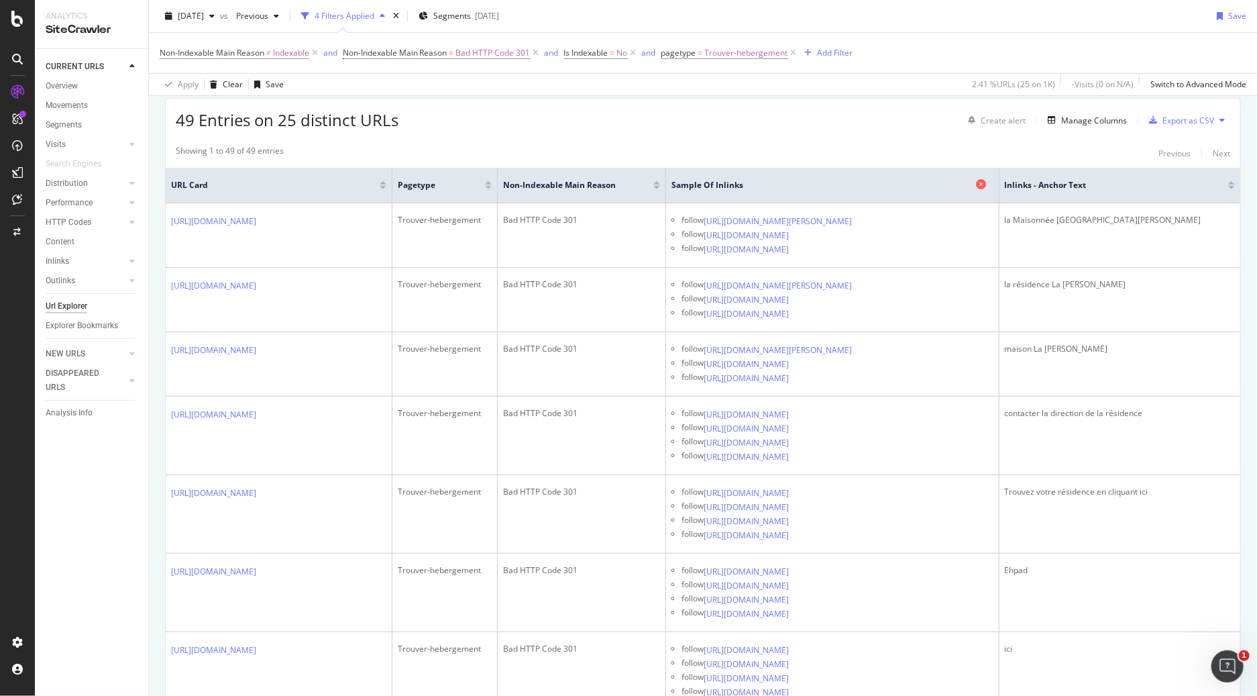
click at [788, 182] on span "Sample of Inlinks" at bounding box center [822, 185] width 301 height 12
click at [773, 184] on span "Sample of Inlinks" at bounding box center [822, 185] width 301 height 12
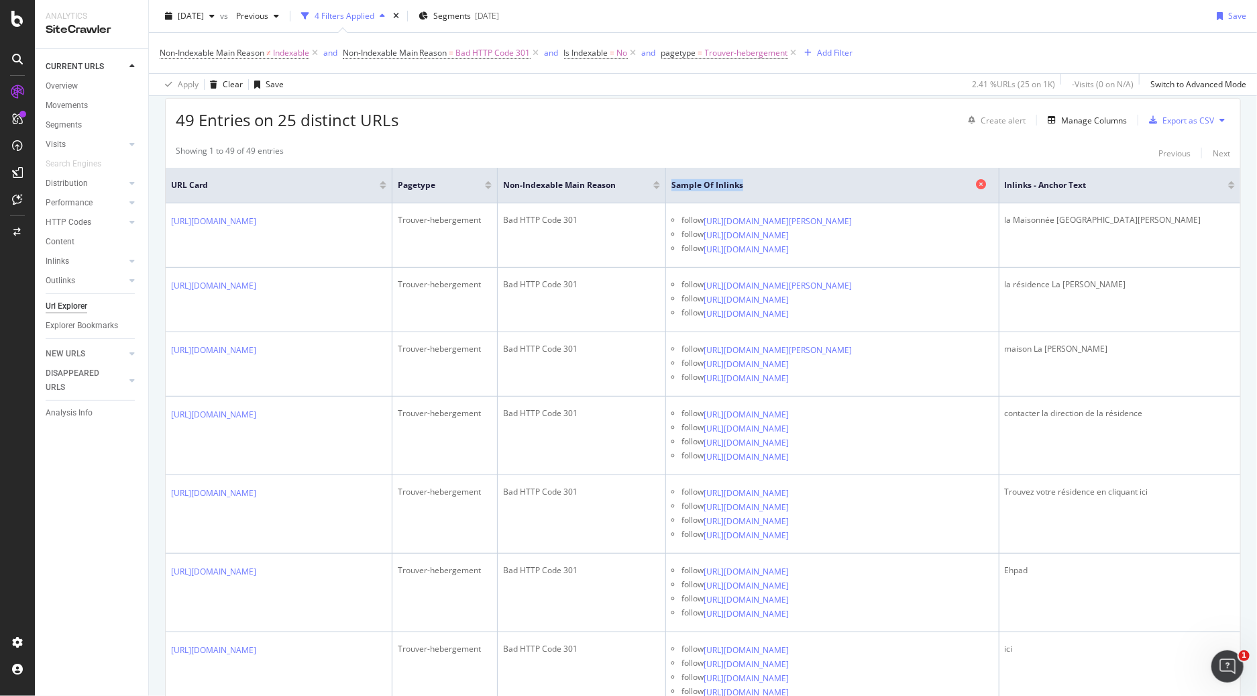
click at [773, 184] on span "Sample of Inlinks" at bounding box center [822, 185] width 301 height 12
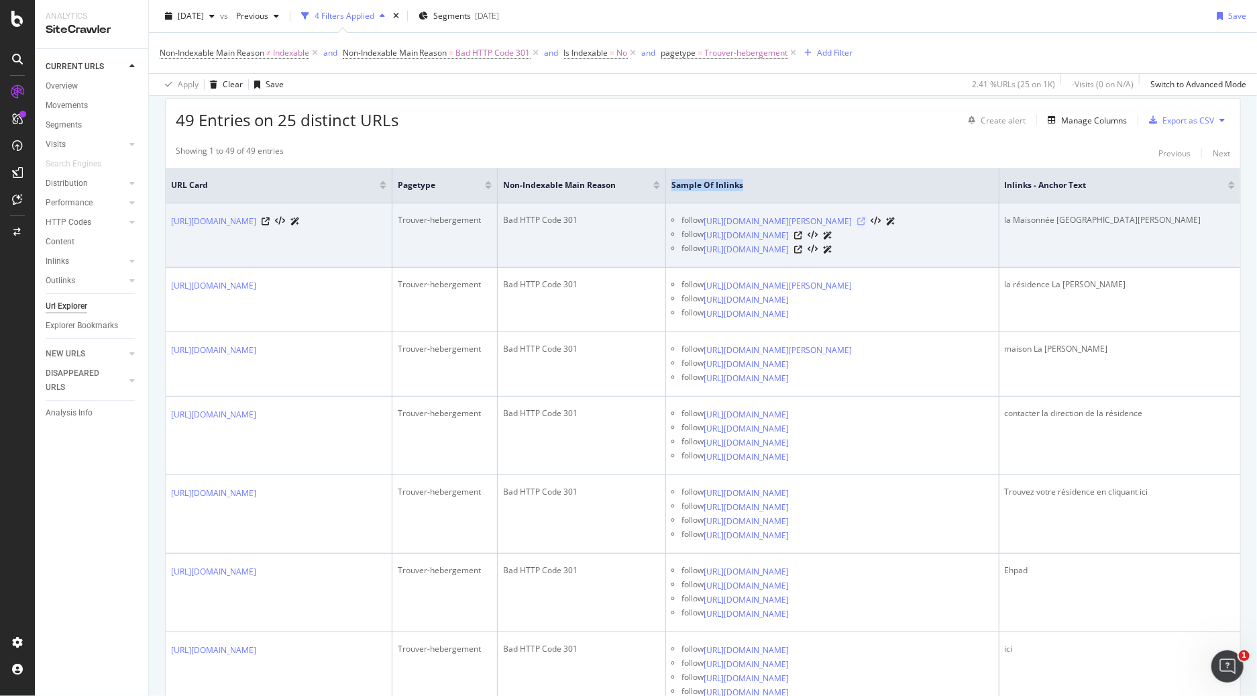
click at [865, 225] on icon at bounding box center [861, 221] width 8 height 8
click at [1104, 221] on div "la Maisonnée La Lorraine" at bounding box center [1120, 220] width 230 height 12
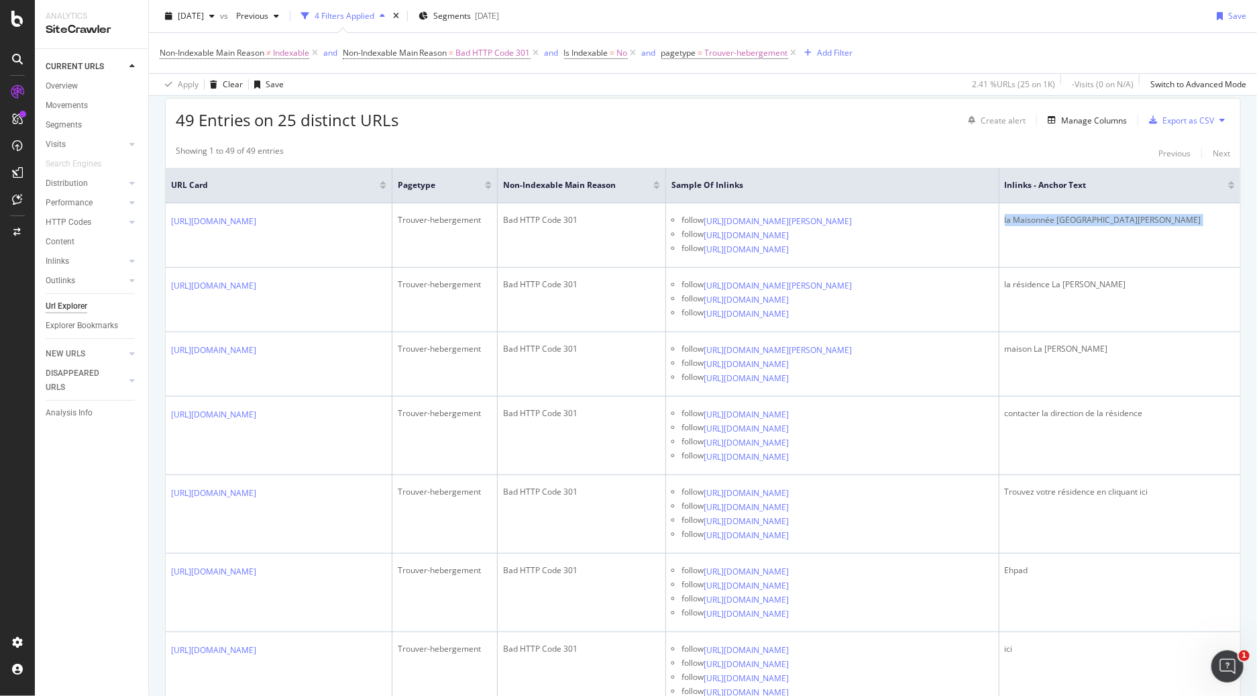
copy tbody "la Maisonnée La Lorraine"
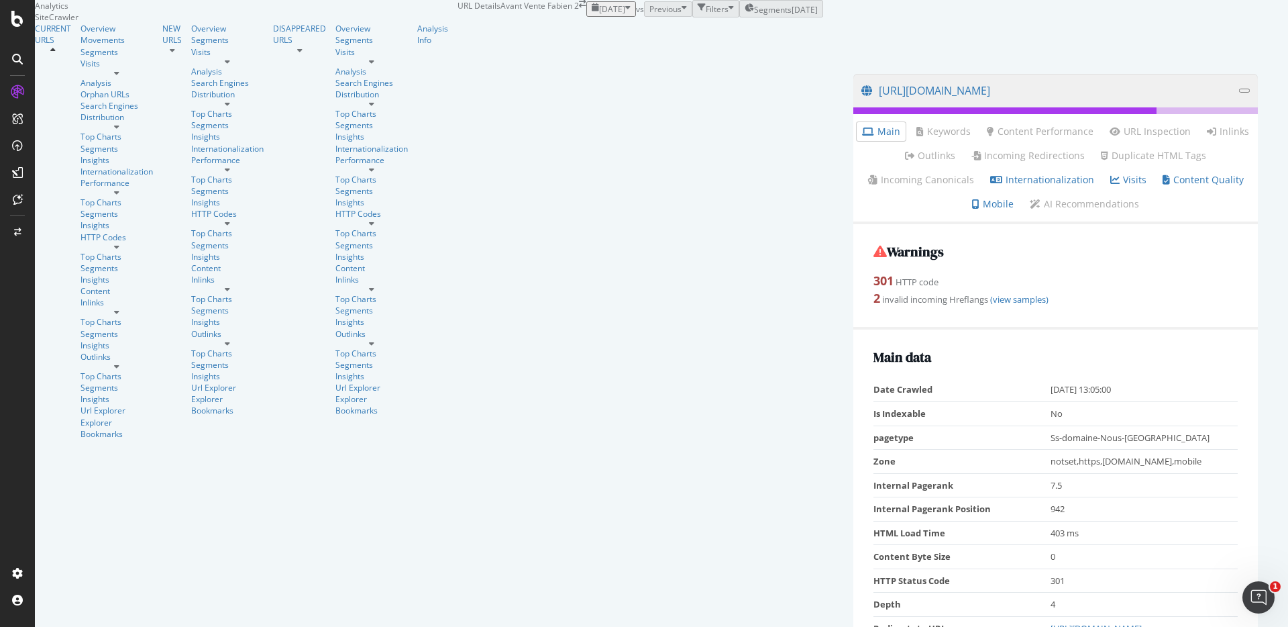
click at [873, 259] on h2 "Warnings" at bounding box center [1055, 251] width 364 height 15
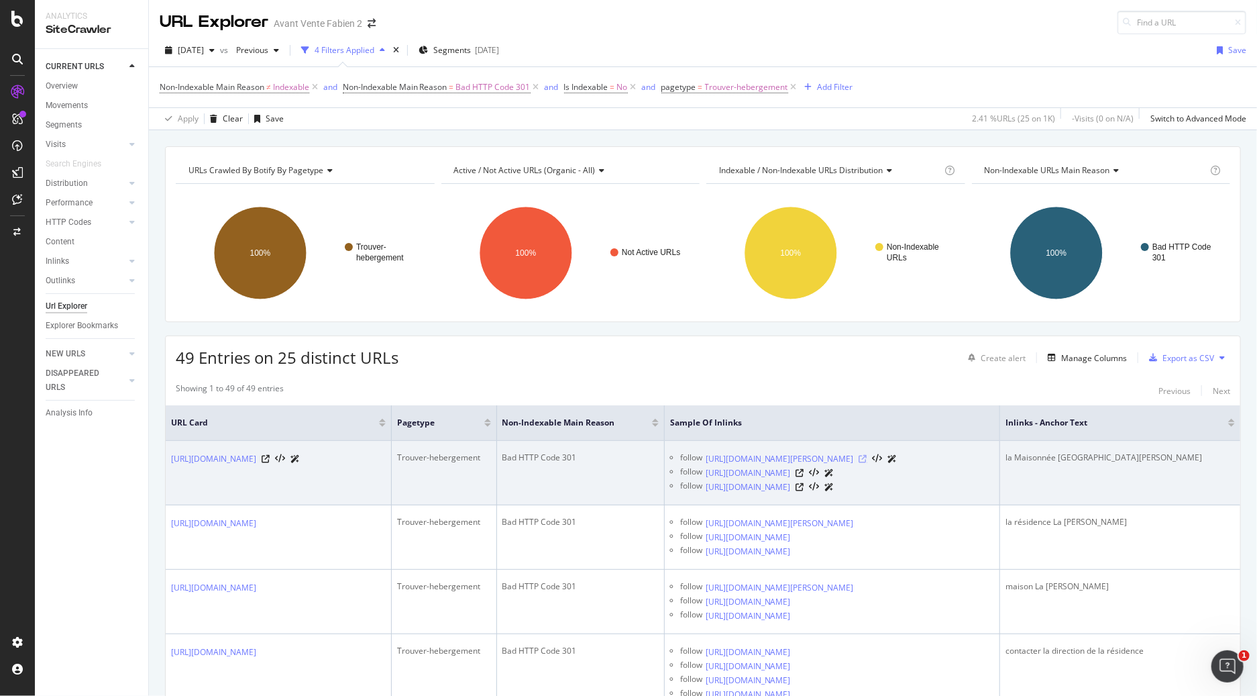
click at [867, 462] on icon at bounding box center [863, 459] width 8 height 8
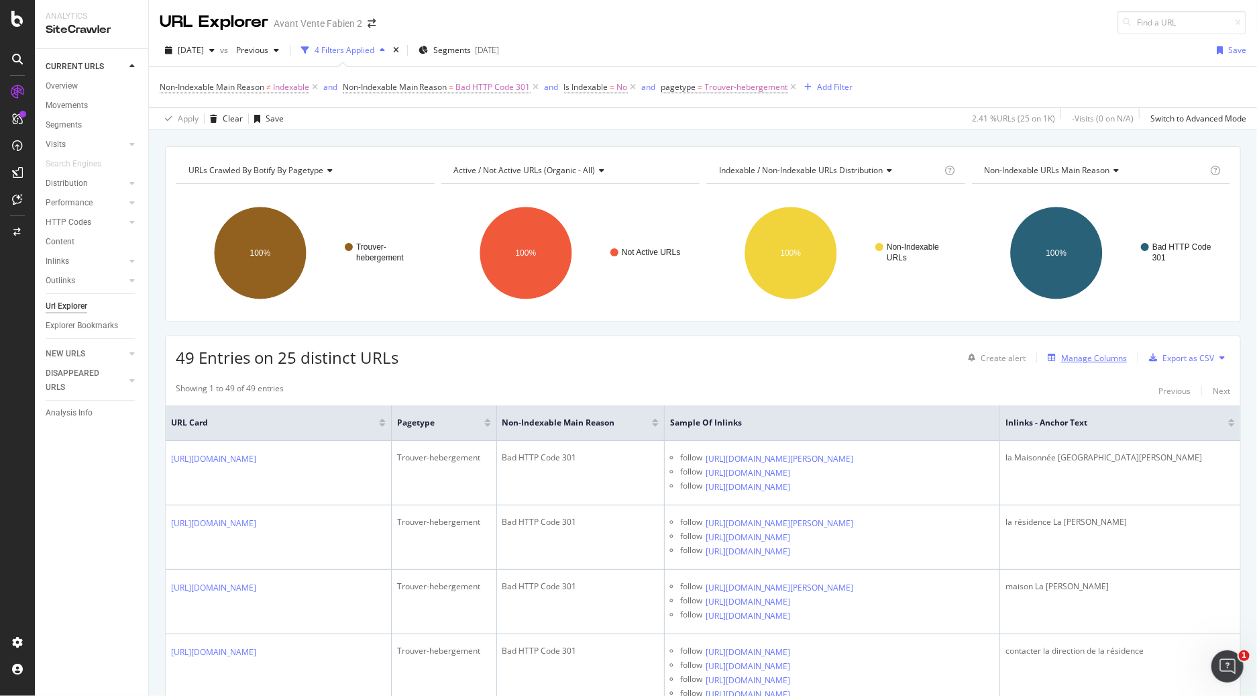
click at [1072, 361] on div "Manage Columns" at bounding box center [1094, 357] width 66 height 11
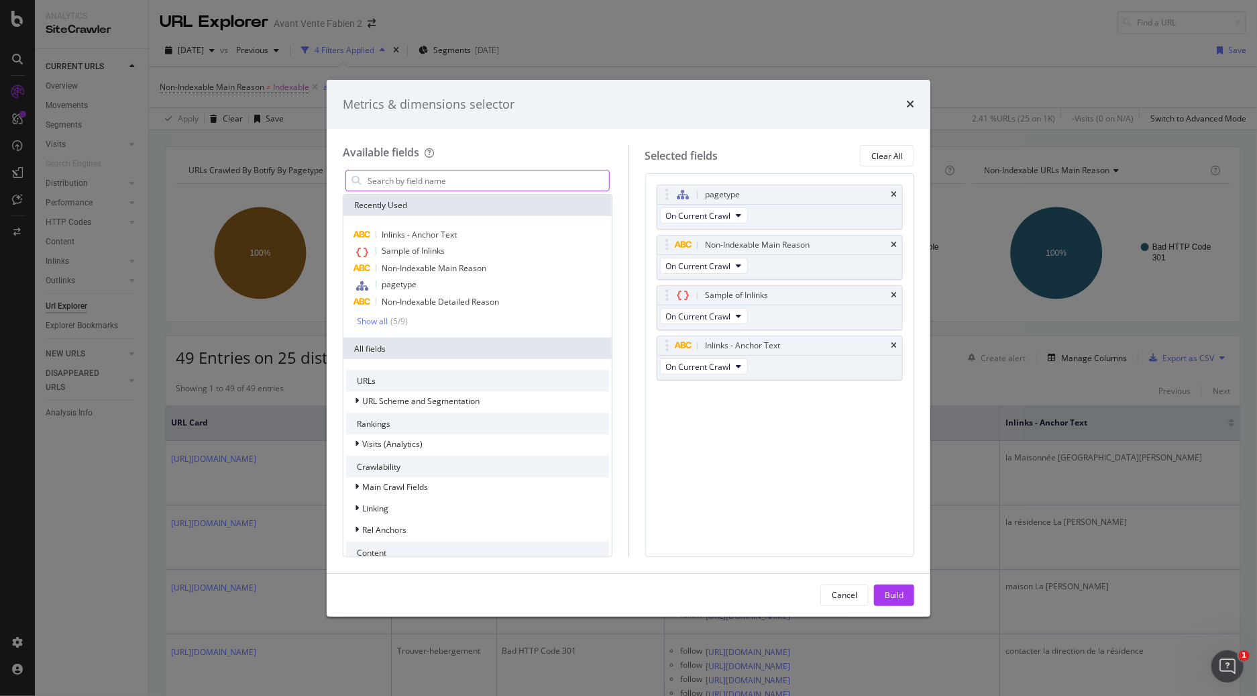
click at [518, 178] on input "modal" at bounding box center [487, 180] width 243 height 20
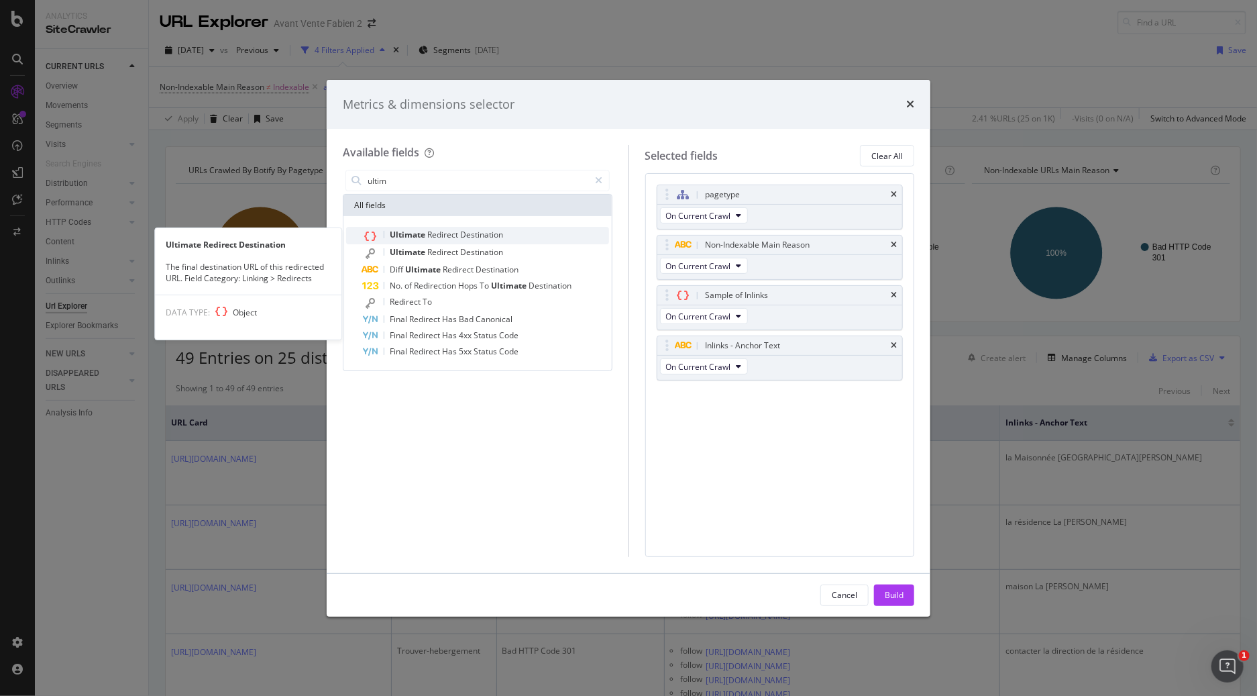
type input "ultim"
click at [443, 229] on span "Redirect" at bounding box center [443, 234] width 33 height 11
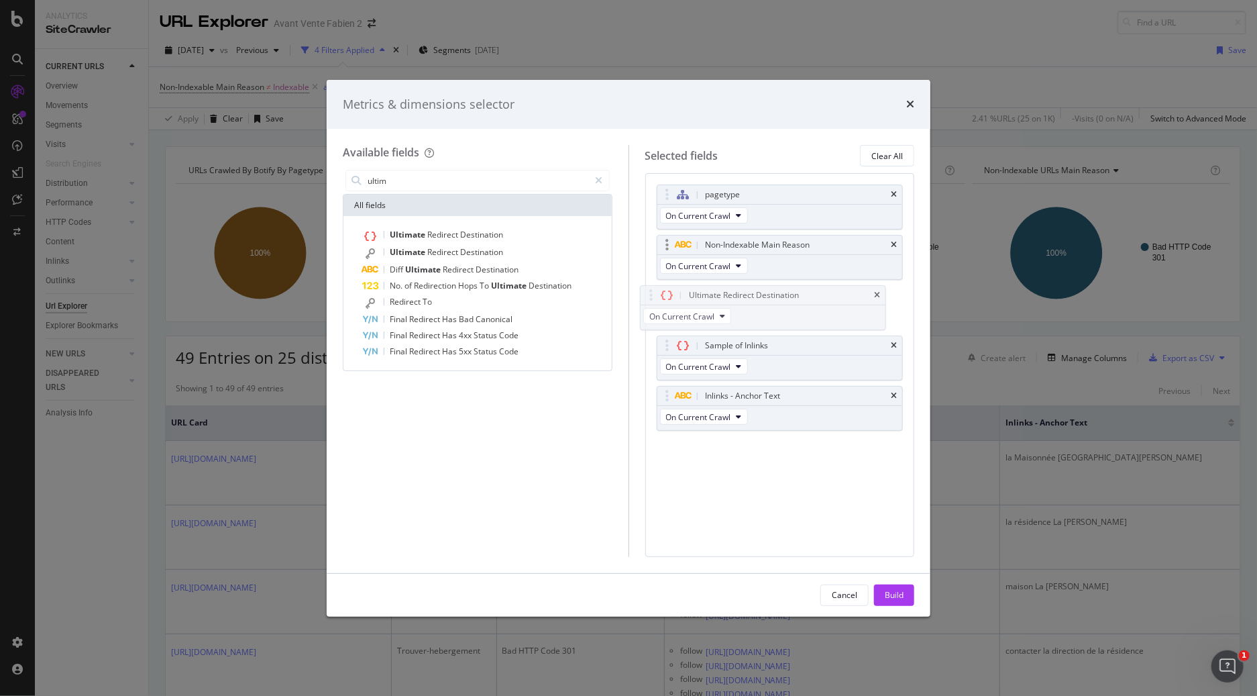
drag, startPoint x: 782, startPoint y: 392, endPoint x: 772, endPoint y: 274, distance: 119.1
click at [765, 289] on body "Analytics SiteCrawler CURRENT URLS Overview Movements Segments Visits Analysis …" at bounding box center [628, 348] width 1257 height 696
click at [900, 592] on div "Build" at bounding box center [894, 594] width 19 height 11
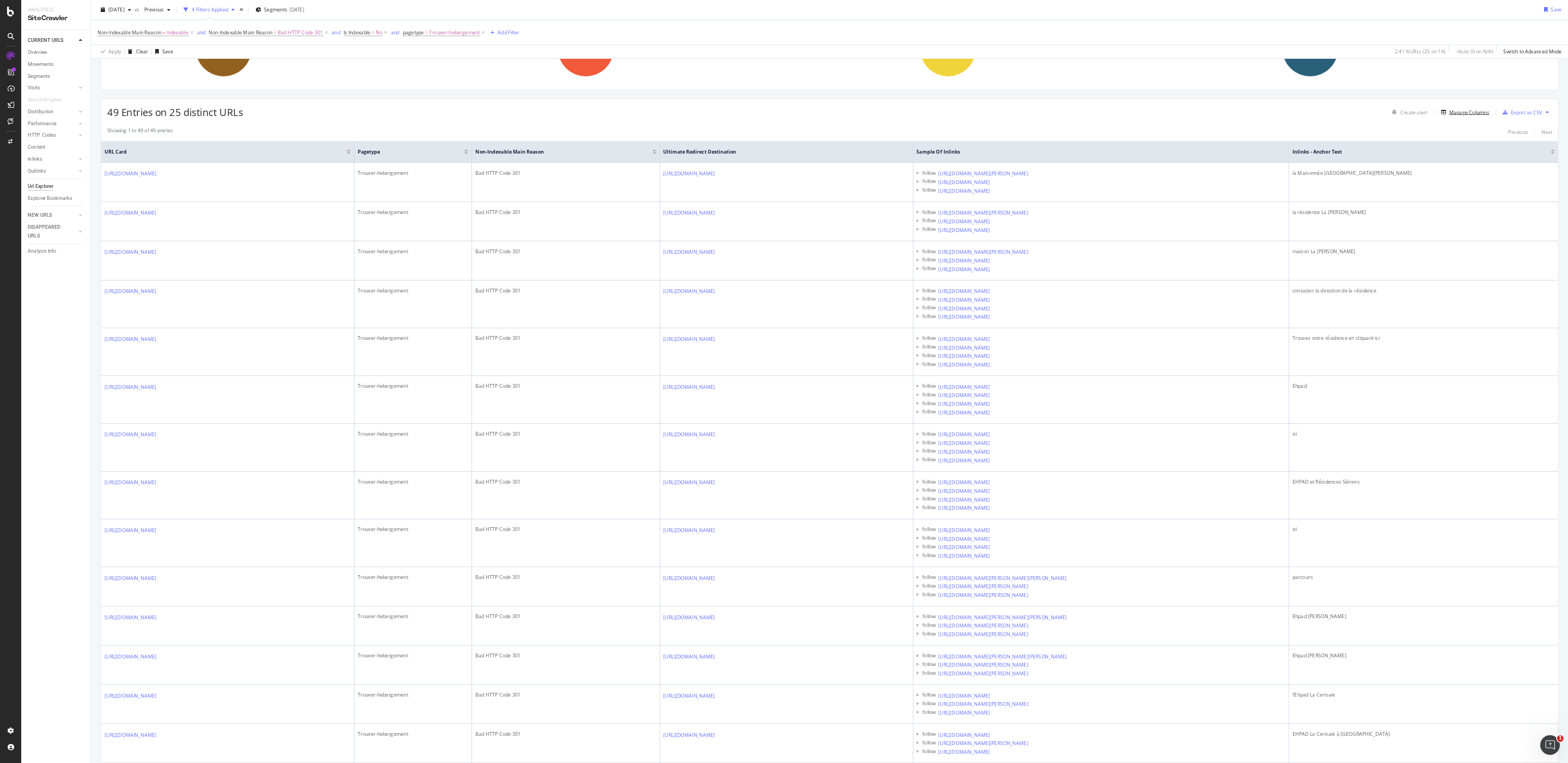
scroll to position [140, 0]
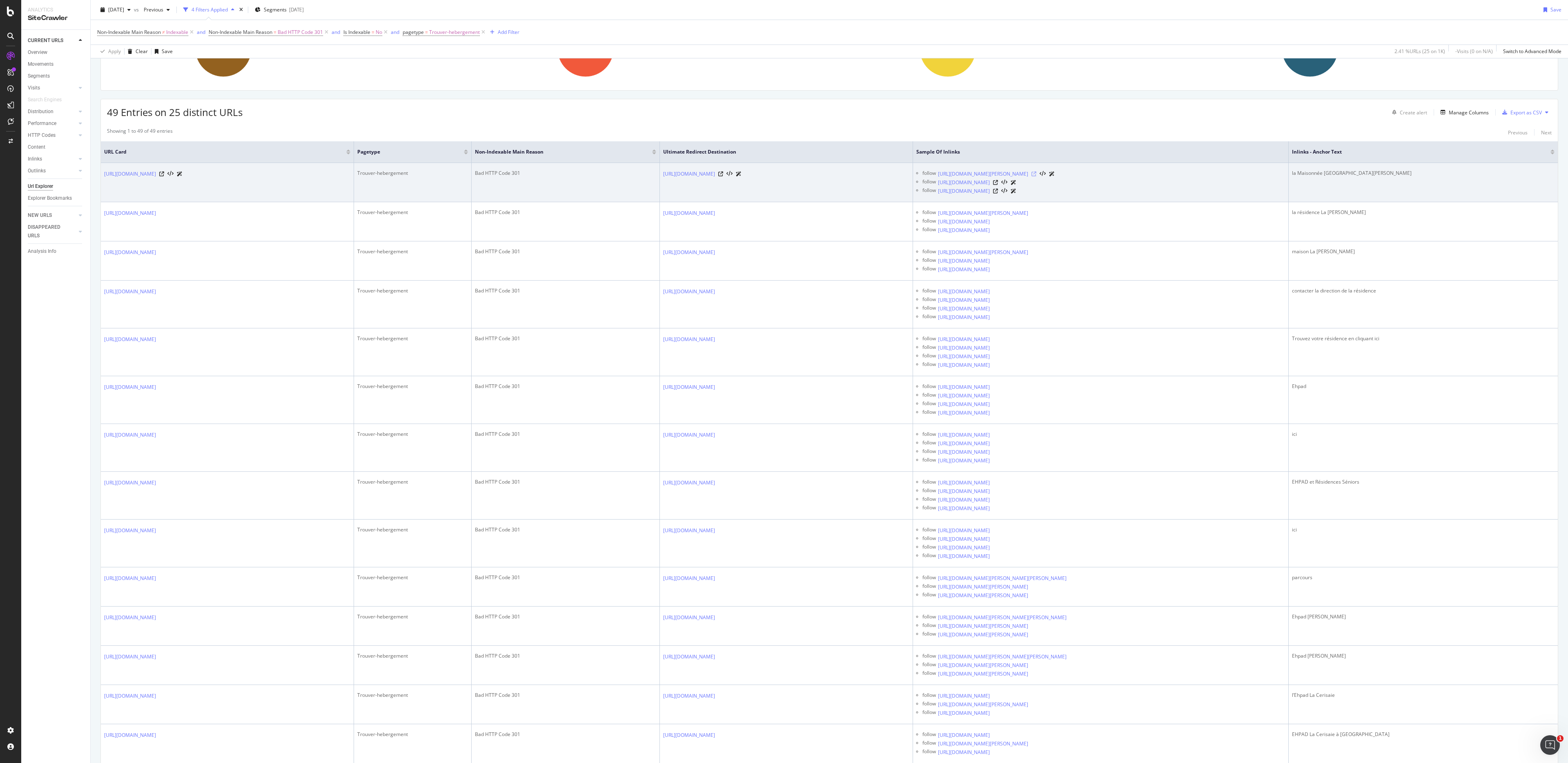
click at [765, 175] on icon at bounding box center [1034, 174] width 5 height 5
drag, startPoint x: 1443, startPoint y: 178, endPoint x: 1391, endPoint y: 175, distance: 52.1
click at [765, 175] on div "la Maisonnée La Lorraine" at bounding box center [1423, 173] width 262 height 7
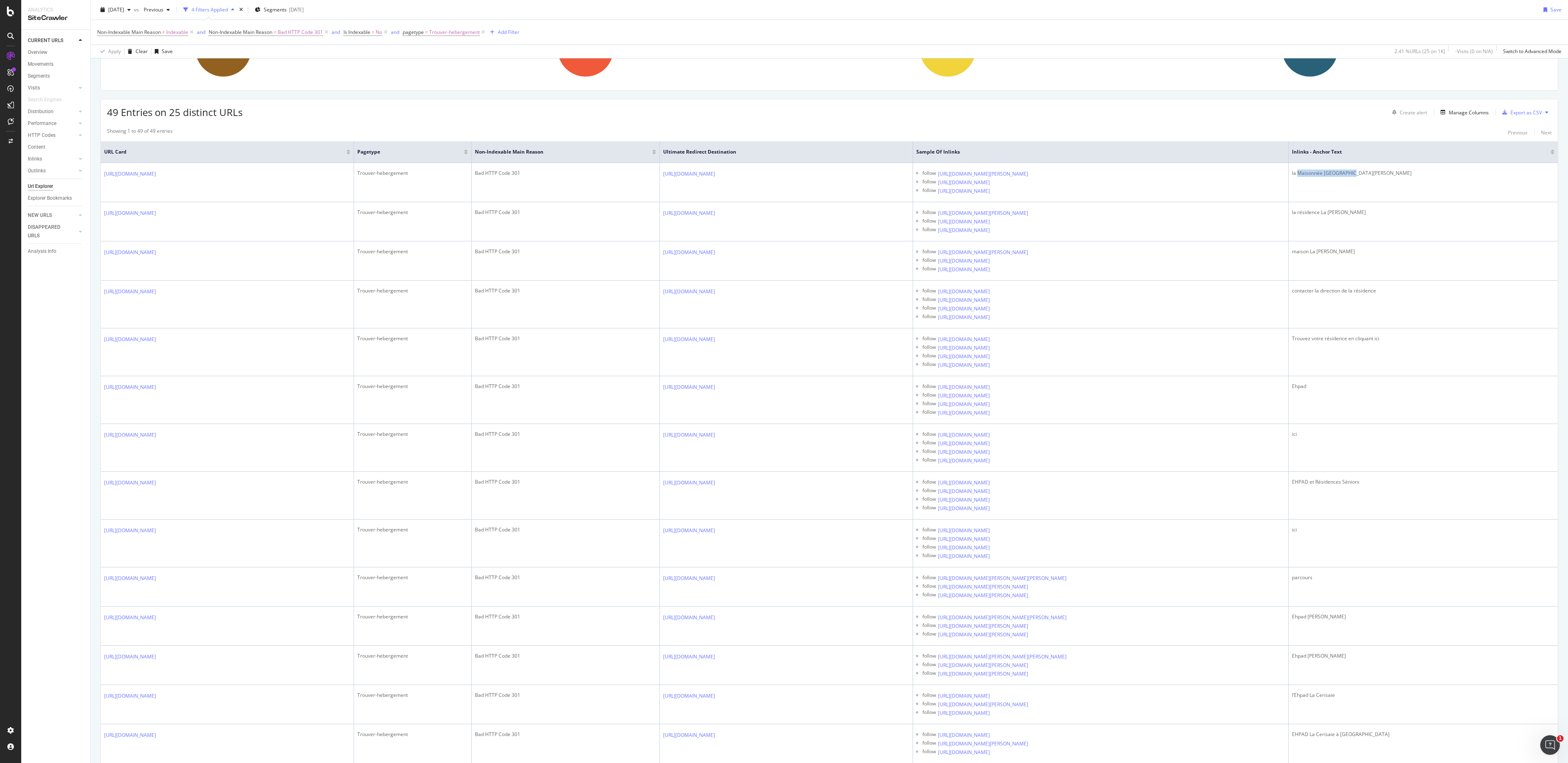
copy div "Maisonnée La Lorraine"
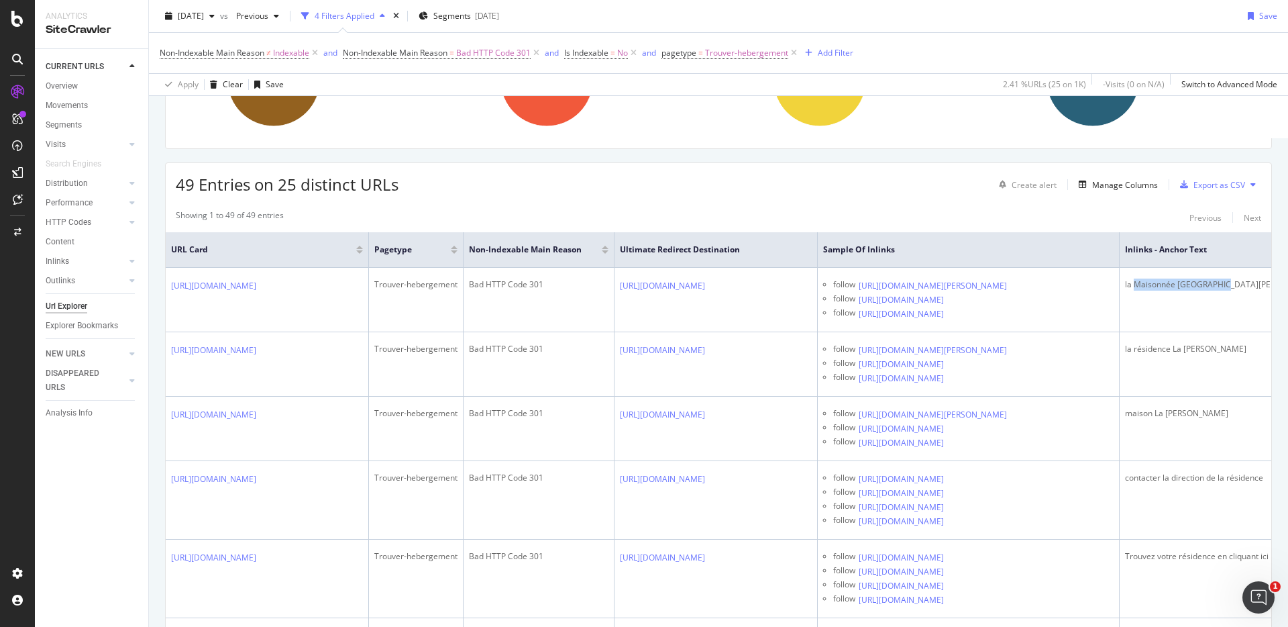
scroll to position [174, 0]
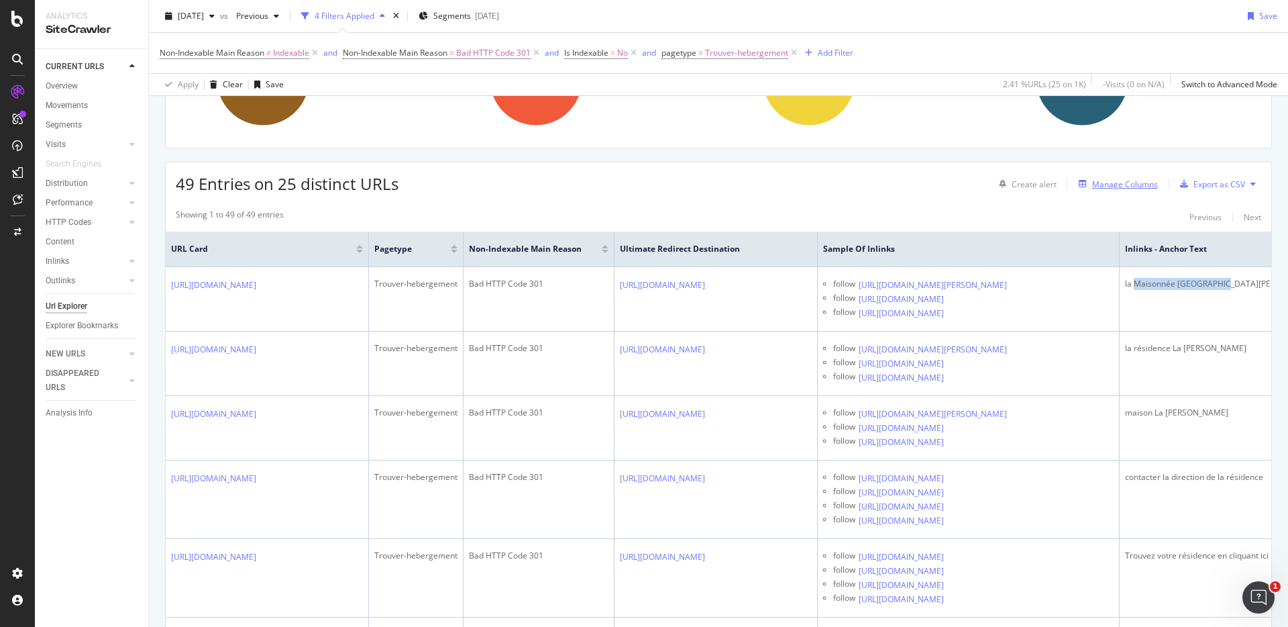
click at [1136, 179] on div "Manage Columns" at bounding box center [1125, 183] width 66 height 11
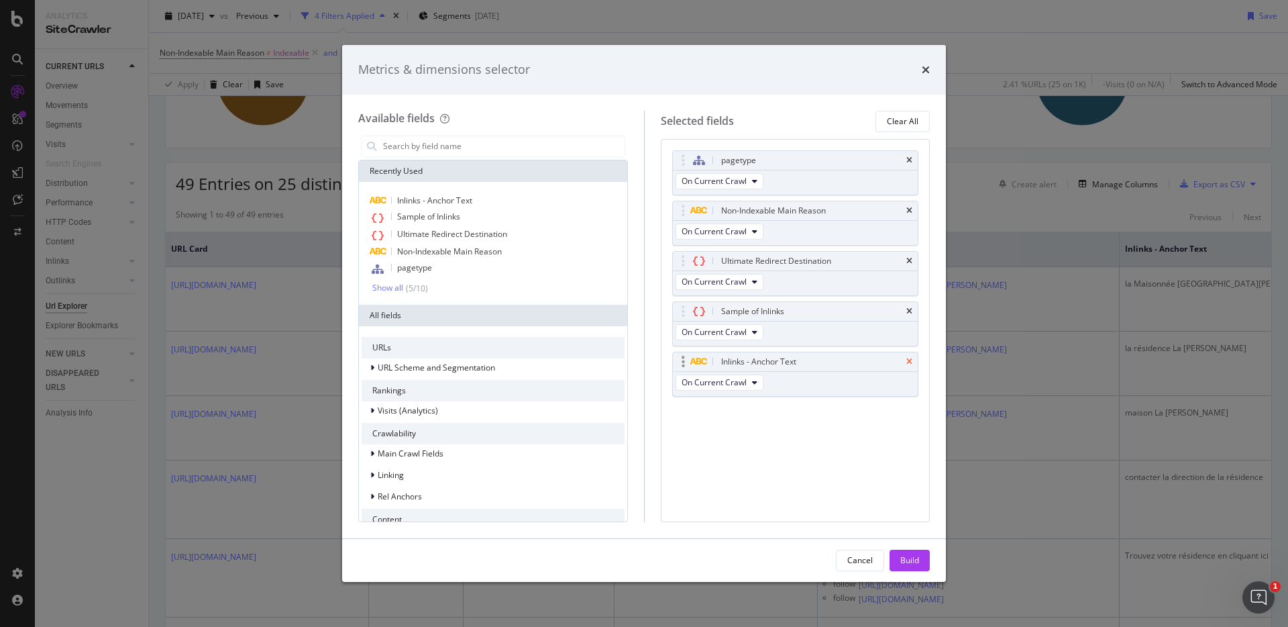
click at [908, 361] on icon "times" at bounding box center [909, 362] width 6 height 8
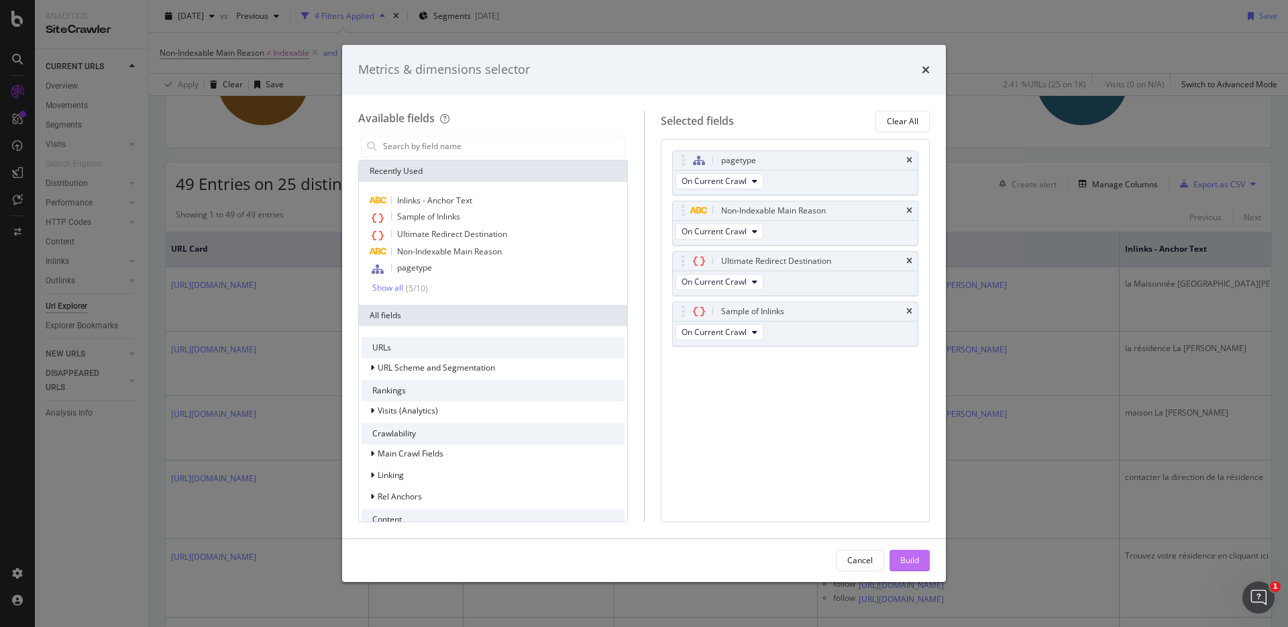
click at [900, 557] on div "Build" at bounding box center [909, 559] width 19 height 11
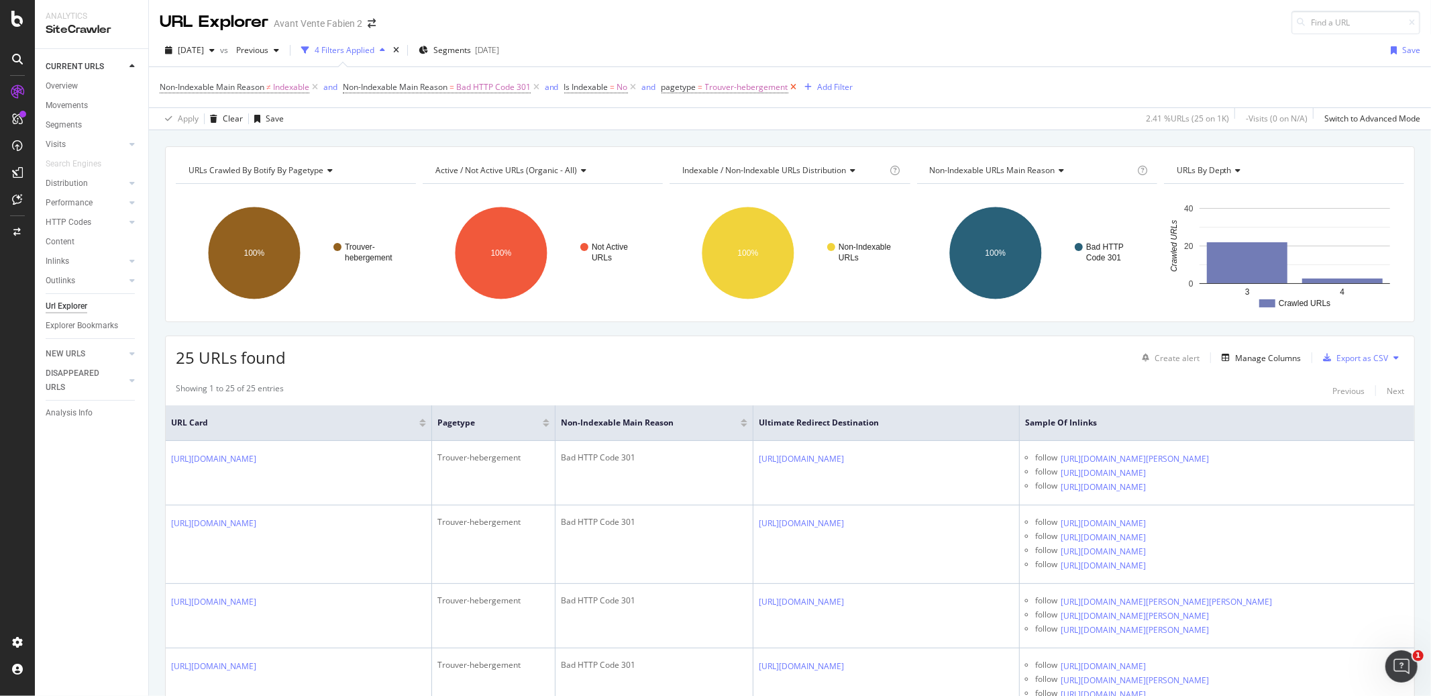
click at [796, 87] on icon at bounding box center [793, 86] width 11 height 13
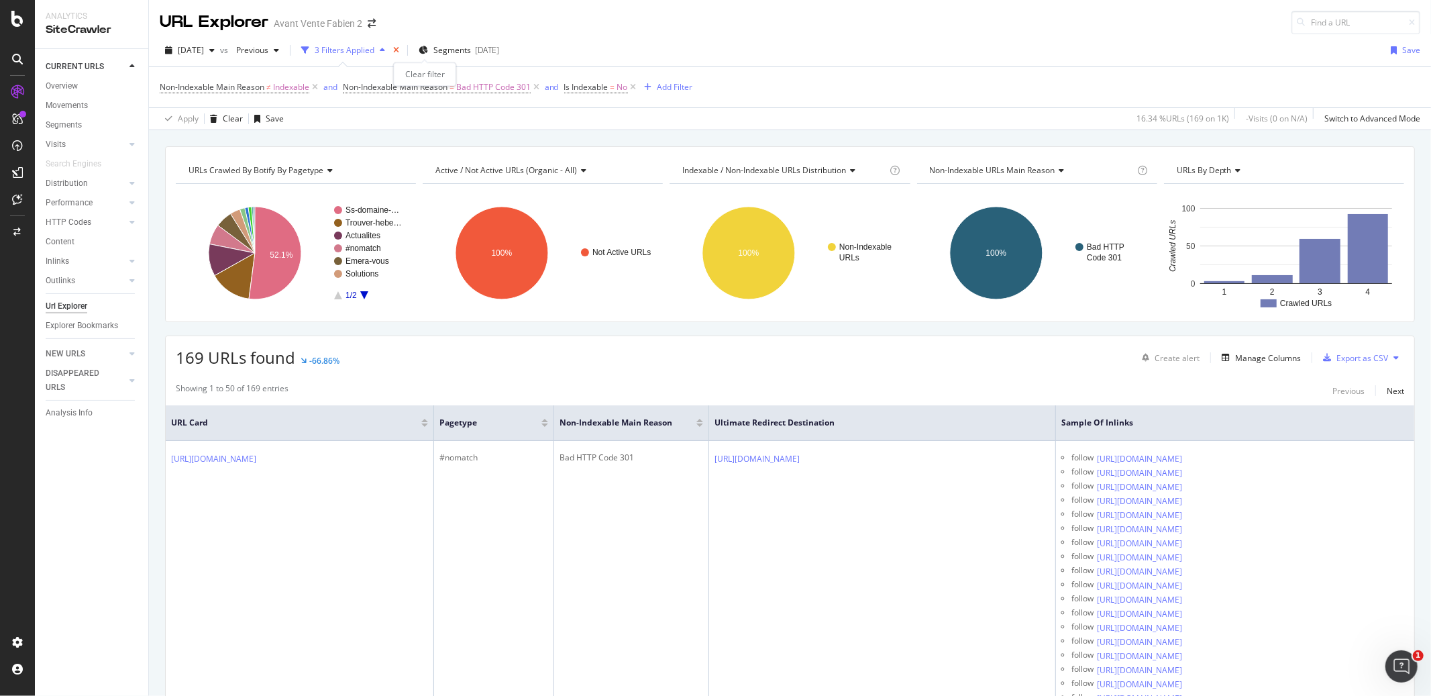
click at [399, 48] on icon "times" at bounding box center [396, 50] width 6 height 8
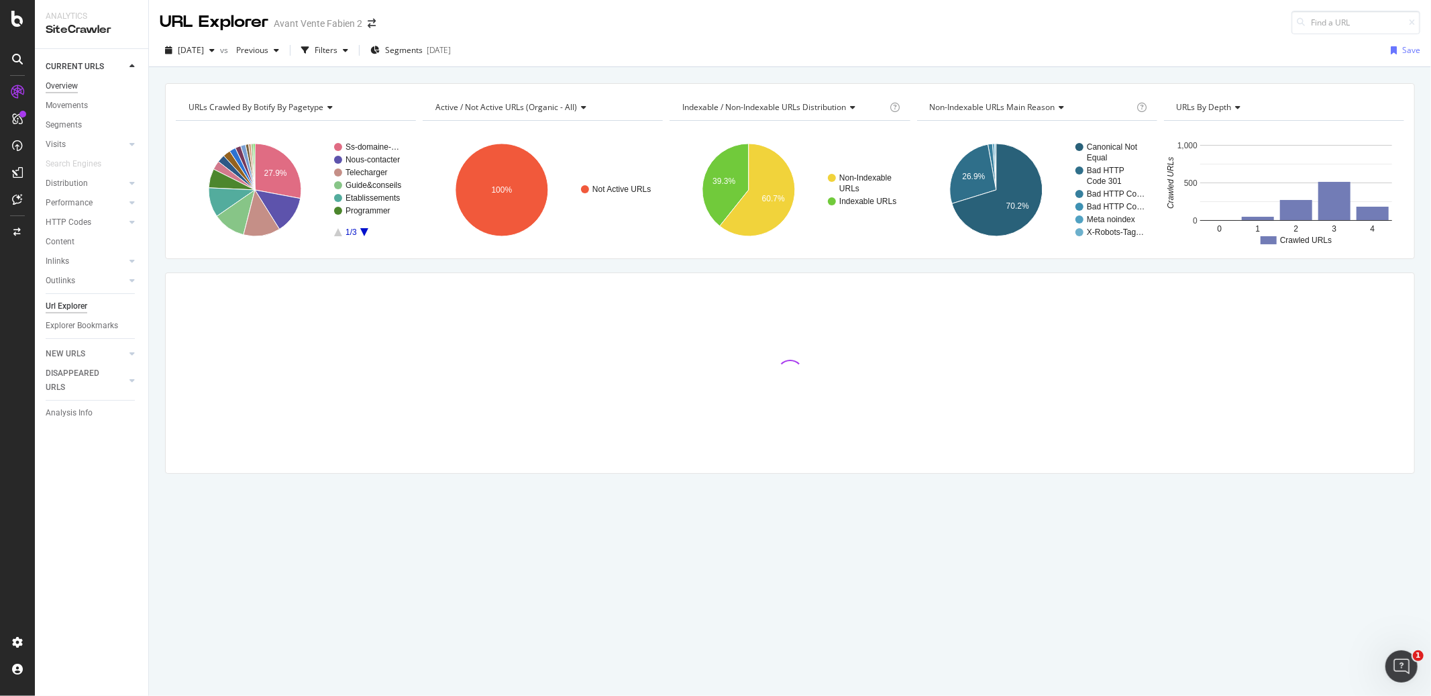
click at [74, 91] on div "Overview" at bounding box center [62, 86] width 32 height 14
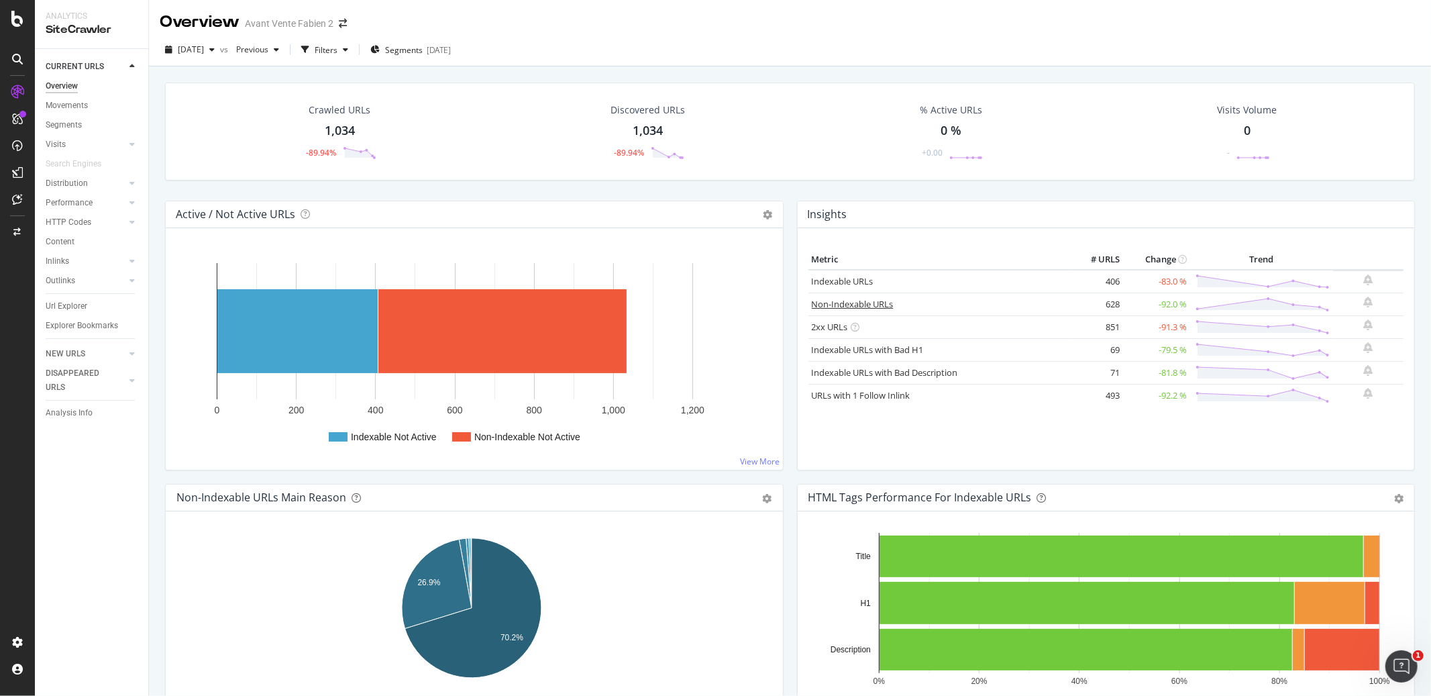
click at [881, 306] on link "Non-Indexable URLs" at bounding box center [853, 304] width 82 height 12
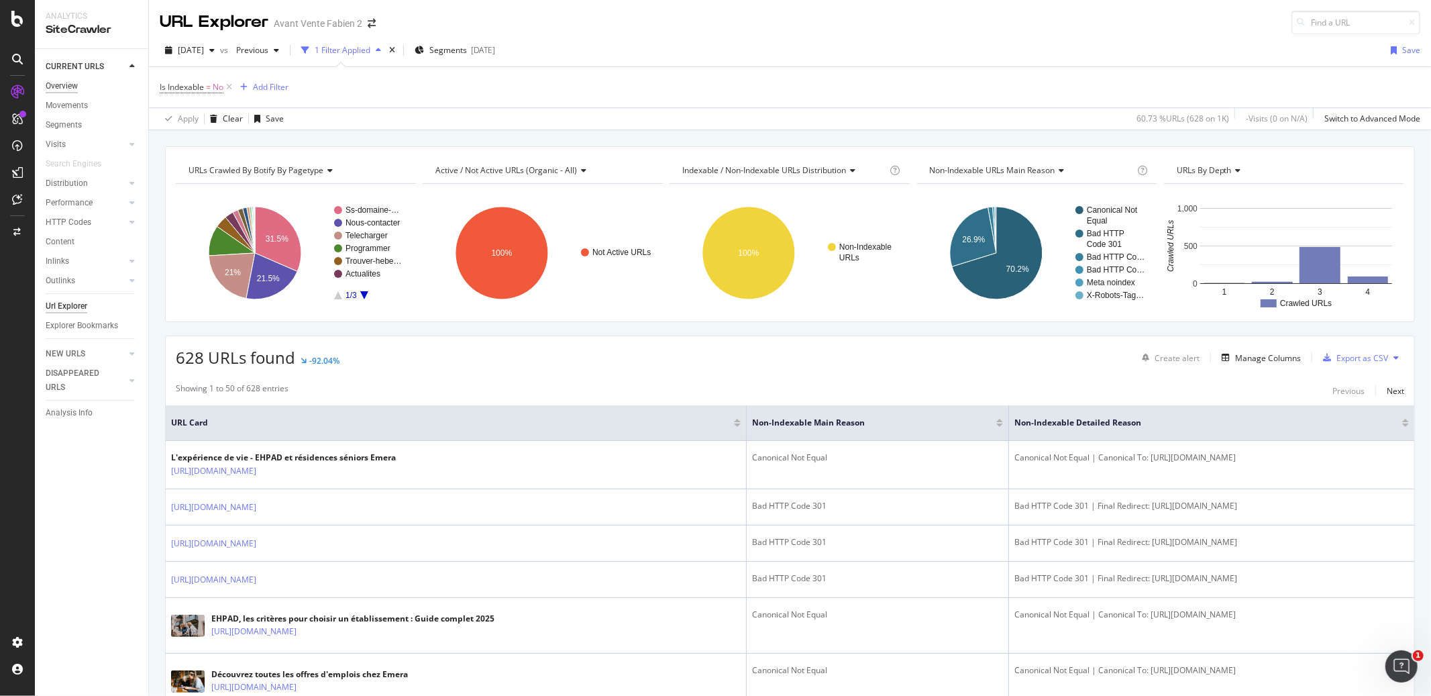
click at [72, 83] on div "Overview" at bounding box center [62, 86] width 32 height 14
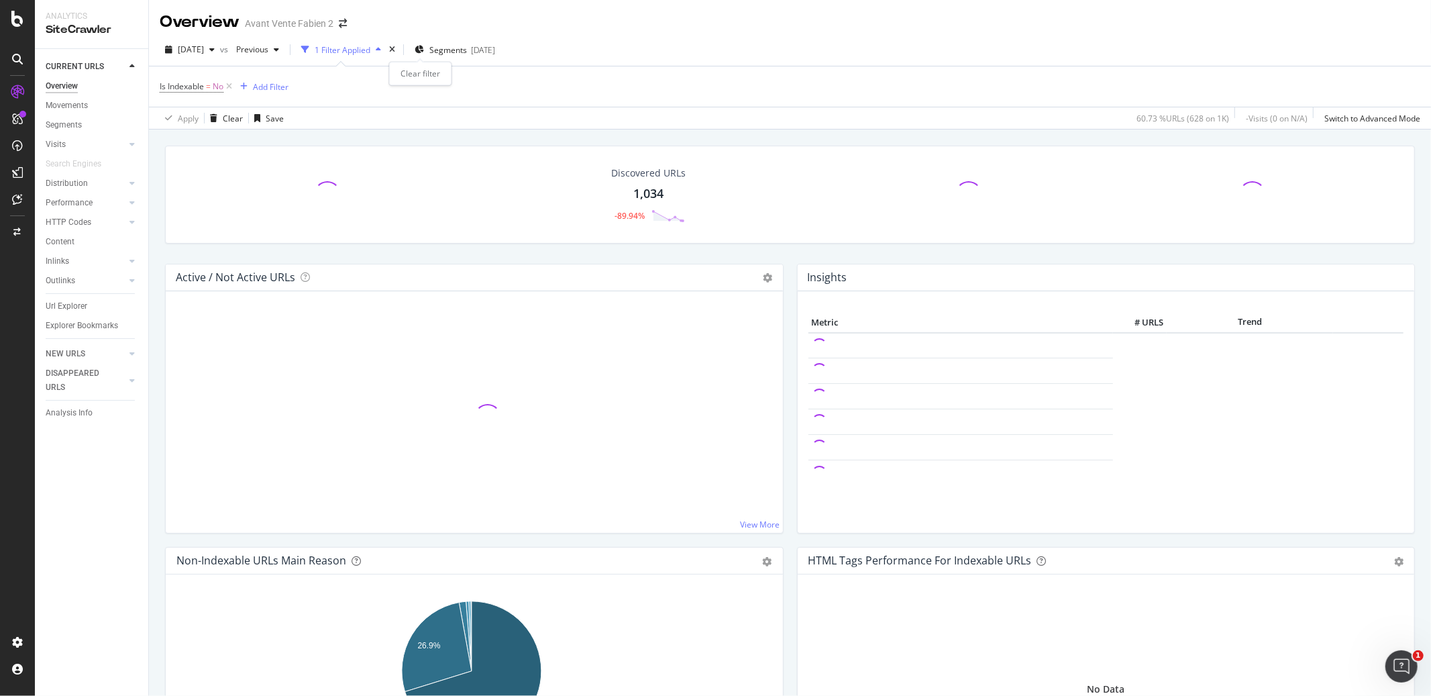
click at [398, 46] on div "times" at bounding box center [391, 49] width 11 height 13
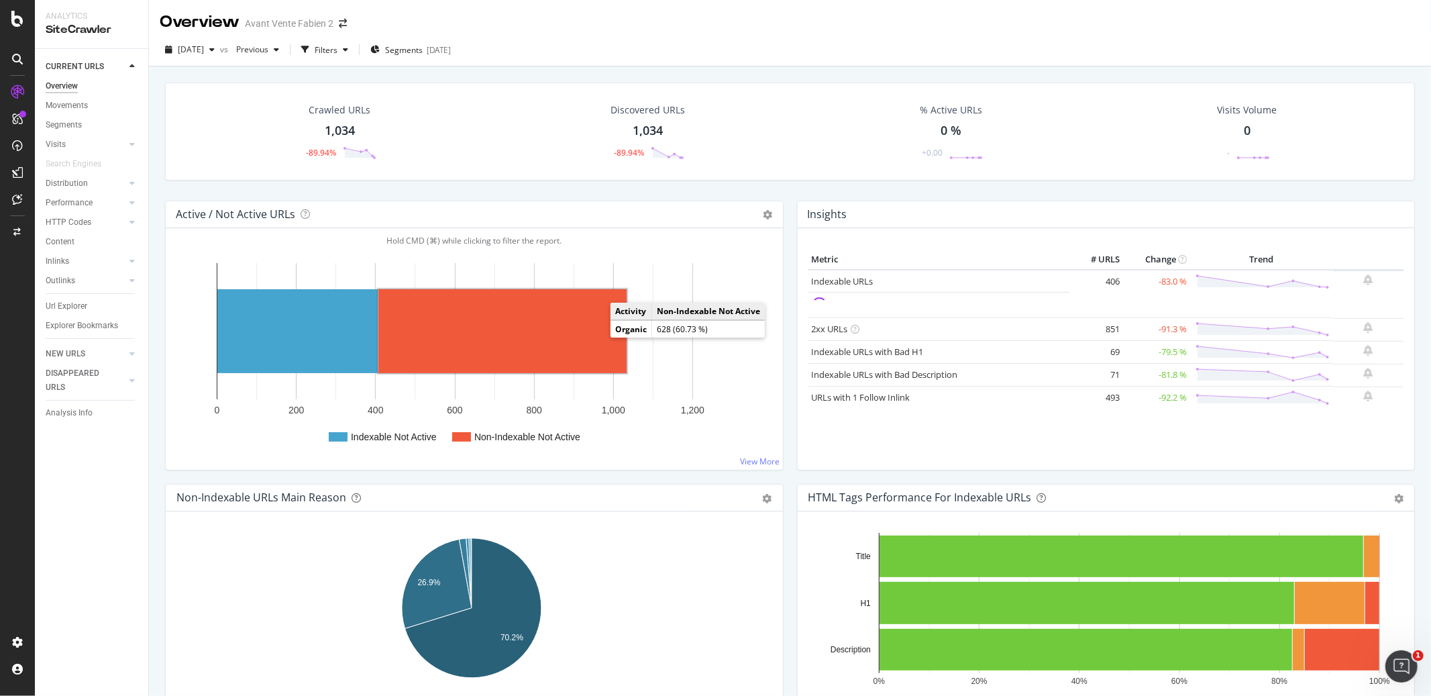
click at [524, 335] on rect "A chart." at bounding box center [502, 331] width 248 height 84
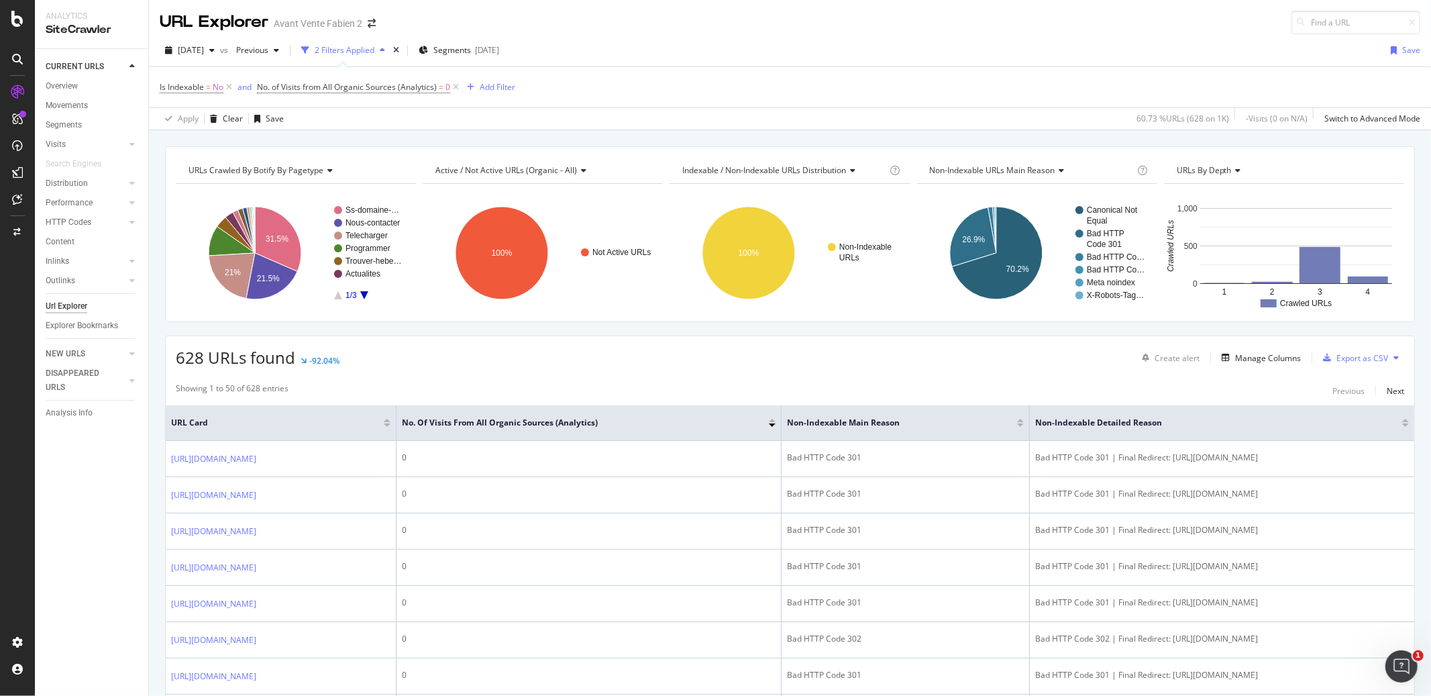
click at [764, 18] on div "URL Explorer Avant Vente Fabien 2" at bounding box center [790, 17] width 1282 height 34
click at [72, 81] on div "Overview" at bounding box center [62, 86] width 32 height 14
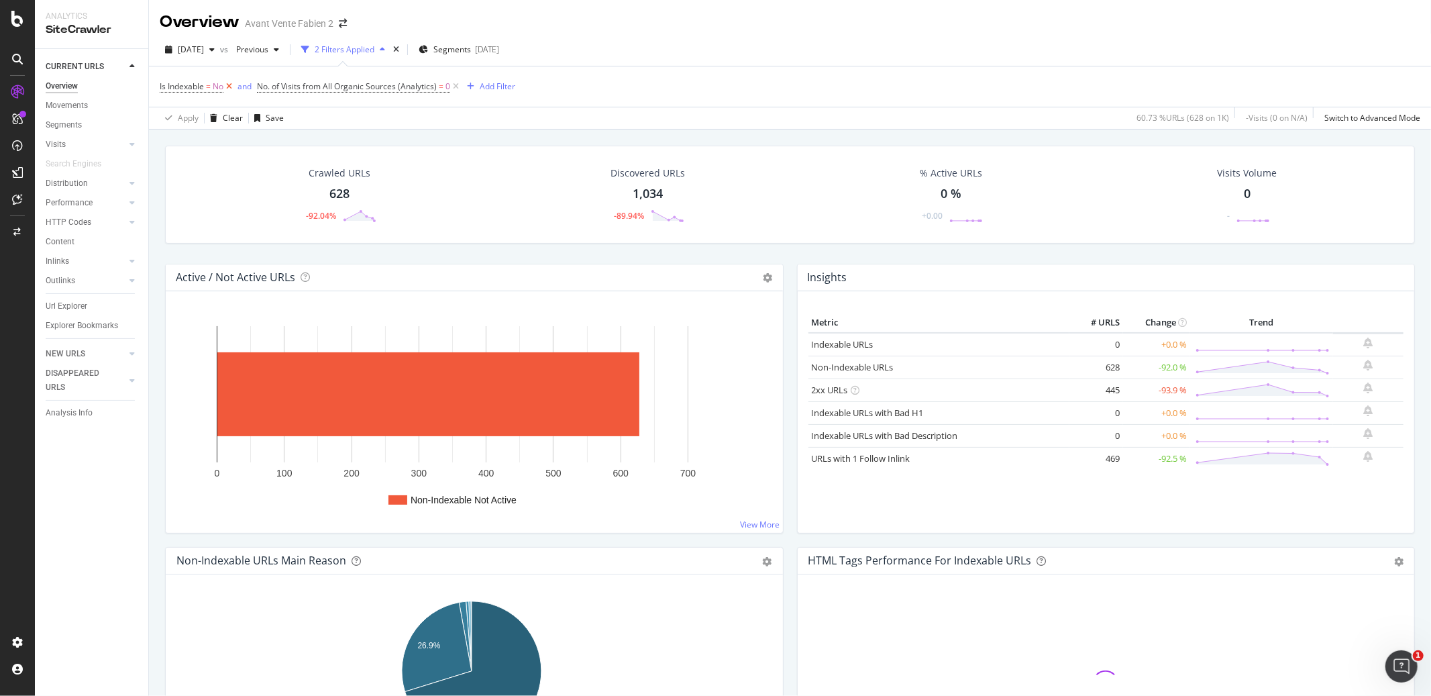
click at [231, 89] on icon at bounding box center [228, 86] width 11 height 13
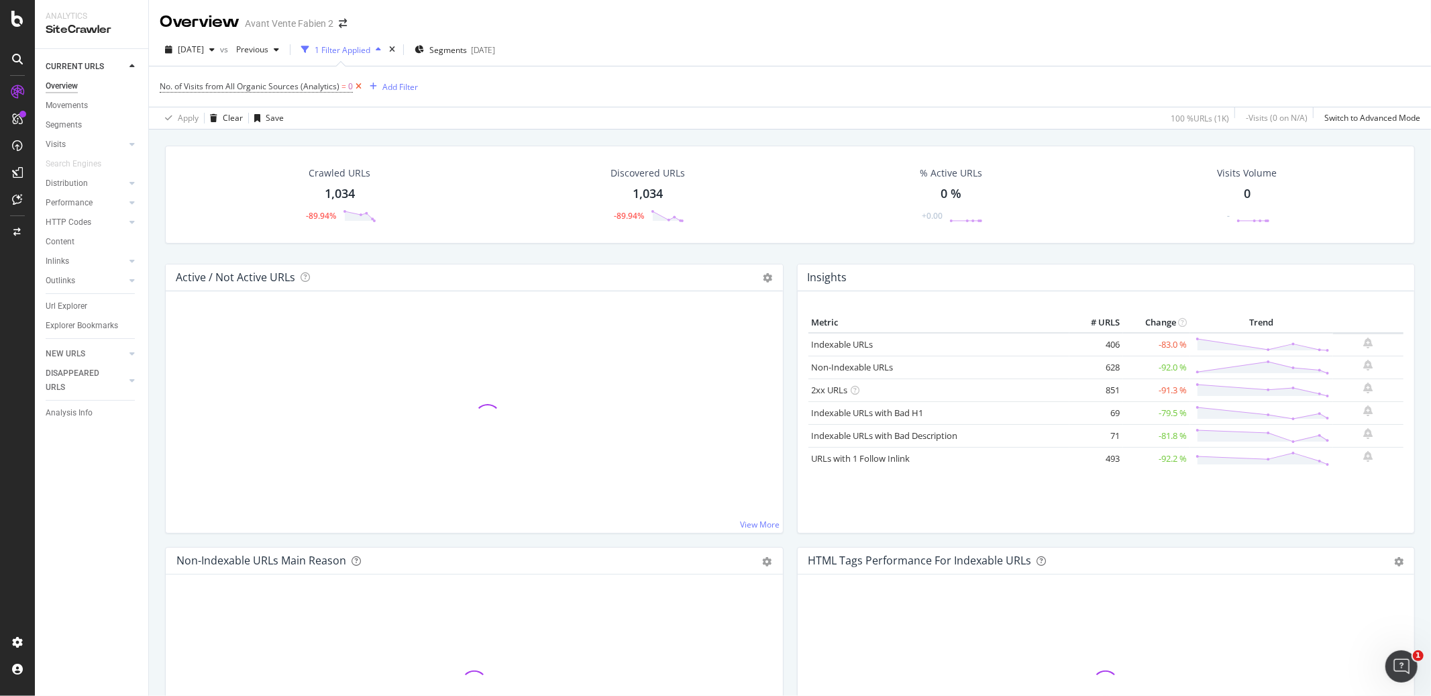
click at [359, 87] on icon at bounding box center [358, 86] width 11 height 13
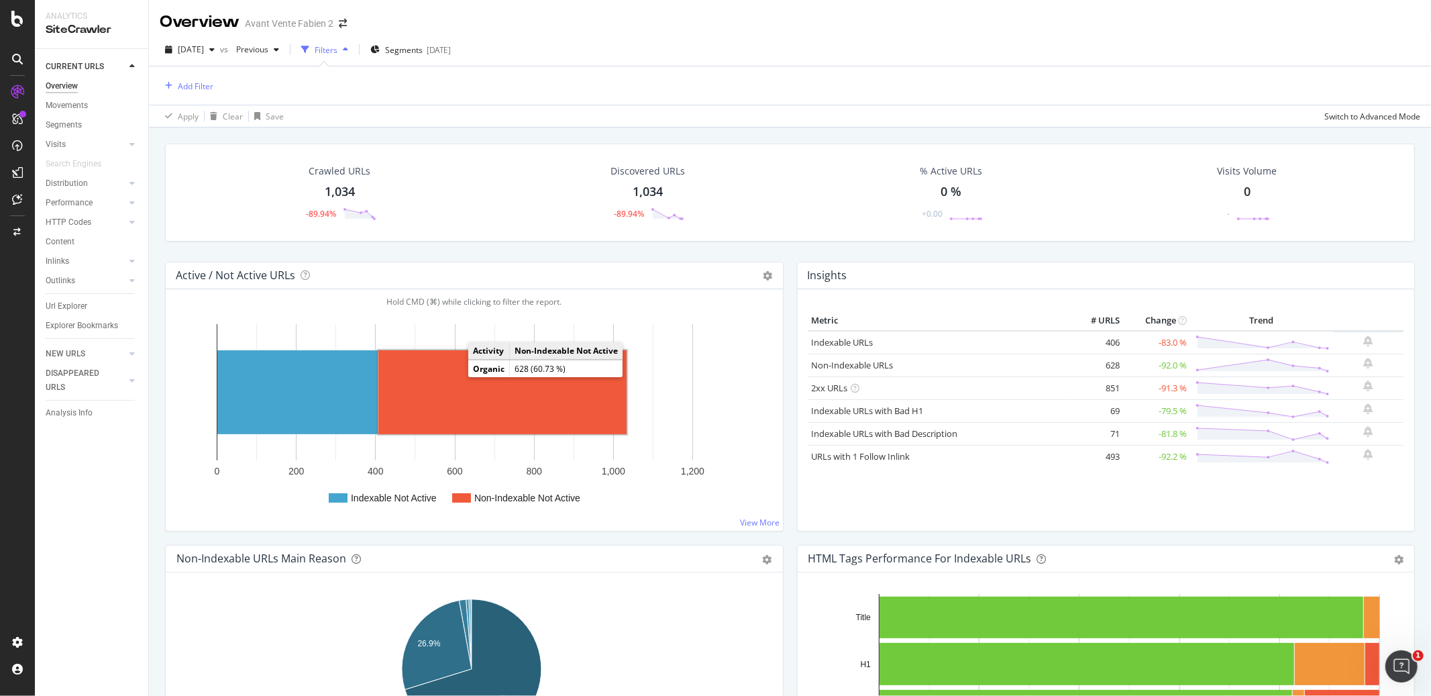
click at [470, 386] on rect "A chart." at bounding box center [502, 392] width 248 height 84
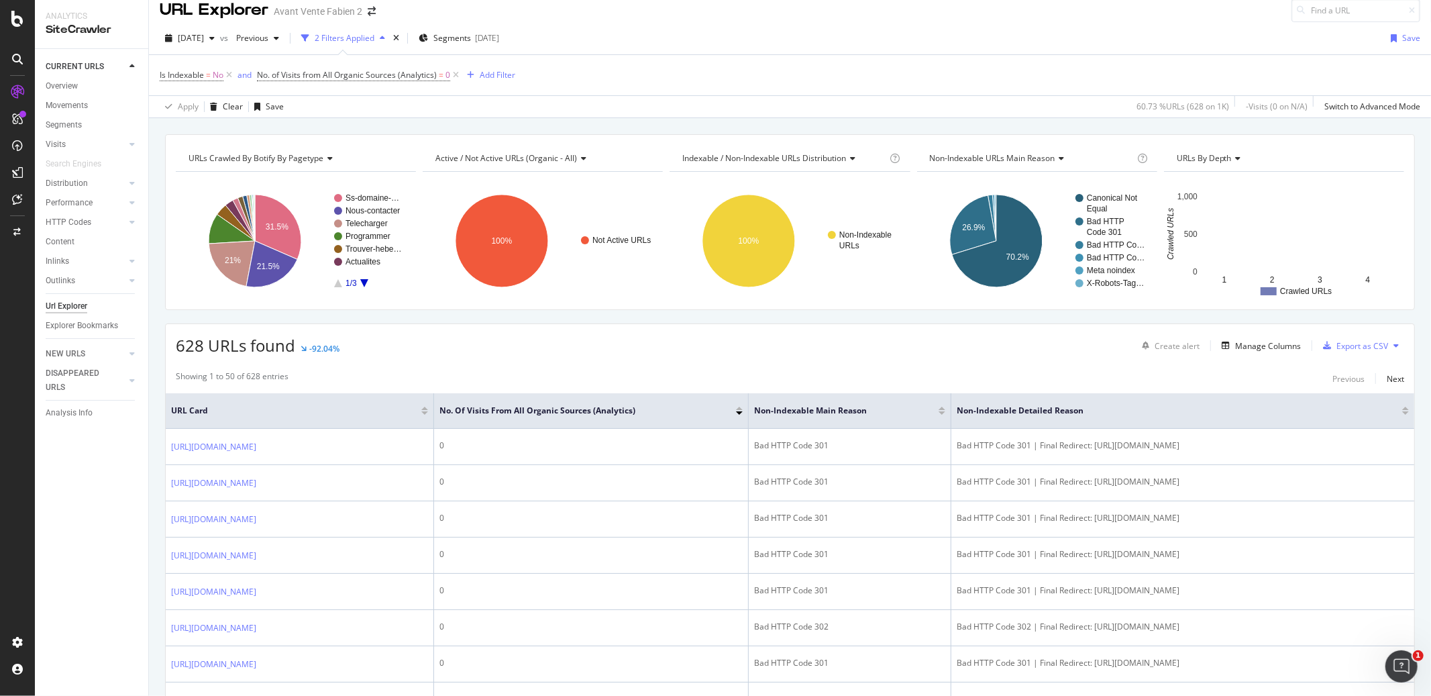
scroll to position [2, 0]
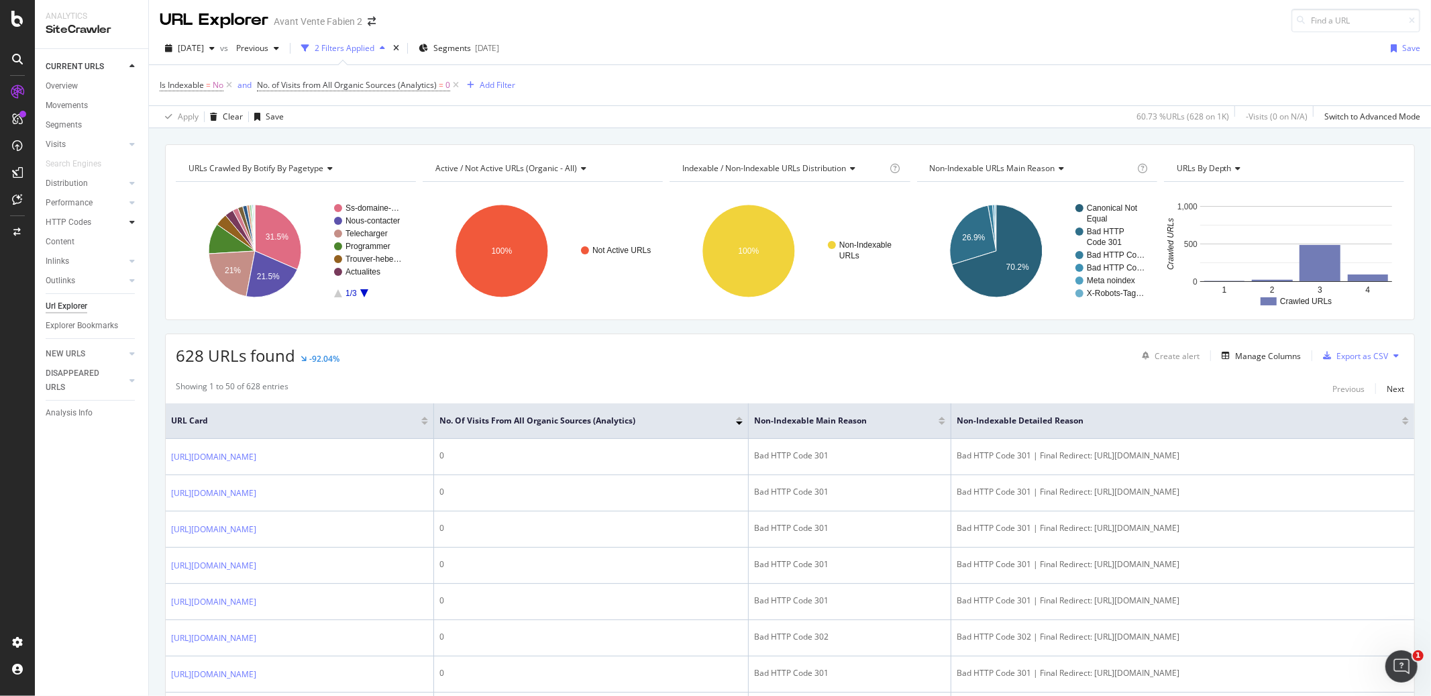
click at [131, 223] on icon at bounding box center [131, 222] width 5 height 8
click at [75, 215] on div "HTTP Codes" at bounding box center [69, 222] width 46 height 14
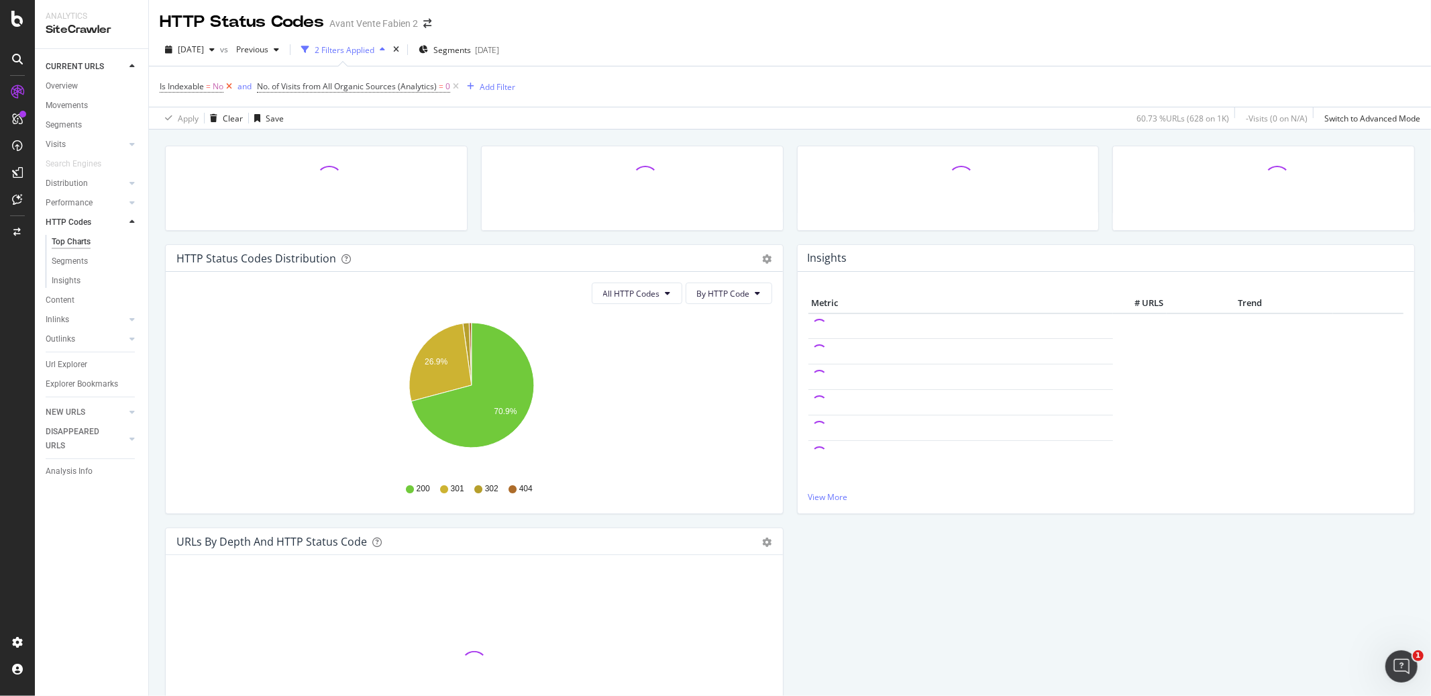
click at [229, 87] on icon at bounding box center [228, 86] width 11 height 13
click at [358, 91] on icon at bounding box center [358, 86] width 11 height 13
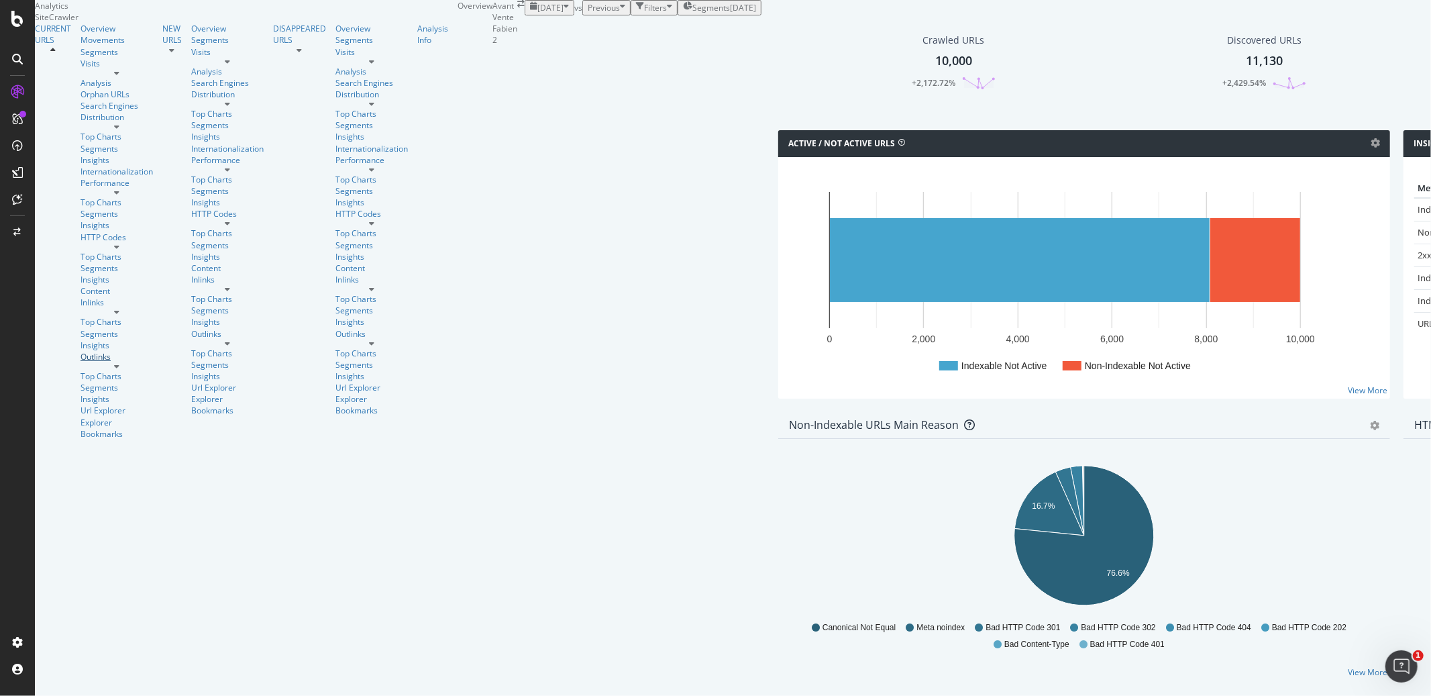
click at [80, 351] on div "Outlinks" at bounding box center [116, 356] width 72 height 11
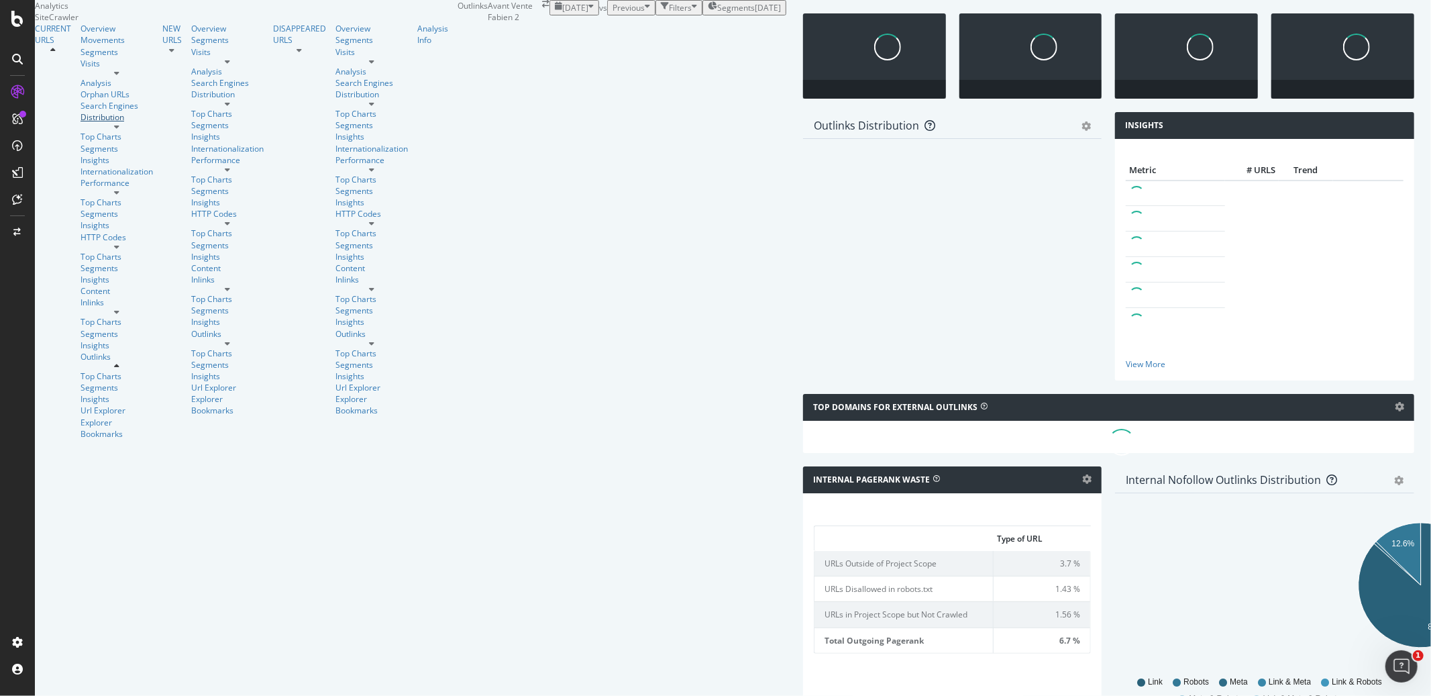
click at [80, 123] on div "Distribution" at bounding box center [116, 116] width 72 height 11
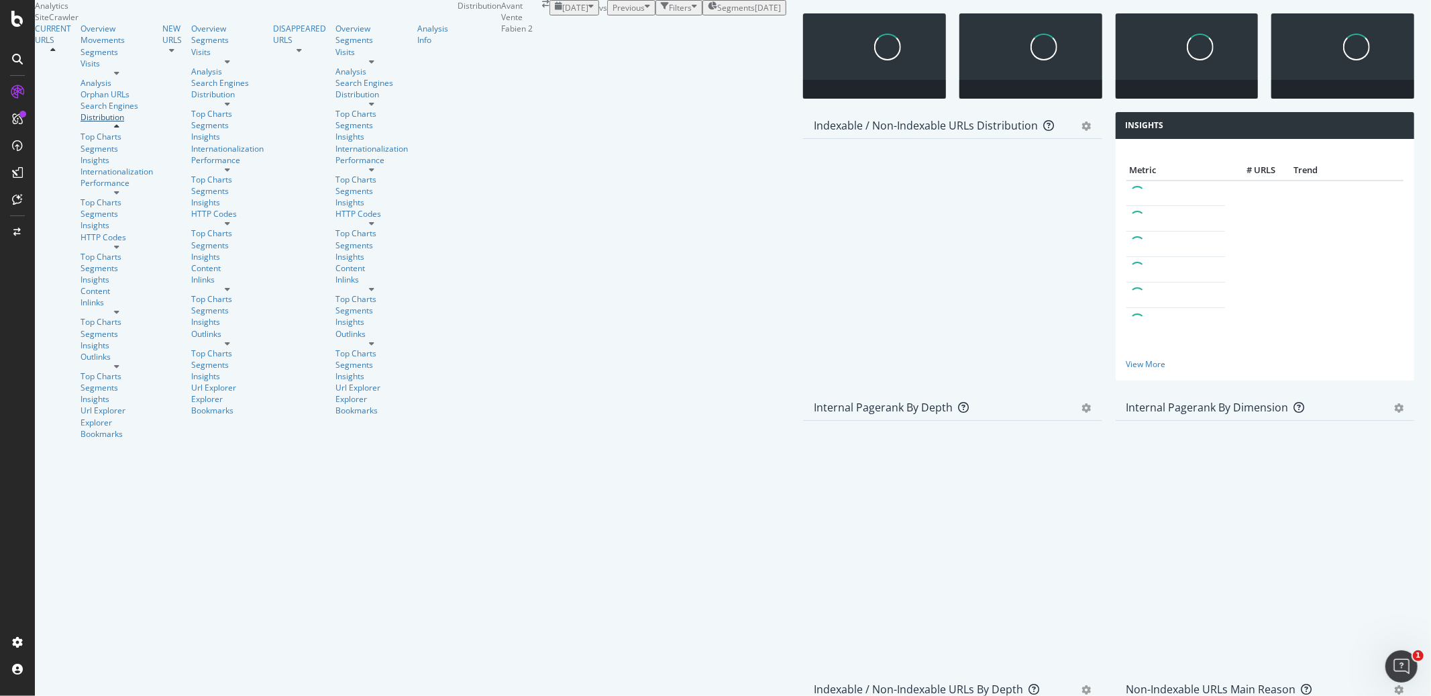
scroll to position [1798, 0]
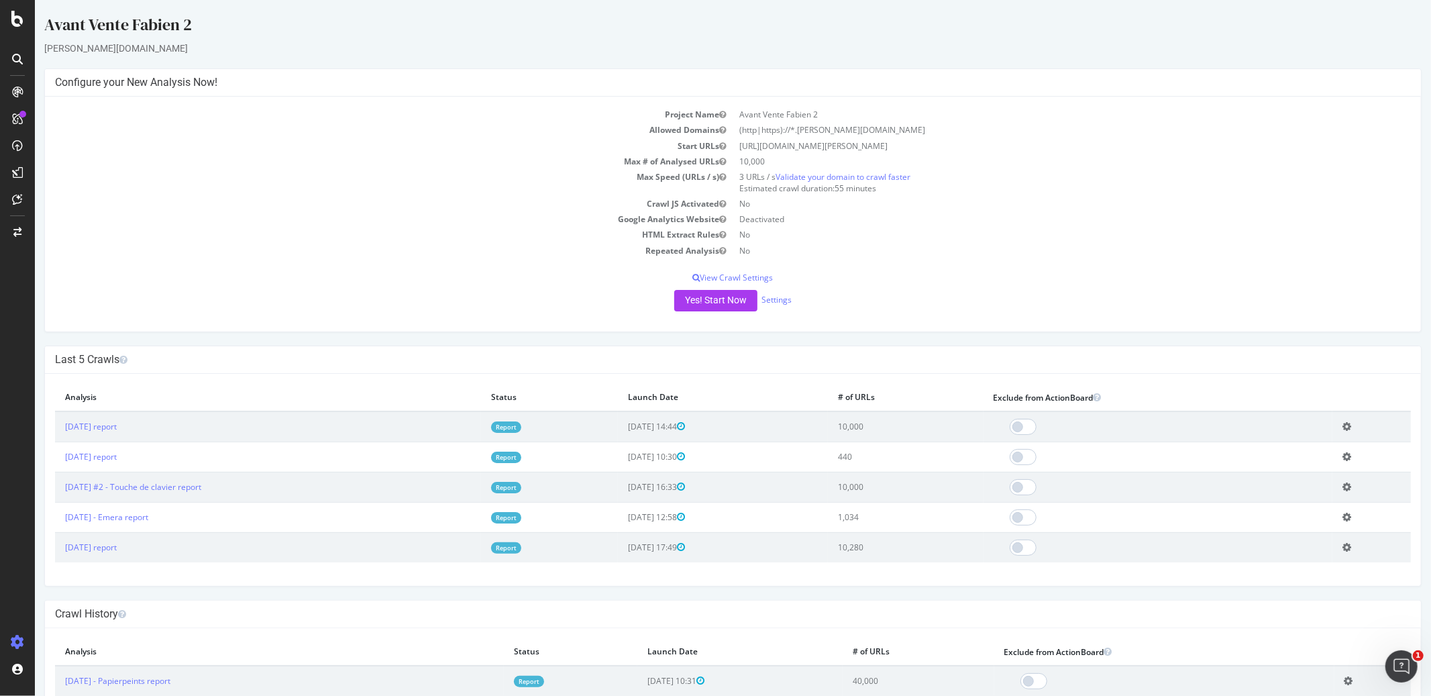
click at [785, 297] on div "Yes! Start Now Settings" at bounding box center [732, 300] width 1356 height 21
click at [782, 299] on link "Settings" at bounding box center [776, 299] width 30 height 11
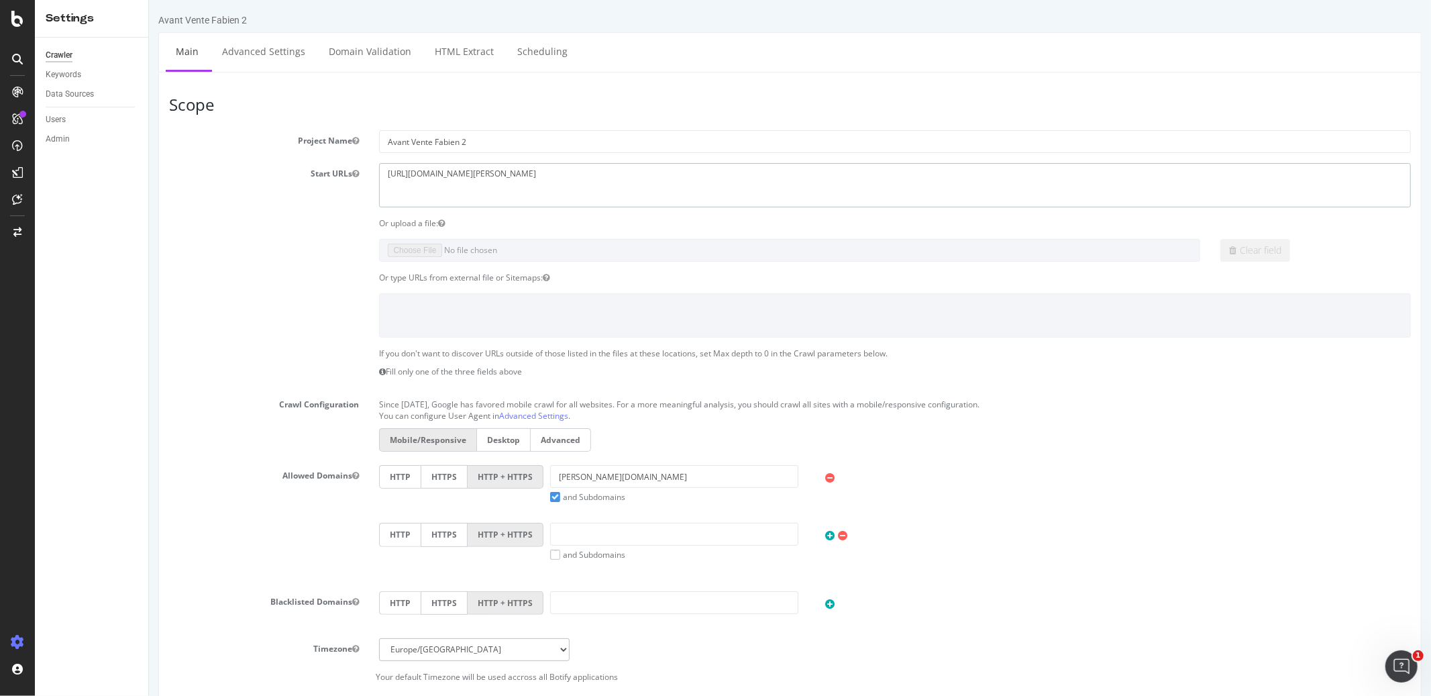
drag, startPoint x: 589, startPoint y: 186, endPoint x: 356, endPoint y: 166, distance: 234.4
click at [356, 166] on div "Start URLs [URL][DOMAIN_NAME][PERSON_NAME]" at bounding box center [789, 185] width 1262 height 44
paste textarea "[DOMAIN_NAME][URL]"
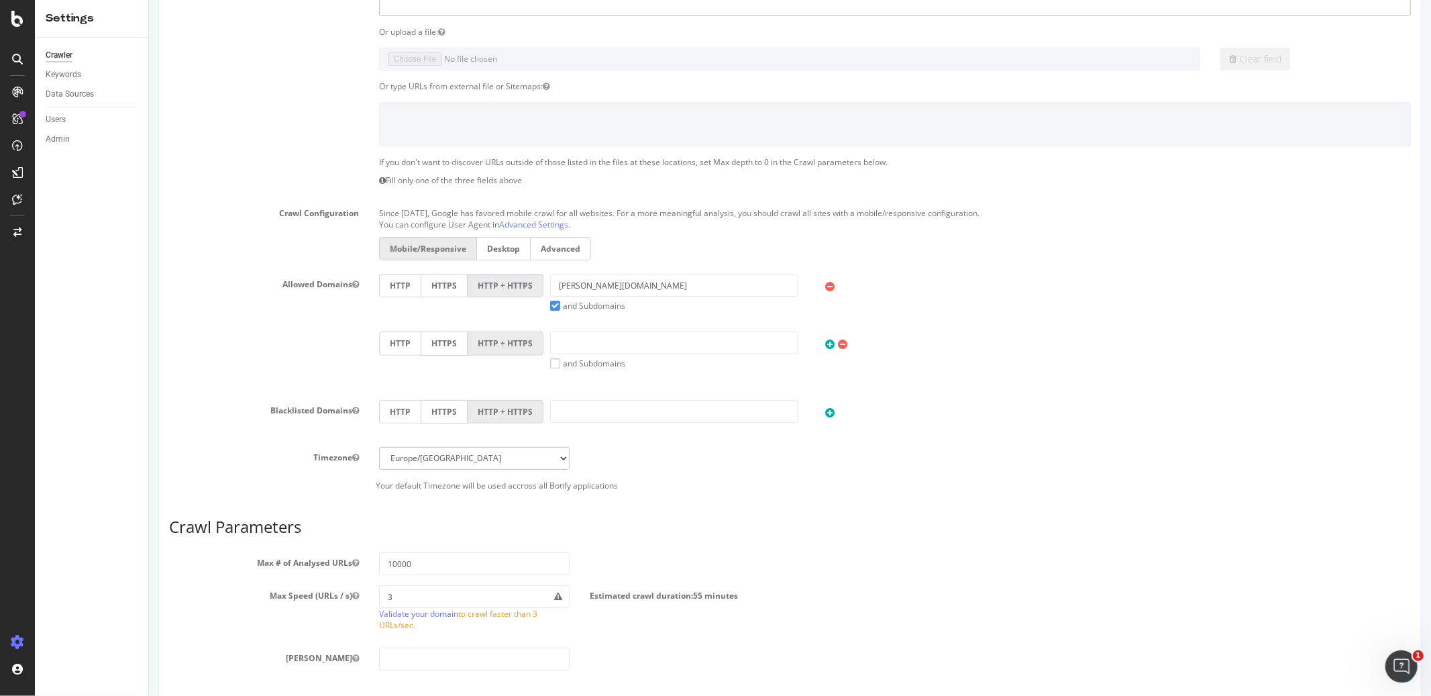
type textarea "[URL][DOMAIN_NAME]"
drag, startPoint x: 655, startPoint y: 281, endPoint x: 483, endPoint y: 280, distance: 172.4
click at [483, 280] on div "HTTP HTTPS HTTP + HTTPS [PERSON_NAME][DOMAIN_NAME] and Subdomains User Agent: M…" at bounding box center [894, 293] width 1045 height 38
paste input "[URL][DOMAIN_NAME]"
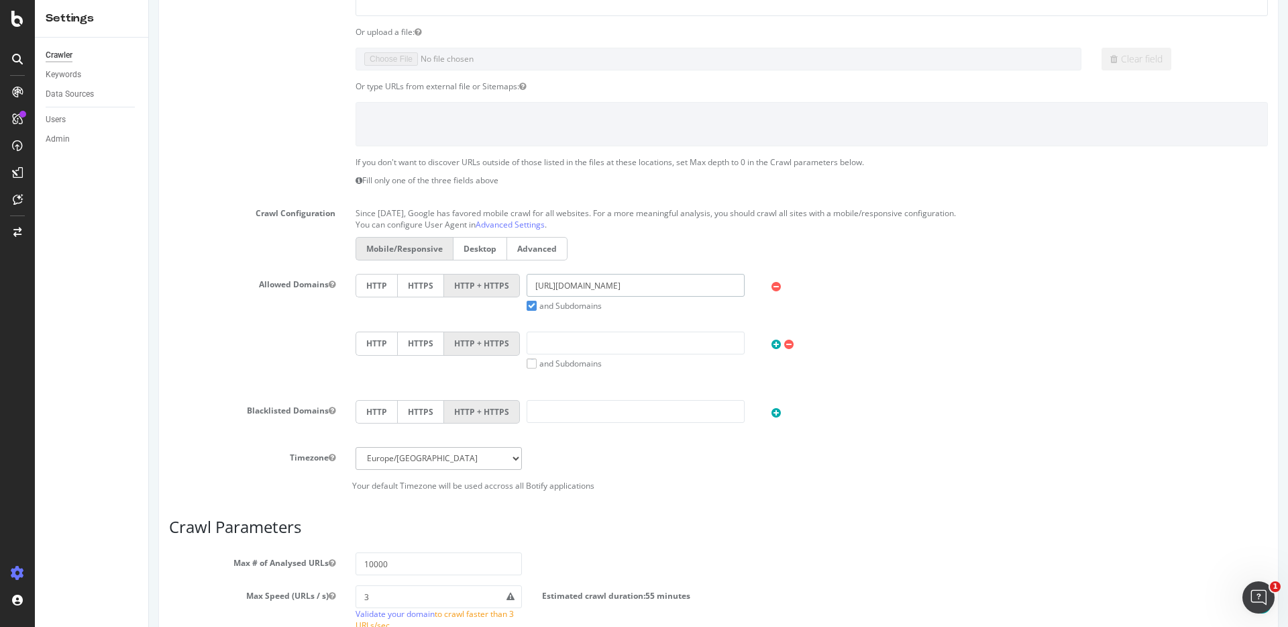
scroll to position [192, 0]
drag, startPoint x: 581, startPoint y: 286, endPoint x: 454, endPoint y: 284, distance: 126.8
click at [454, 284] on div "HTTP HTTPS HTTP + HTTPS https://www.smart-goodies.com and Subdomains User Agent…" at bounding box center [812, 292] width 926 height 38
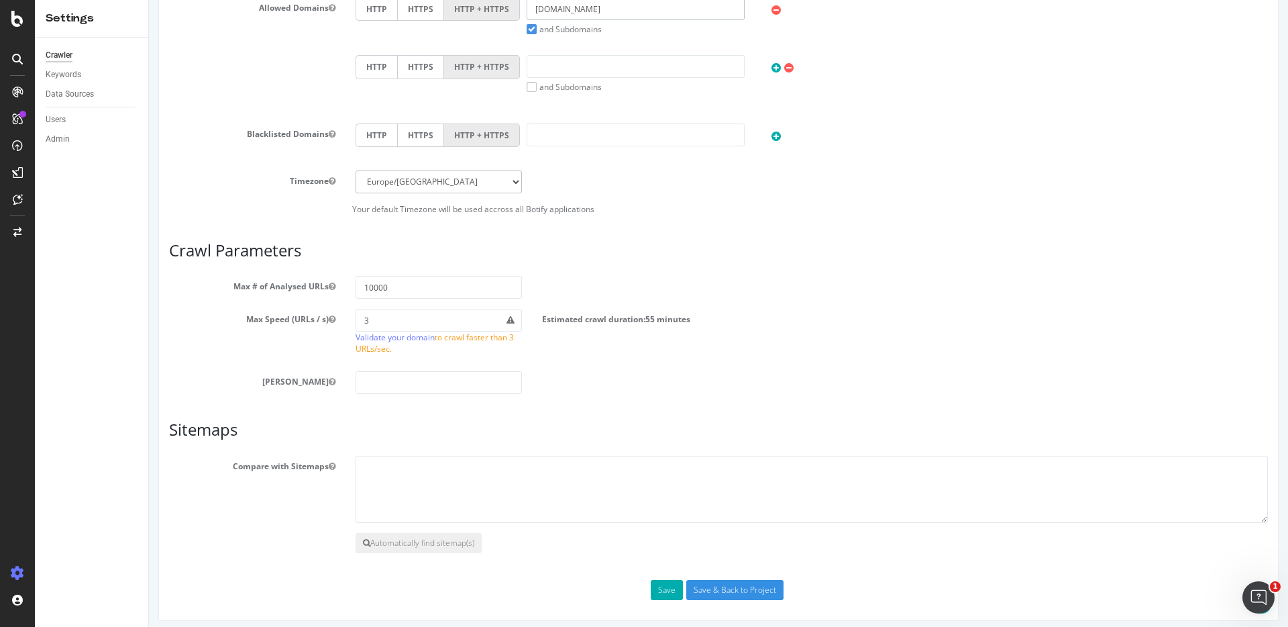
scroll to position [475, 0]
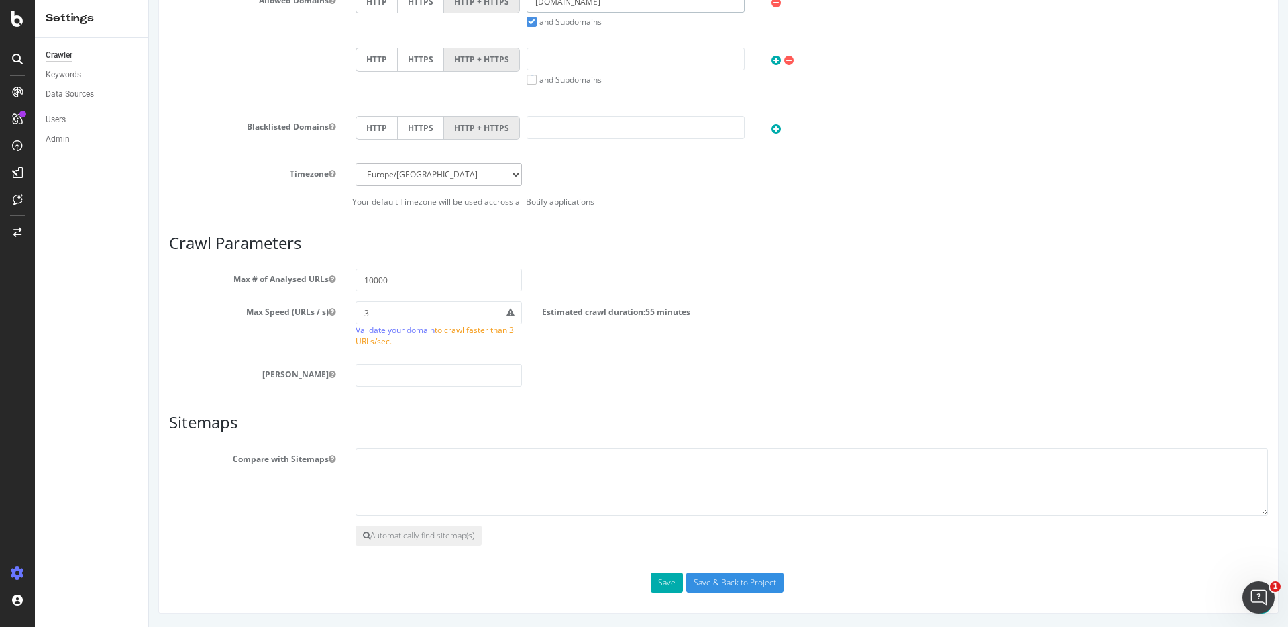
type input "smart-goodies.com"
drag, startPoint x: 368, startPoint y: 281, endPoint x: 344, endPoint y: 281, distance: 24.2
click at [345, 281] on div "10000" at bounding box center [438, 279] width 186 height 23
type input "30000"
click at [707, 491] on input "Save & Back to Project" at bounding box center [734, 582] width 97 height 20
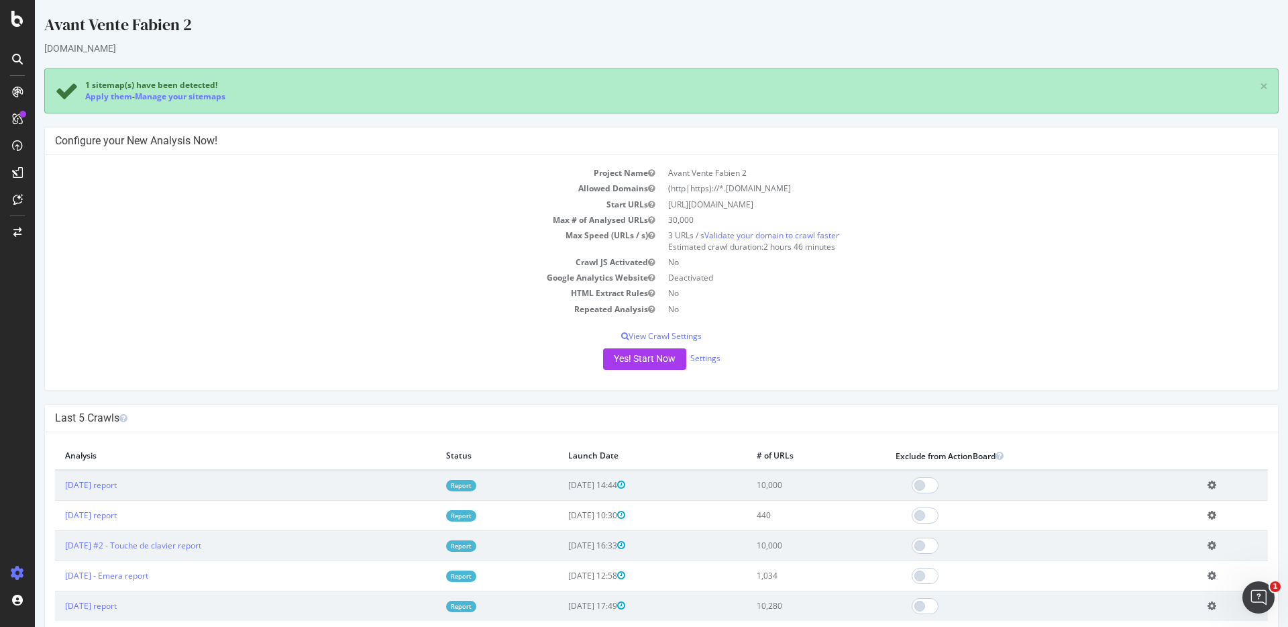
click at [228, 266] on td "Crawl JS Activated" at bounding box center [358, 261] width 606 height 15
click at [594, 357] on div "Yes! Start Now Settings" at bounding box center [661, 358] width 1213 height 21
click at [643, 366] on button "Yes! Start Now" at bounding box center [644, 358] width 83 height 21
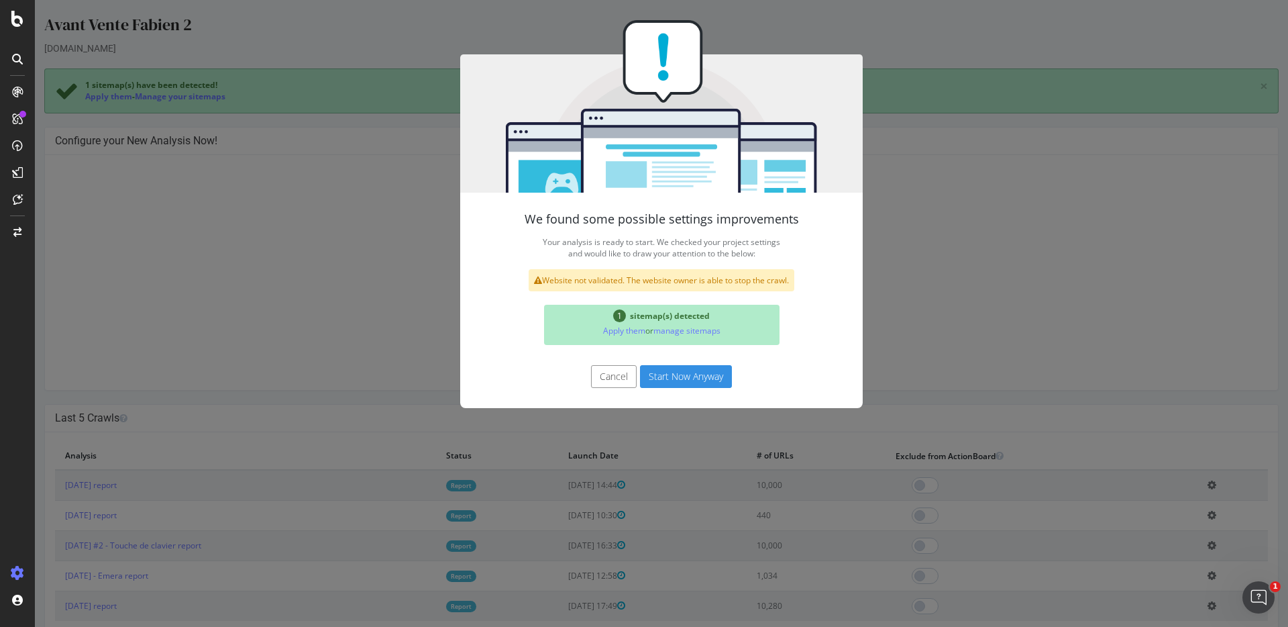
click at [683, 375] on button "Start Now Anyway" at bounding box center [686, 376] width 92 height 23
